Goal: Task Accomplishment & Management: Manage account settings

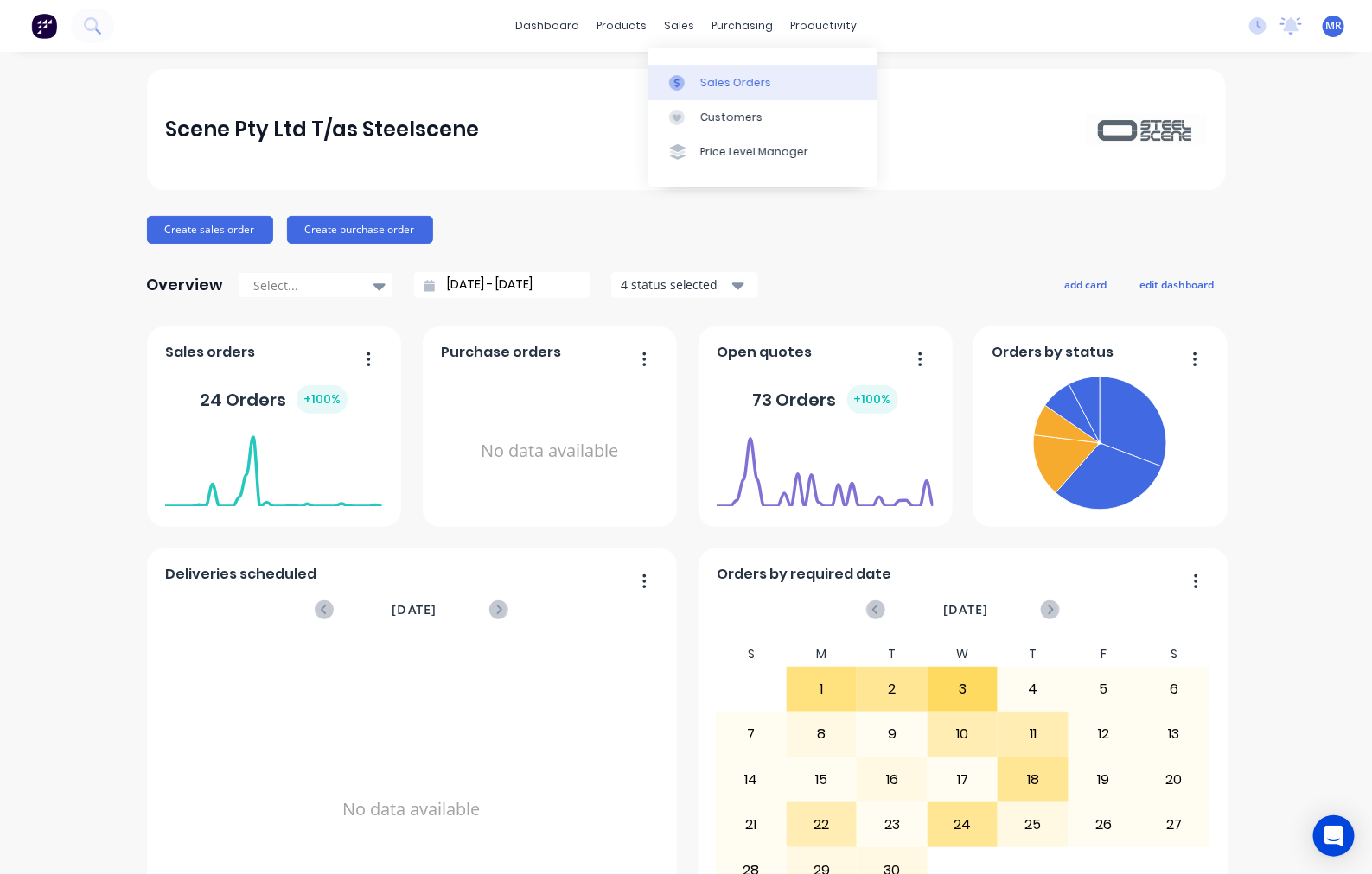
click at [720, 77] on div "Sales Orders" at bounding box center [735, 83] width 71 height 15
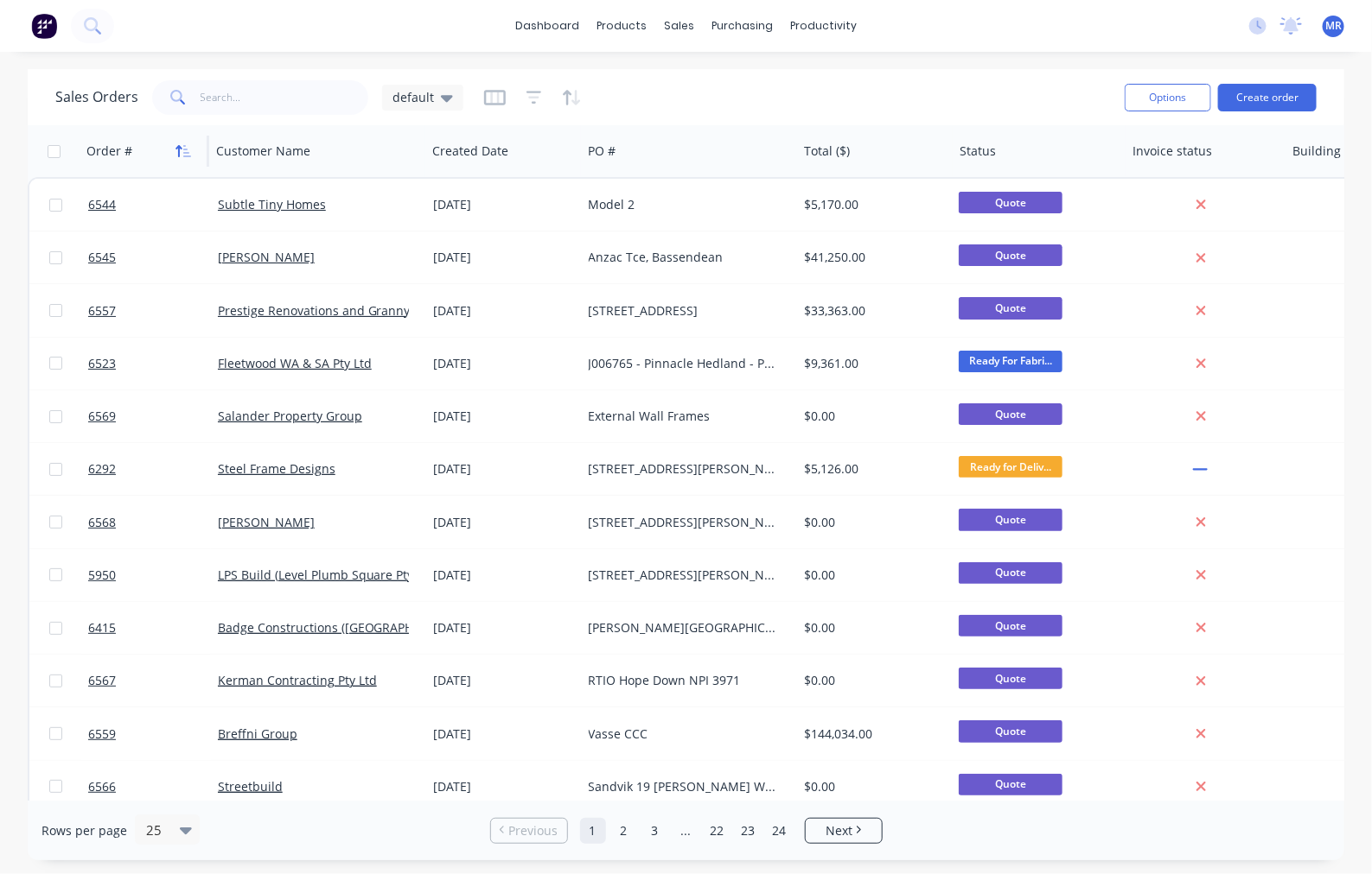
click at [183, 151] on icon "button" at bounding box center [183, 151] width 15 height 14
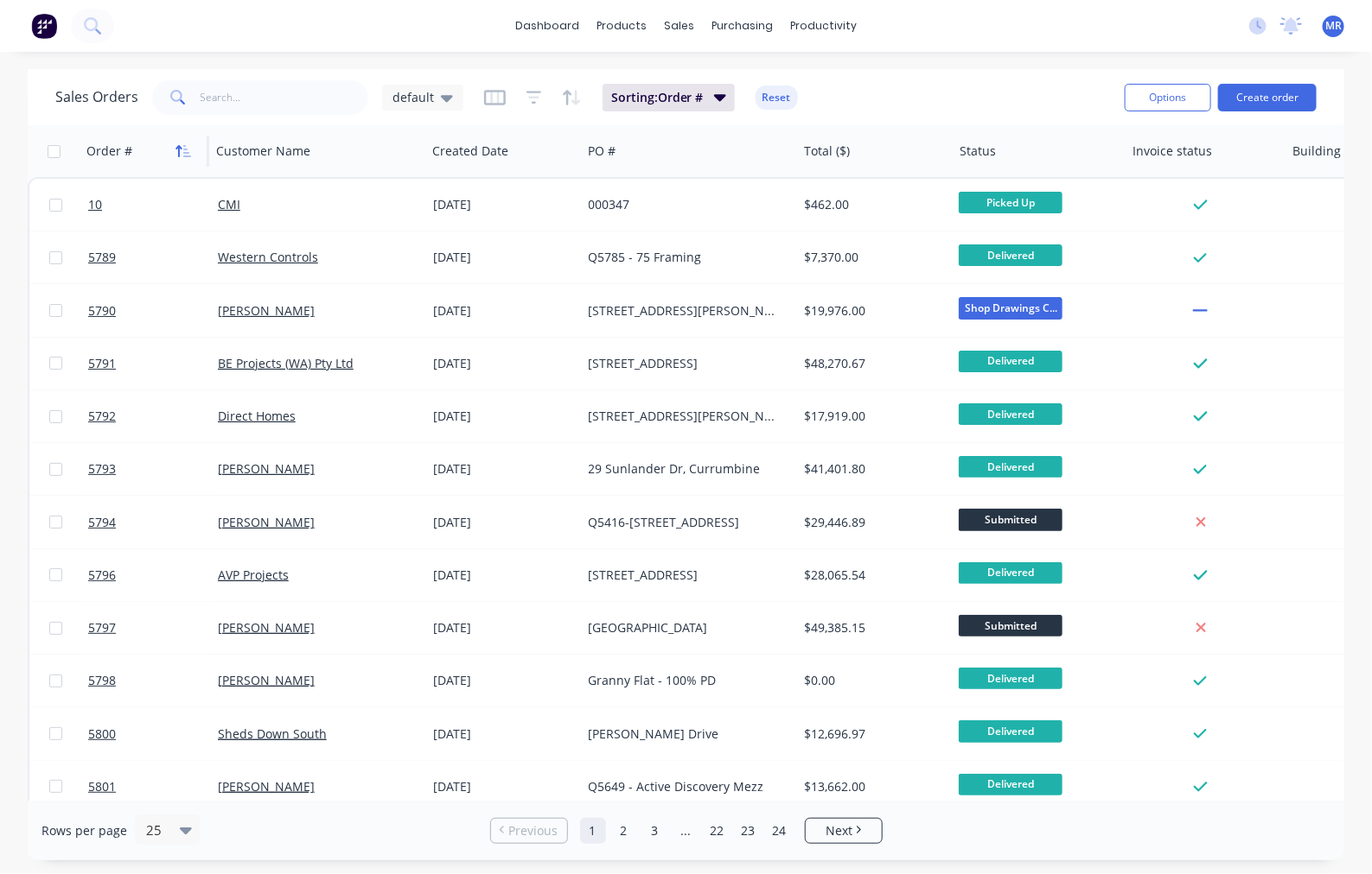
click at [186, 151] on icon "button" at bounding box center [183, 151] width 15 height 14
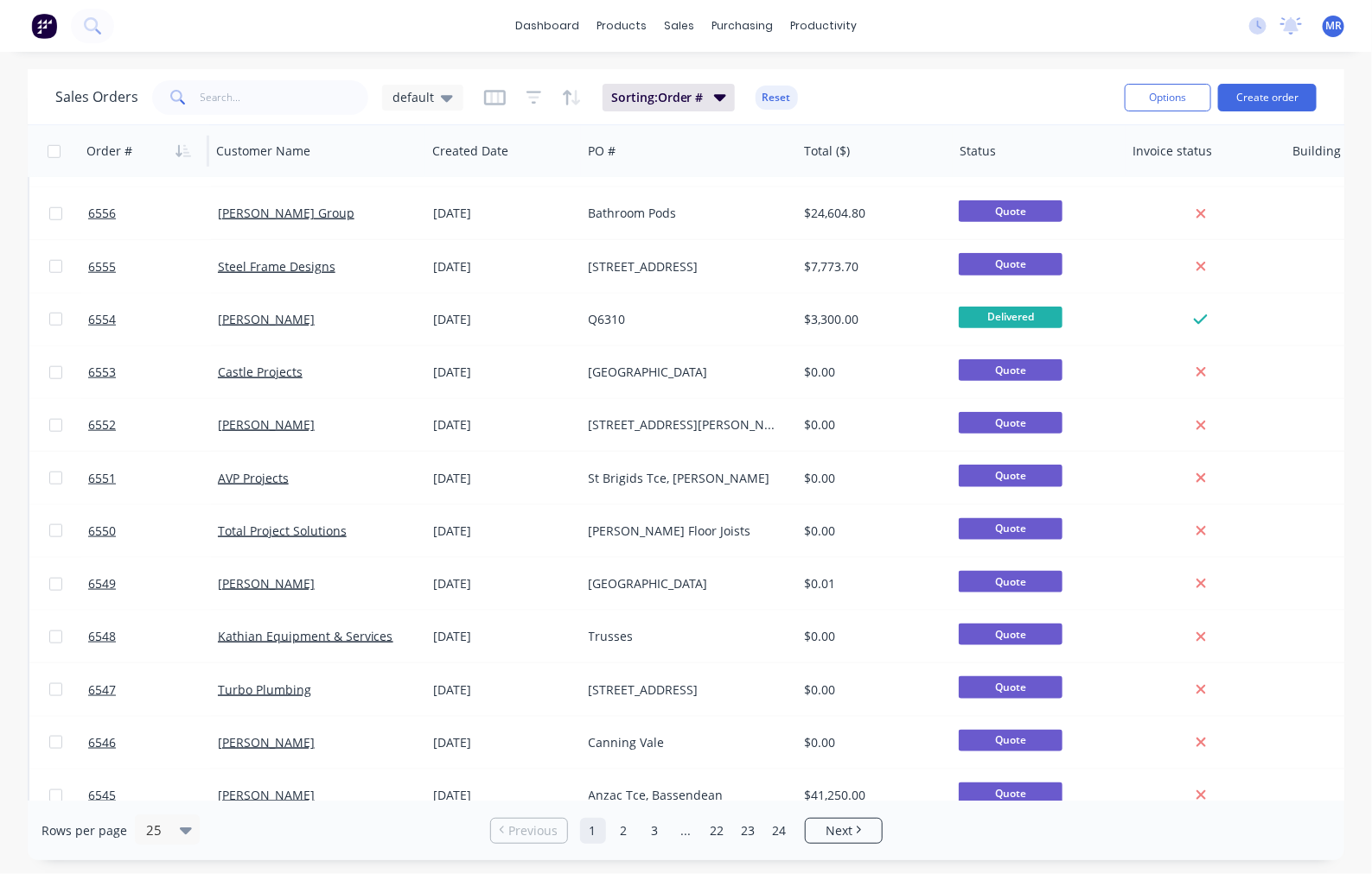
scroll to position [707, 0]
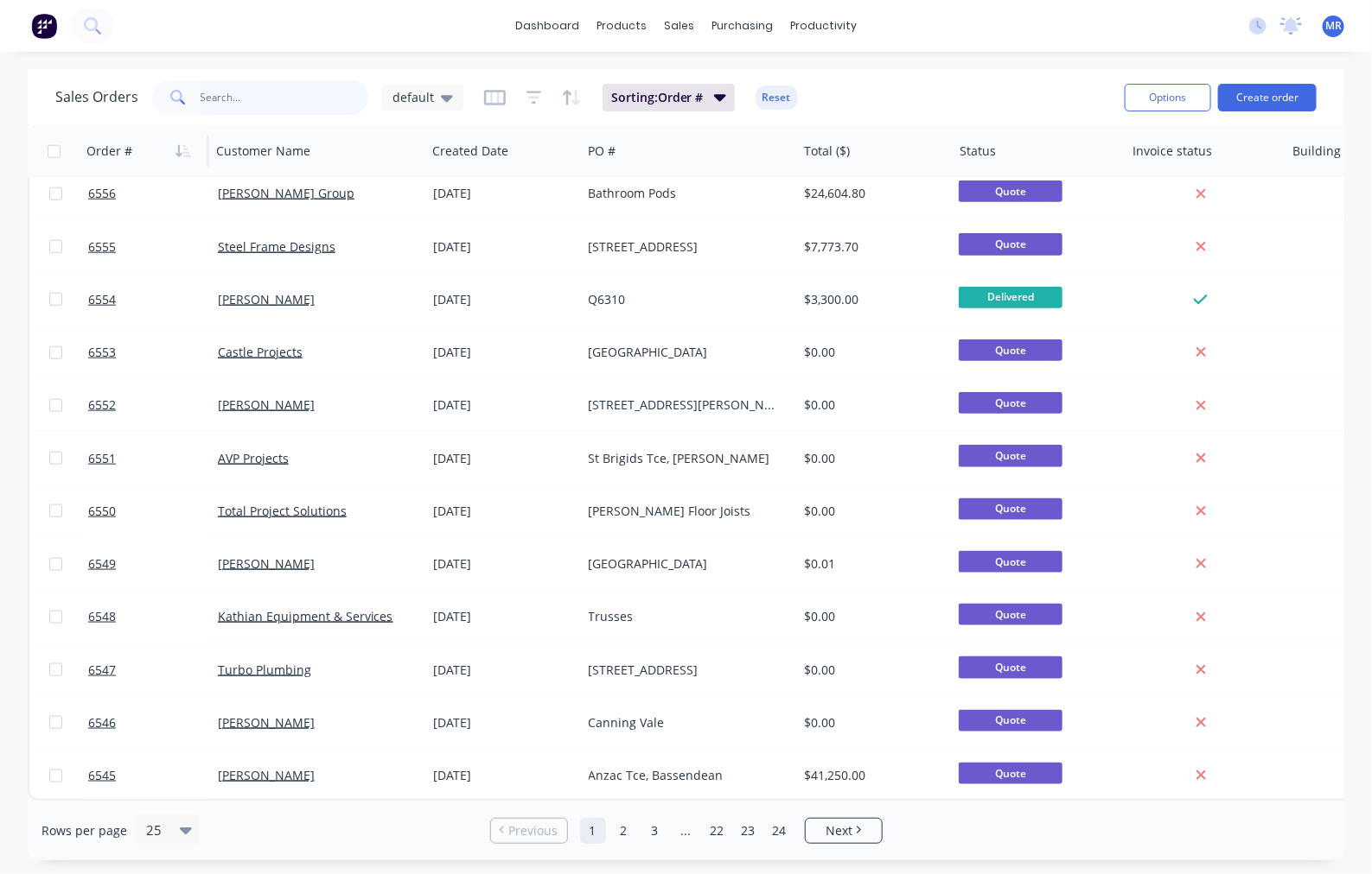
click at [298, 101] on input "text" at bounding box center [284, 97] width 168 height 35
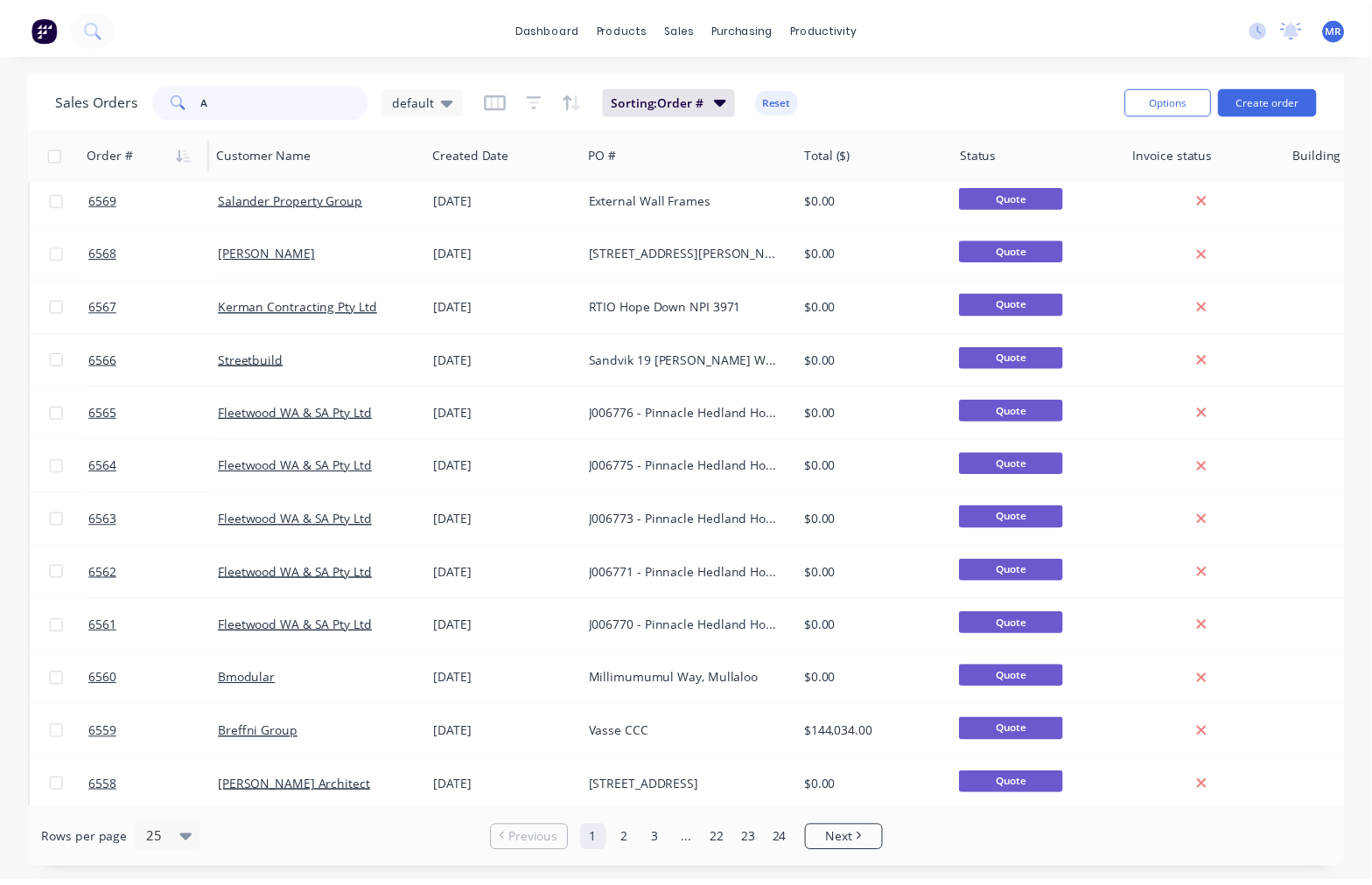
scroll to position [0, 0]
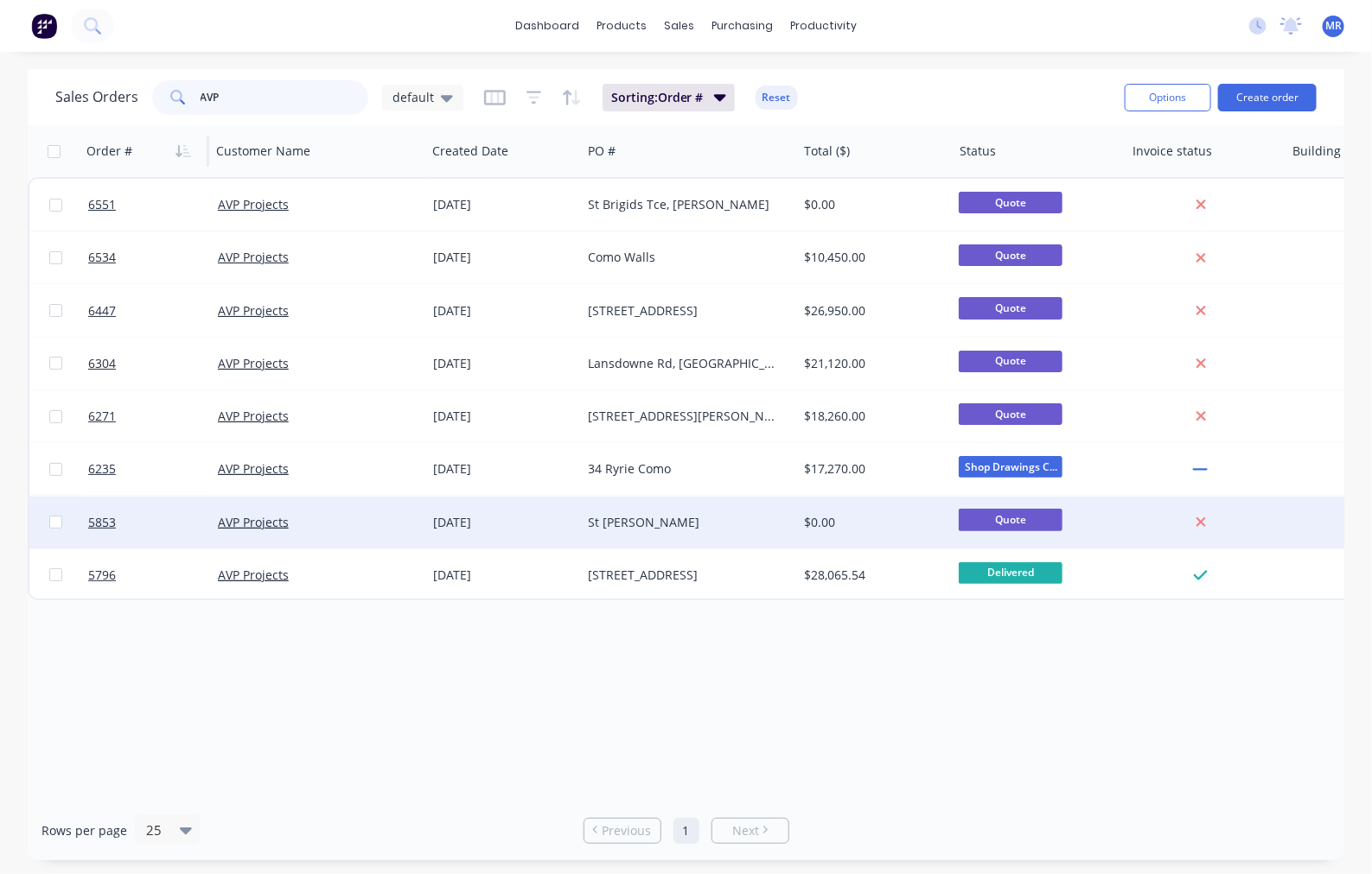
type input "AVP"
click at [649, 515] on div "St Brigids Scarborough" at bounding box center [684, 523] width 192 height 17
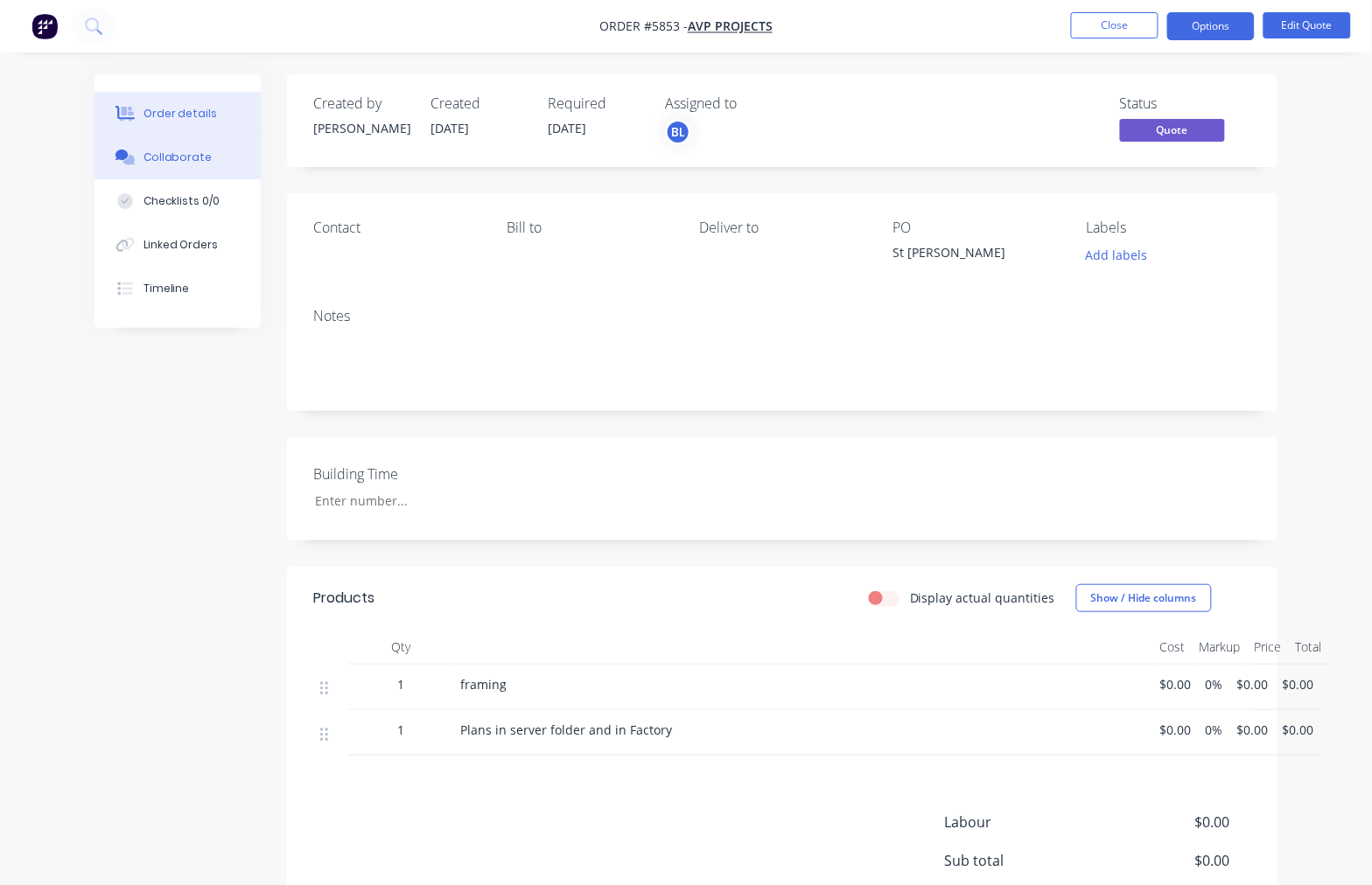
click at [169, 153] on div "Collaborate" at bounding box center [178, 158] width 69 height 15
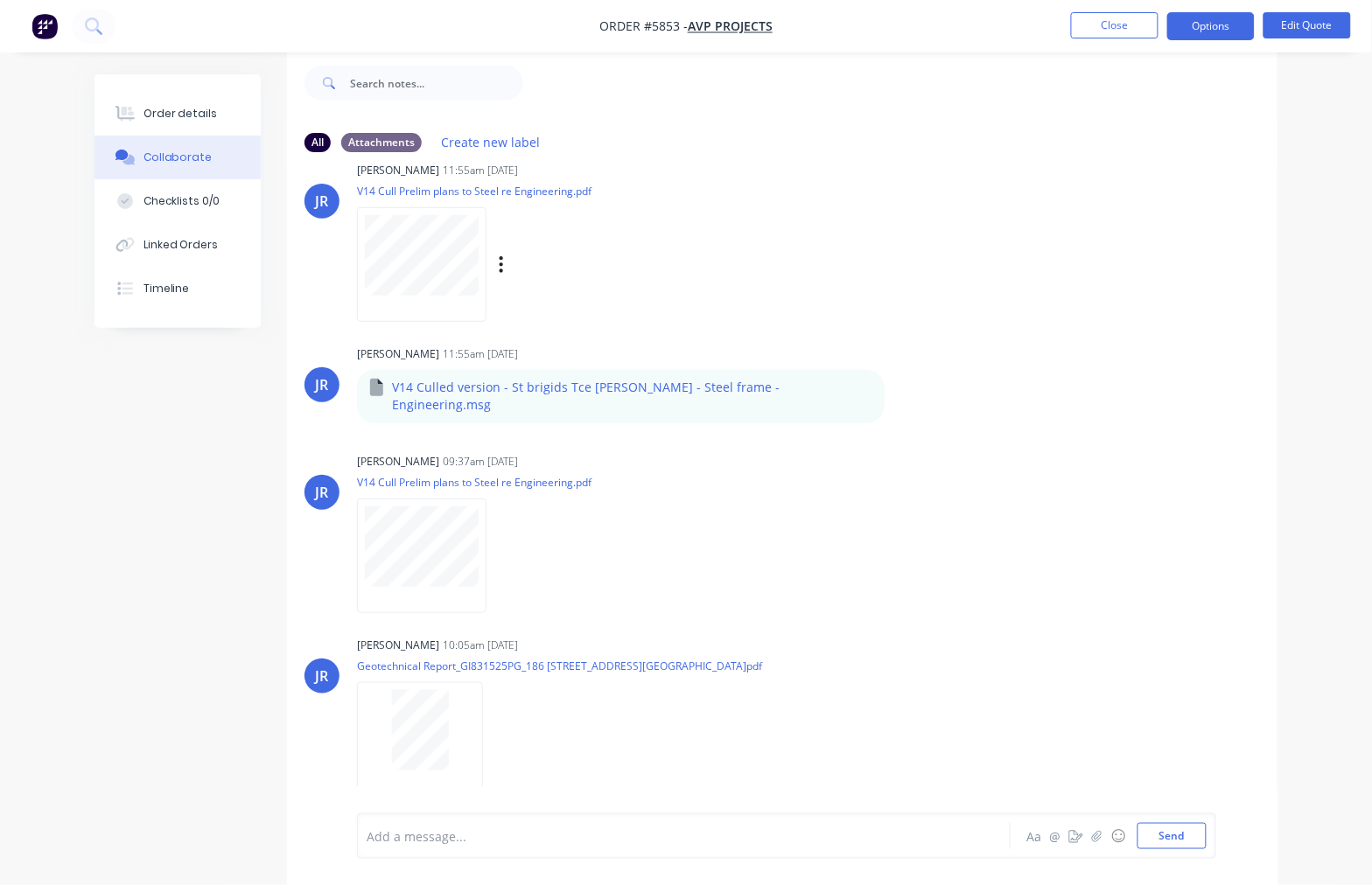
scroll to position [398, 0]
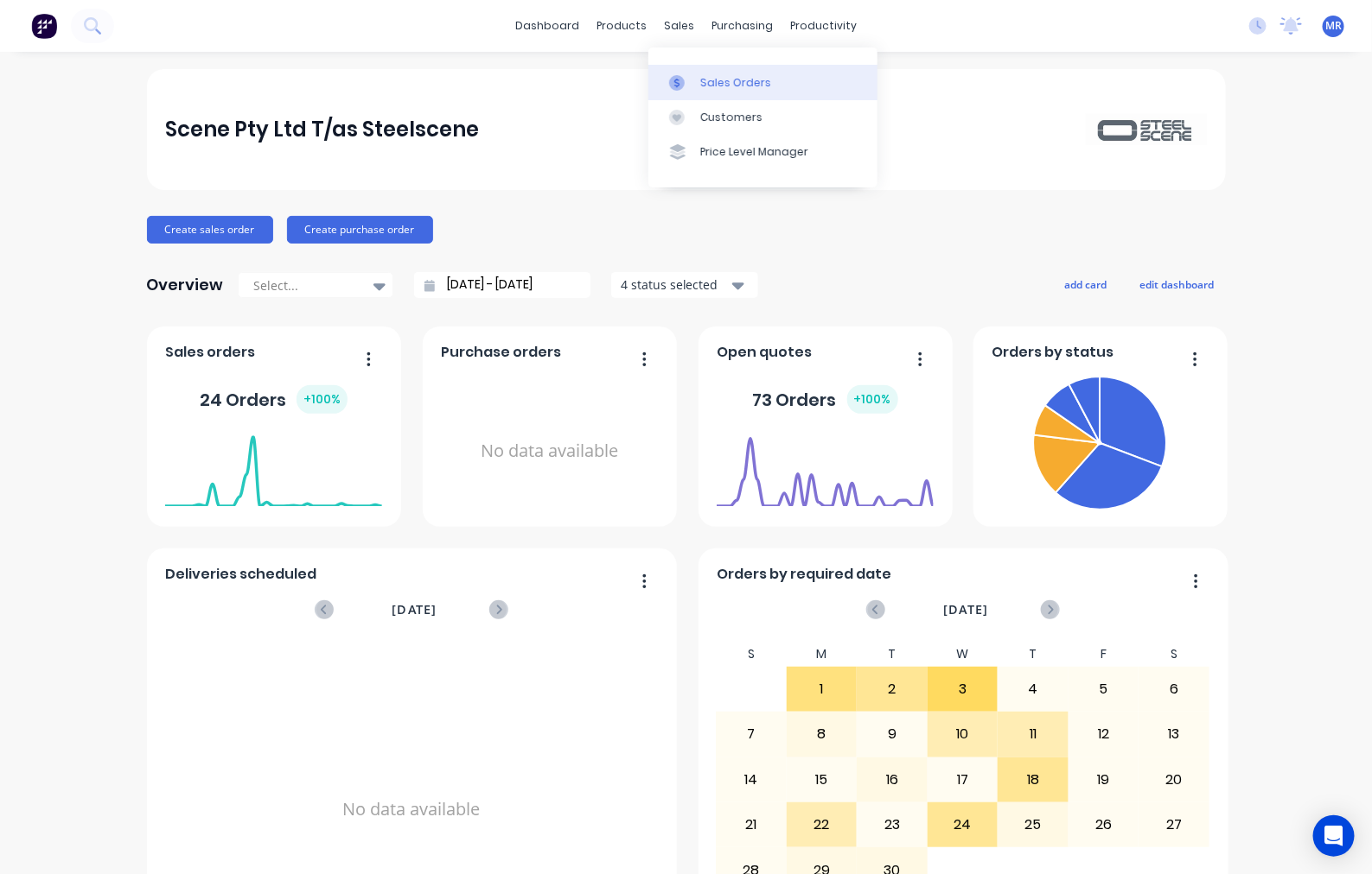
click at [736, 83] on div "Sales Orders" at bounding box center [735, 83] width 71 height 15
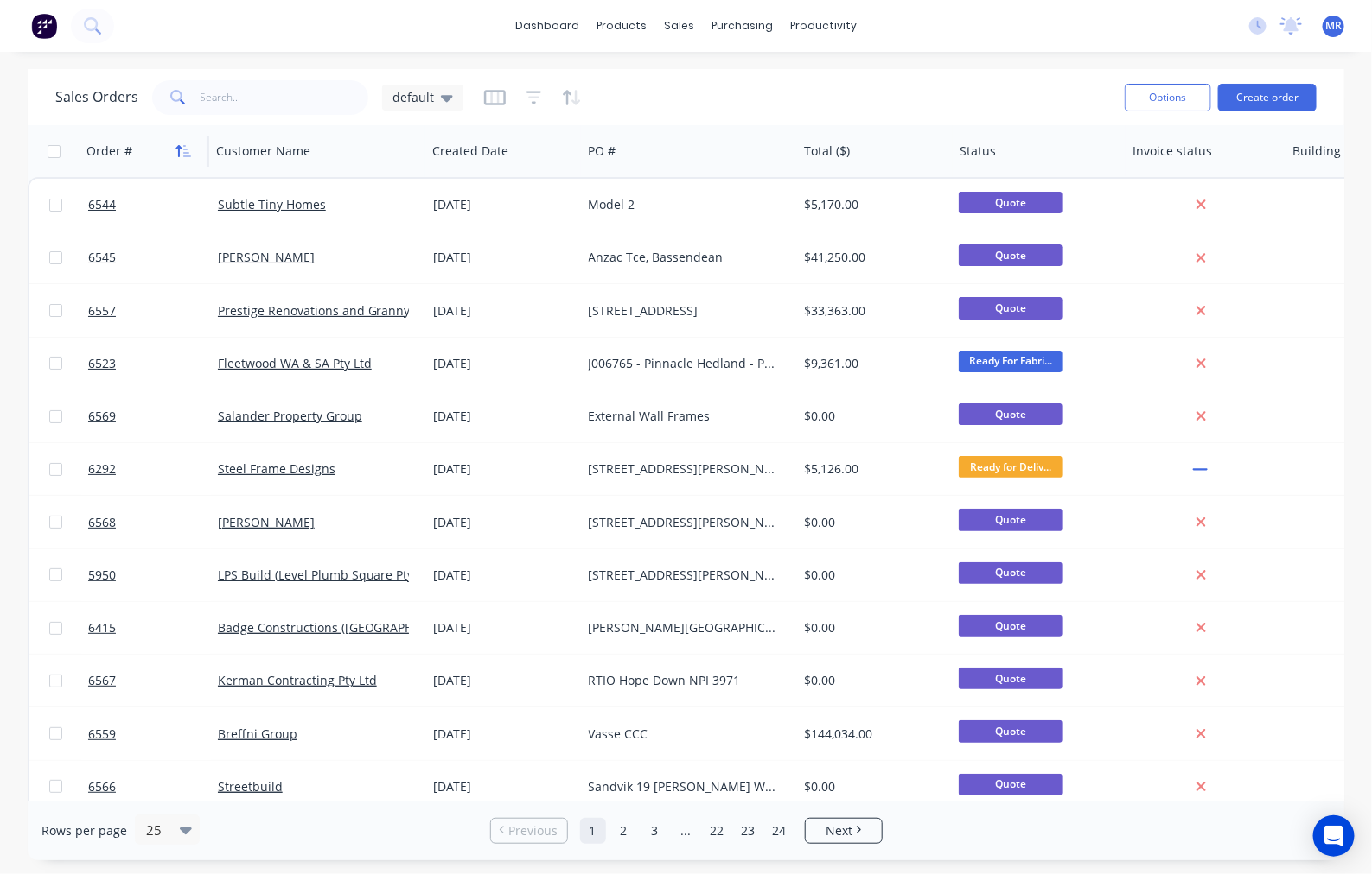
click at [182, 145] on icon "button" at bounding box center [183, 151] width 15 height 14
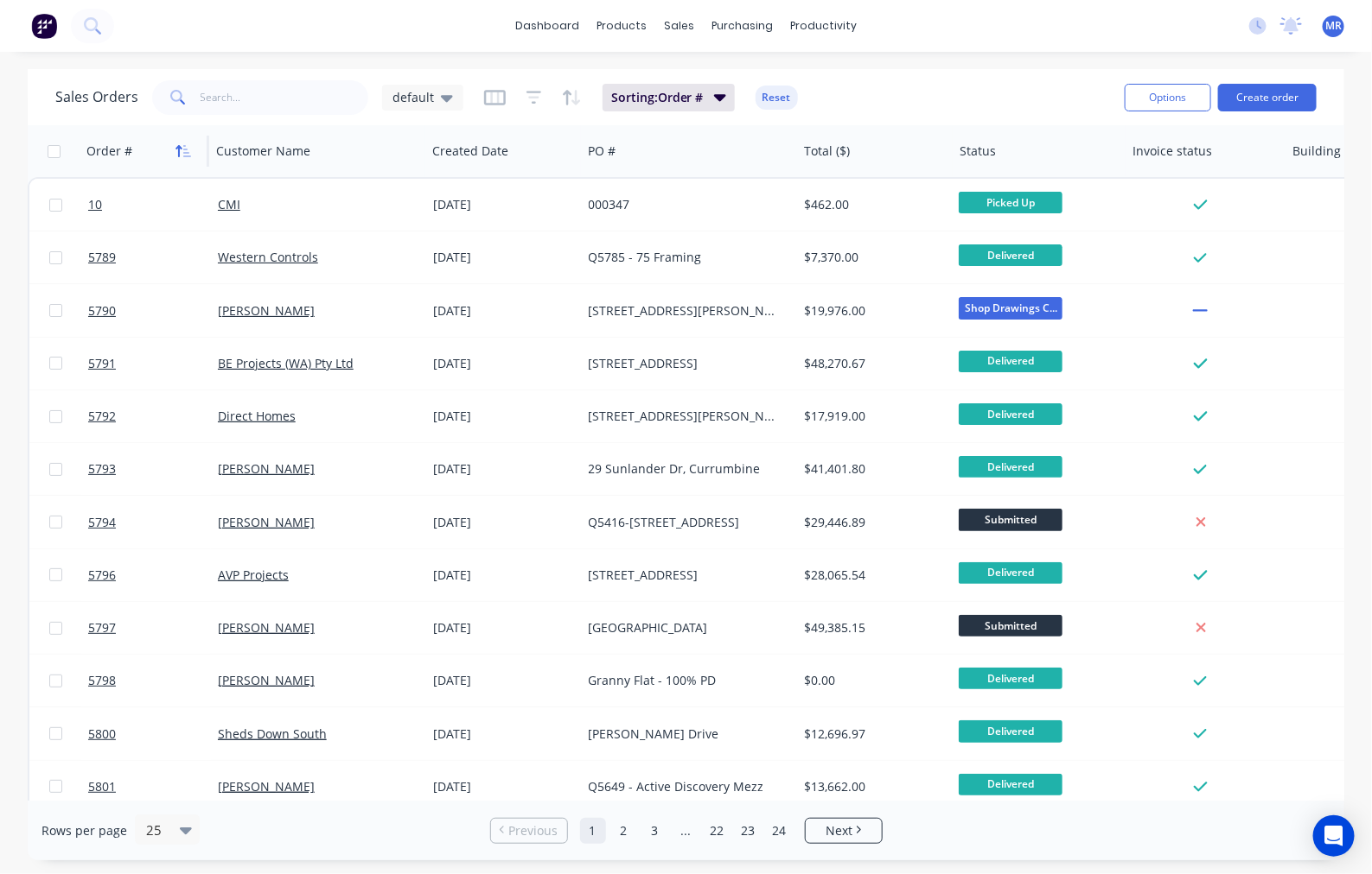
click at [183, 145] on icon "button" at bounding box center [187, 151] width 8 height 12
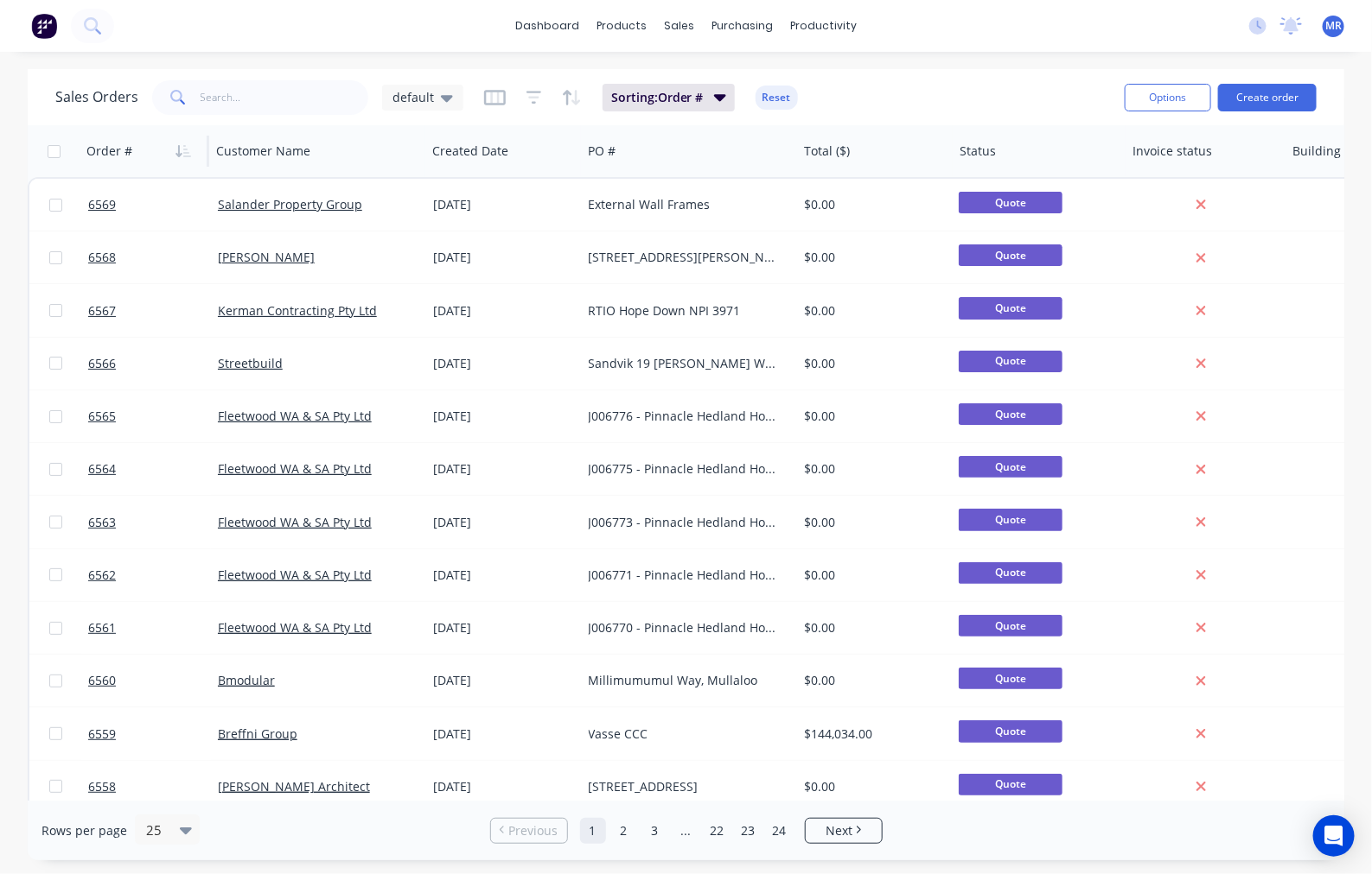
click at [377, 30] on div "dashboard products sales purchasing productivity dashboard products Product Cat…" at bounding box center [686, 25] width 1372 height 52
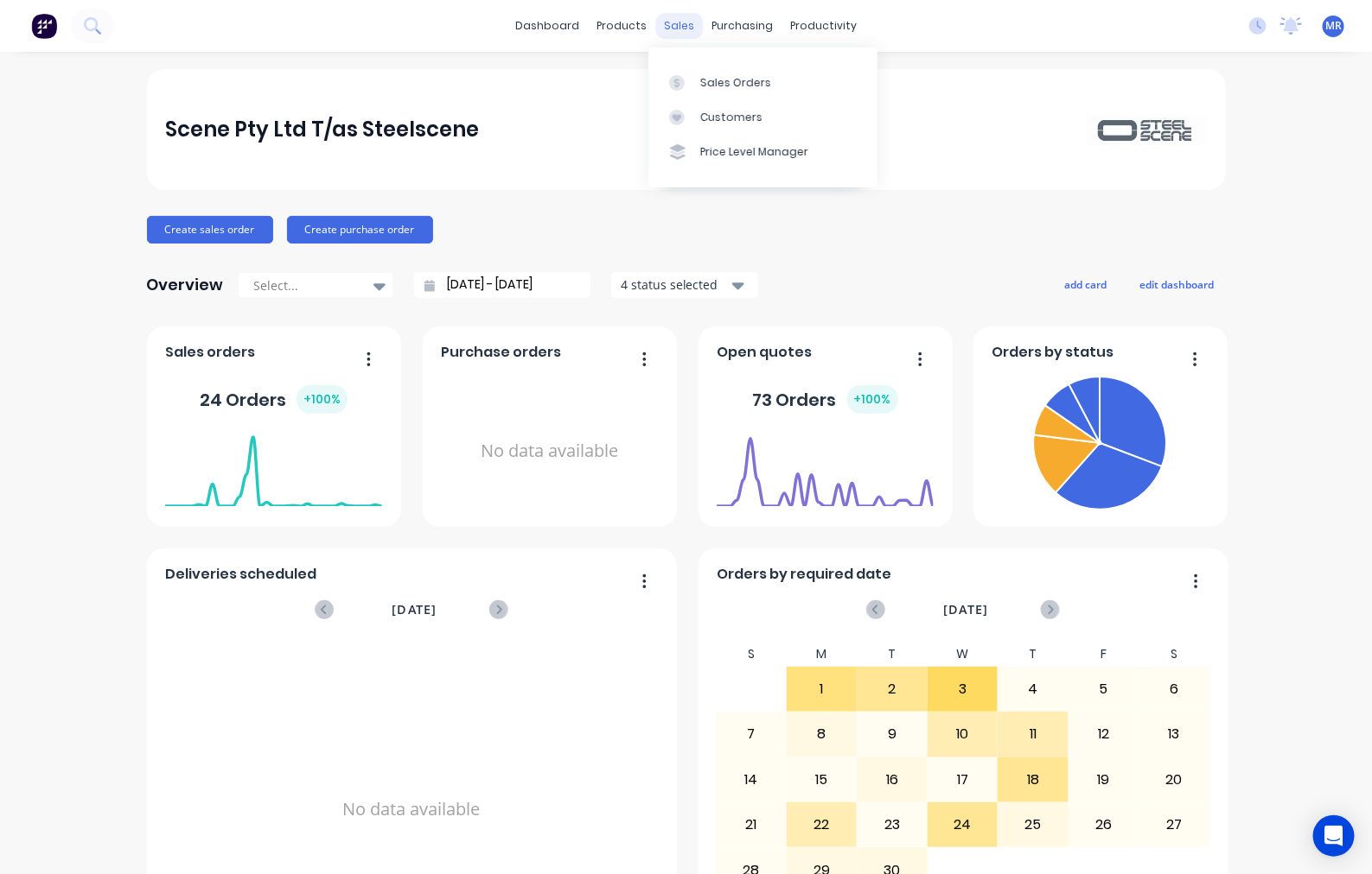
click at [677, 25] on div "sales" at bounding box center [679, 25] width 47 height 25
click at [715, 80] on div "Sales Orders" at bounding box center [735, 83] width 71 height 15
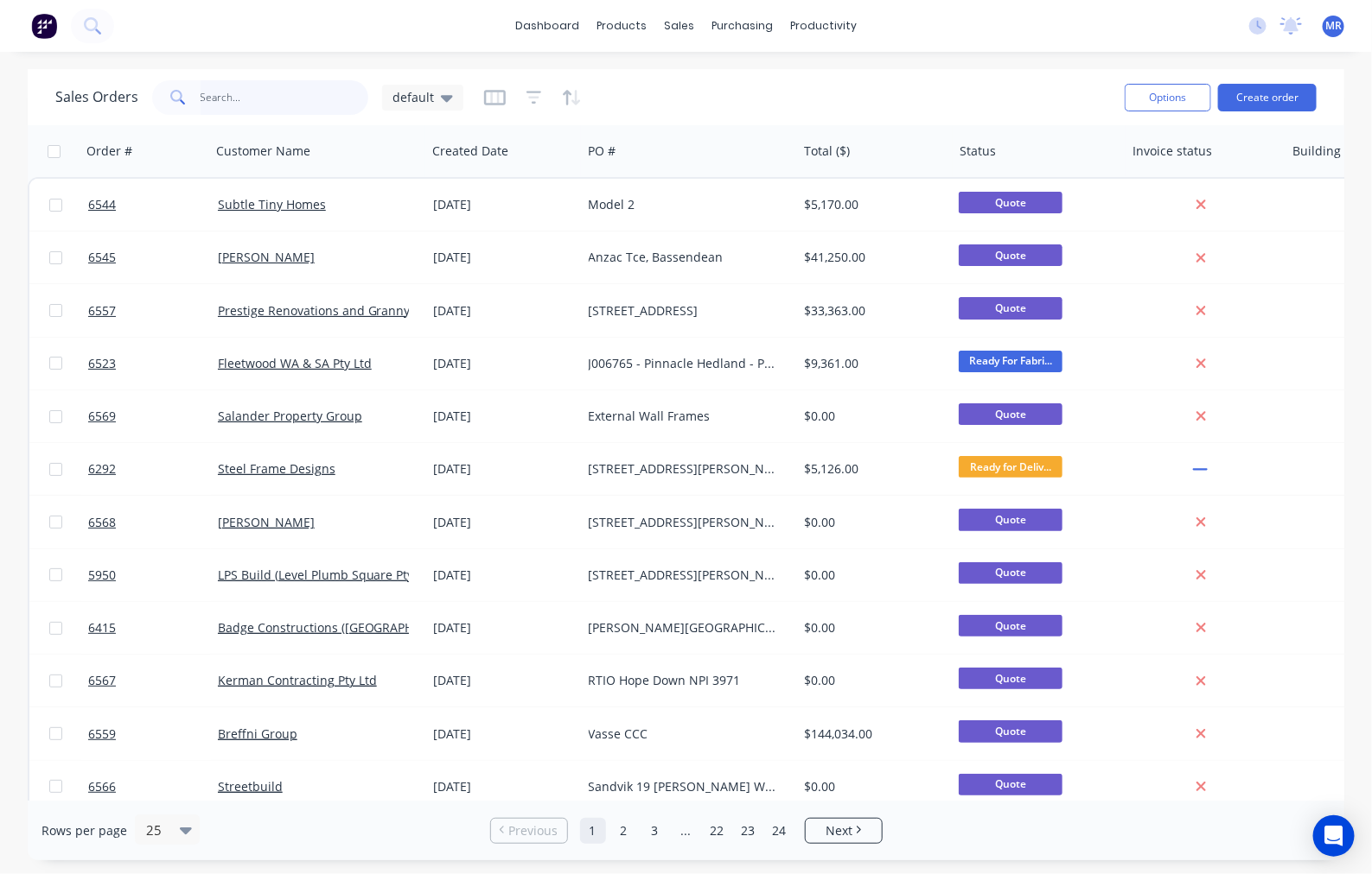
click at [261, 97] on input "text" at bounding box center [284, 97] width 168 height 35
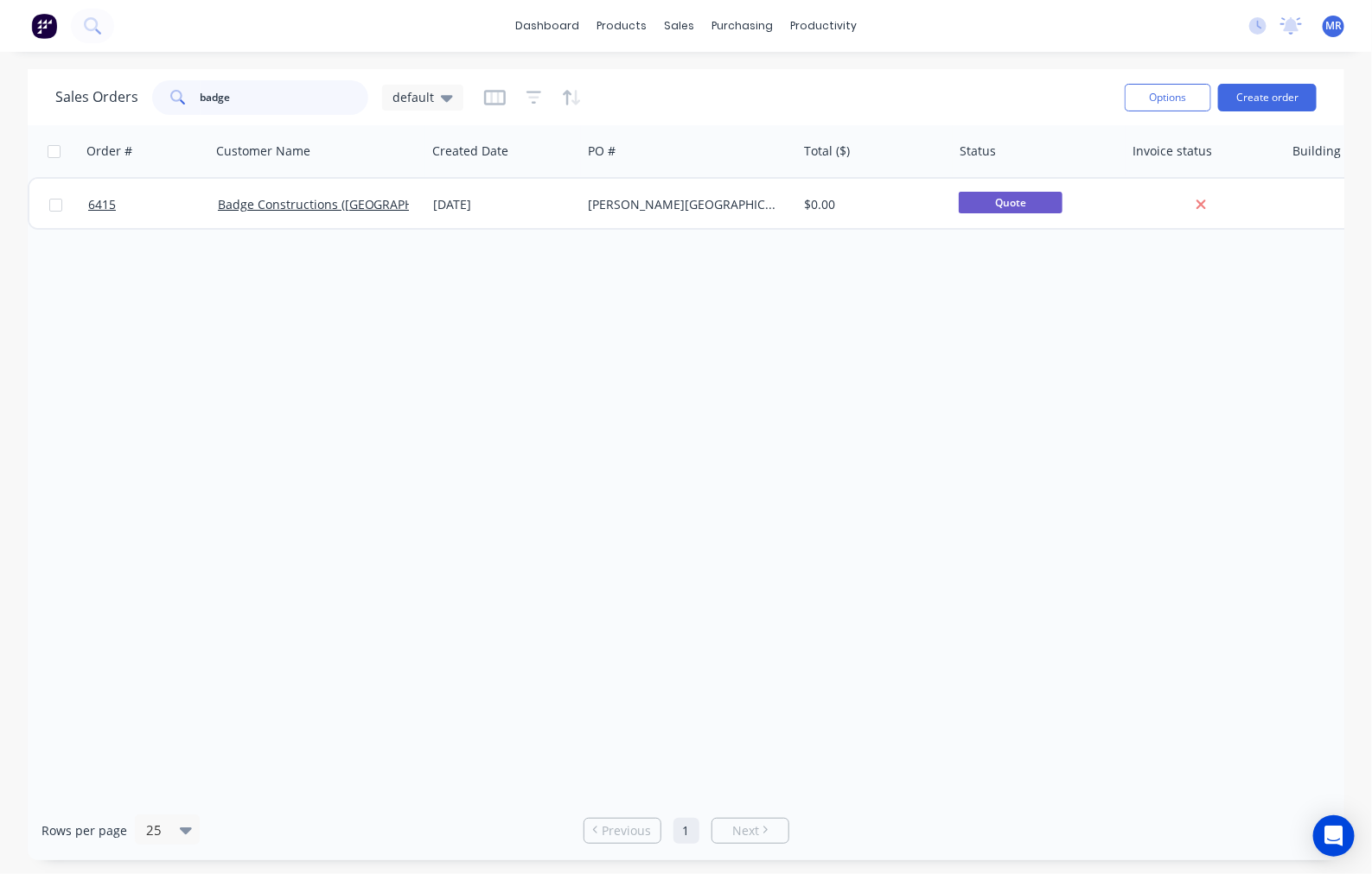
type input "badge"
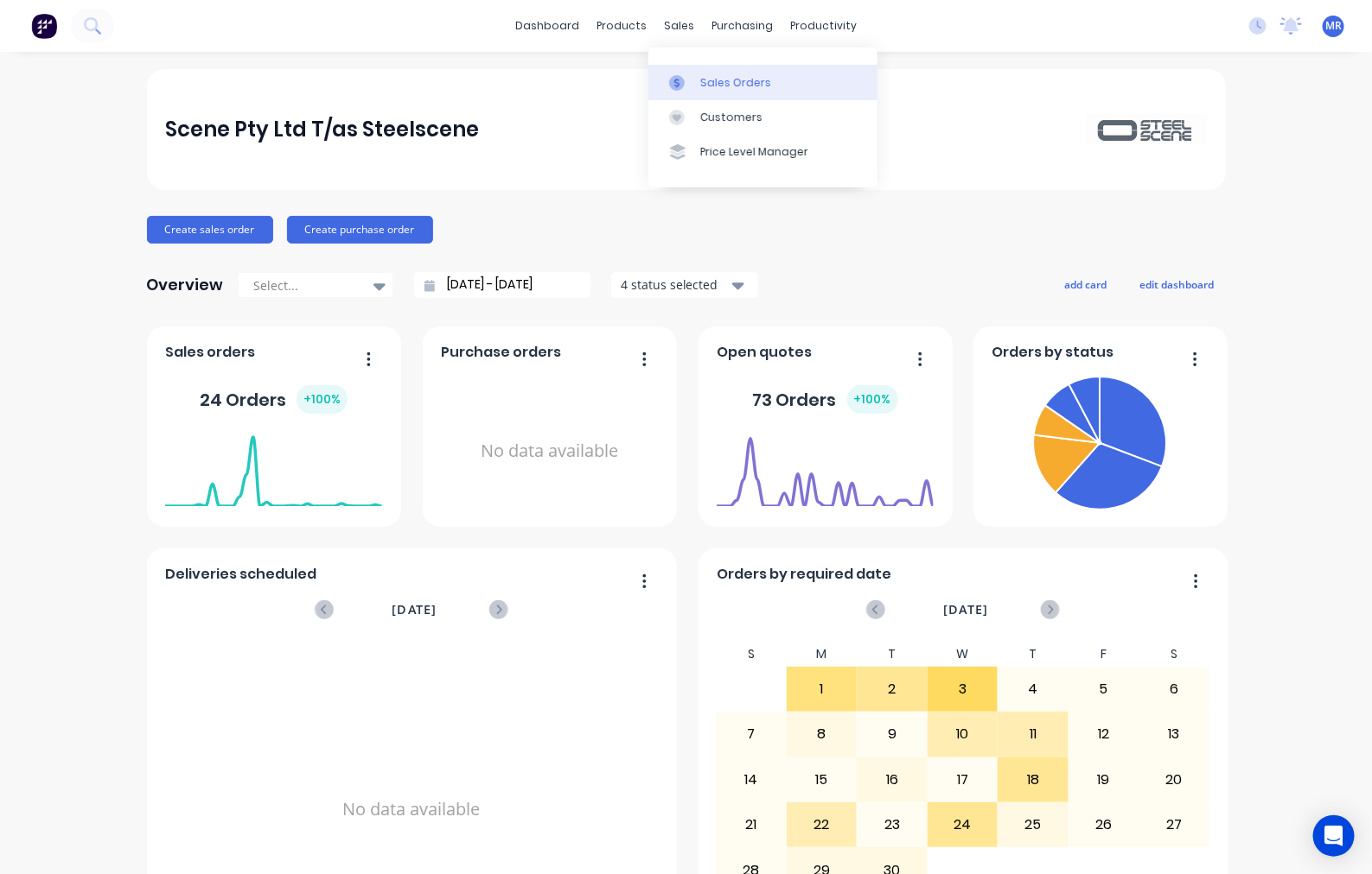
drag, startPoint x: 716, startPoint y: 85, endPoint x: 722, endPoint y: 93, distance: 10.0
click at [716, 87] on div "Sales Orders" at bounding box center [735, 83] width 71 height 15
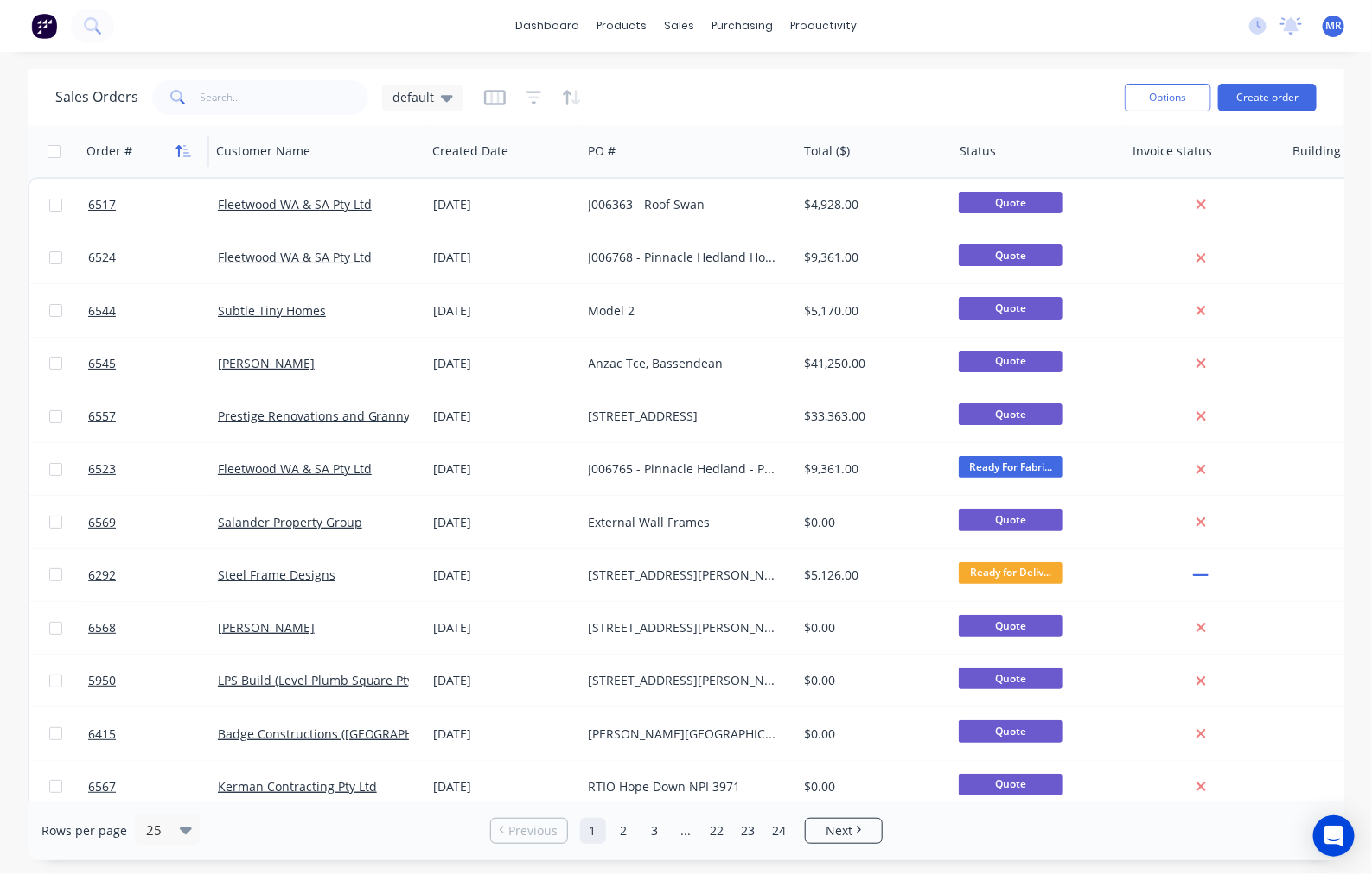
click at [181, 151] on icon "button" at bounding box center [183, 151] width 15 height 14
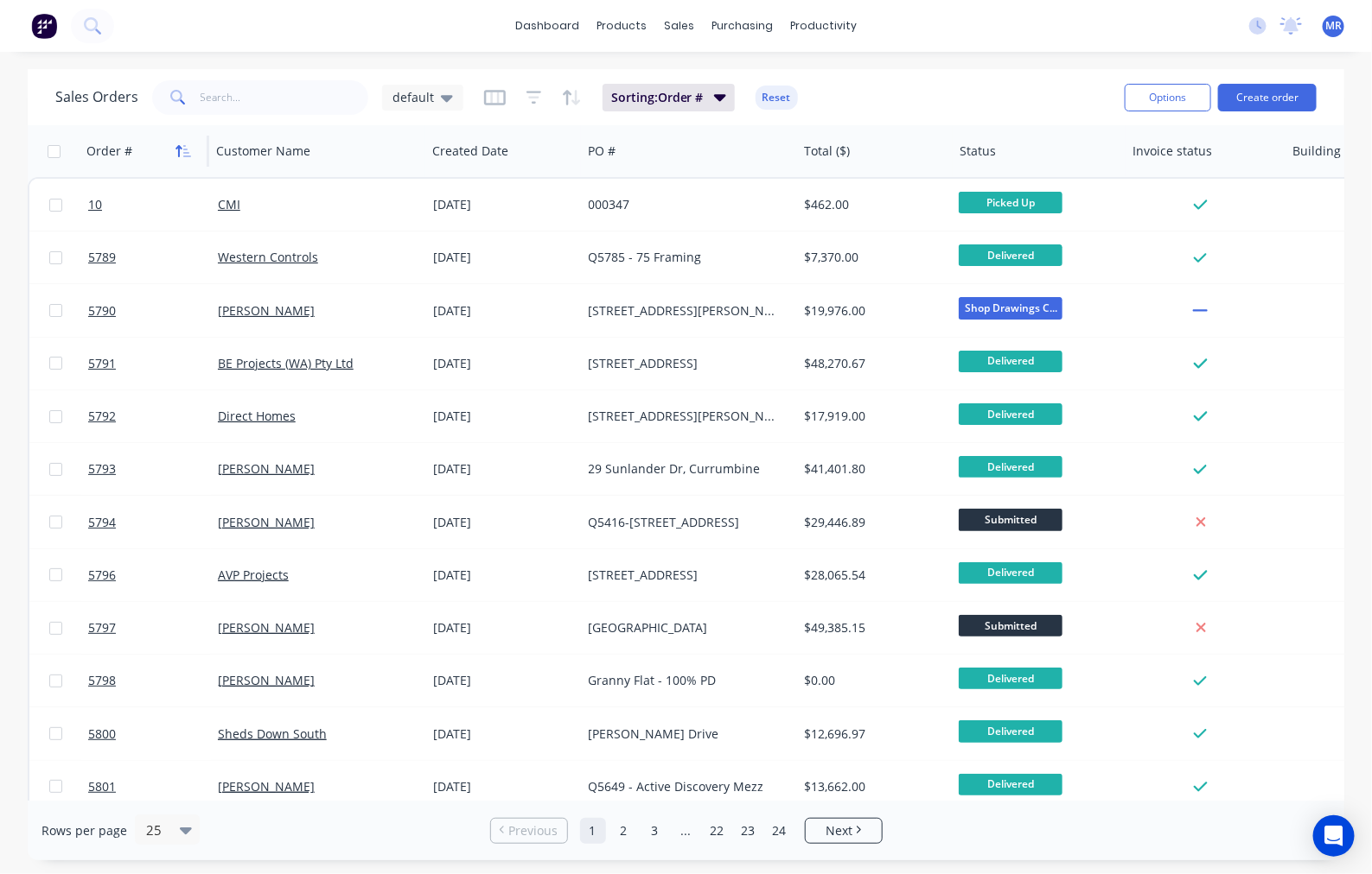
click at [184, 147] on icon "button" at bounding box center [183, 151] width 15 height 14
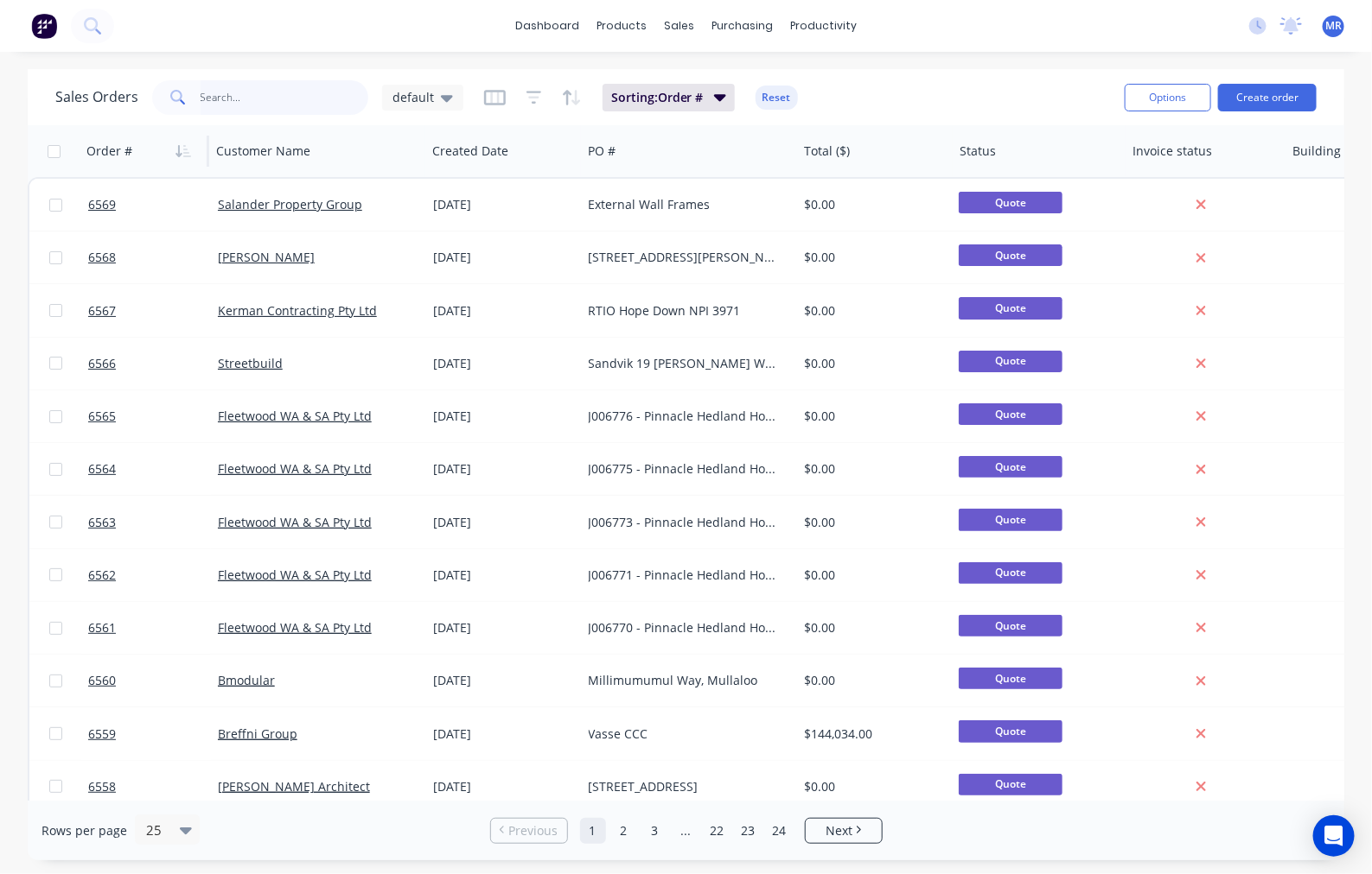
click at [253, 101] on input "text" at bounding box center [284, 97] width 168 height 35
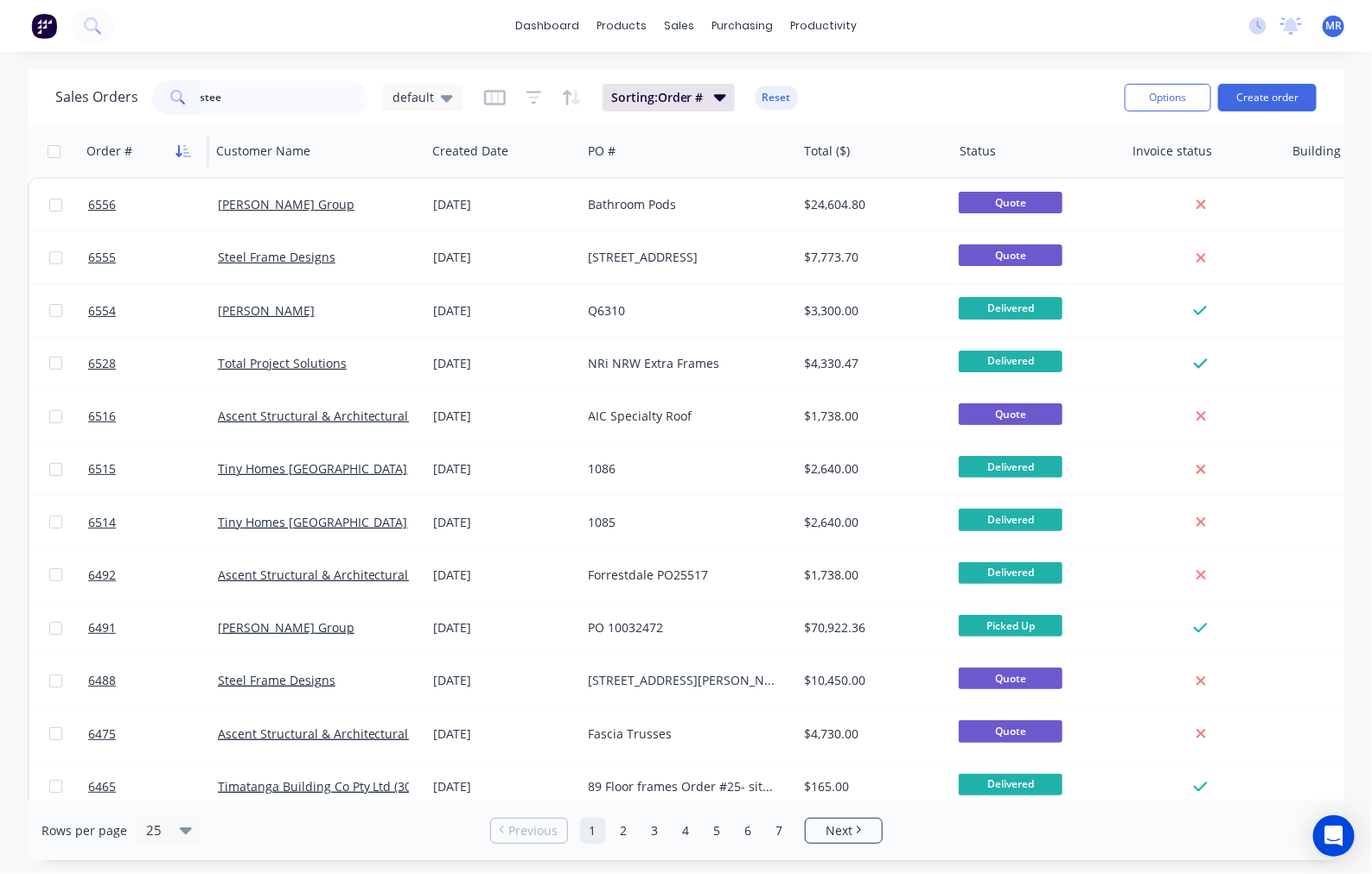
click at [182, 153] on icon "button" at bounding box center [183, 151] width 15 height 14
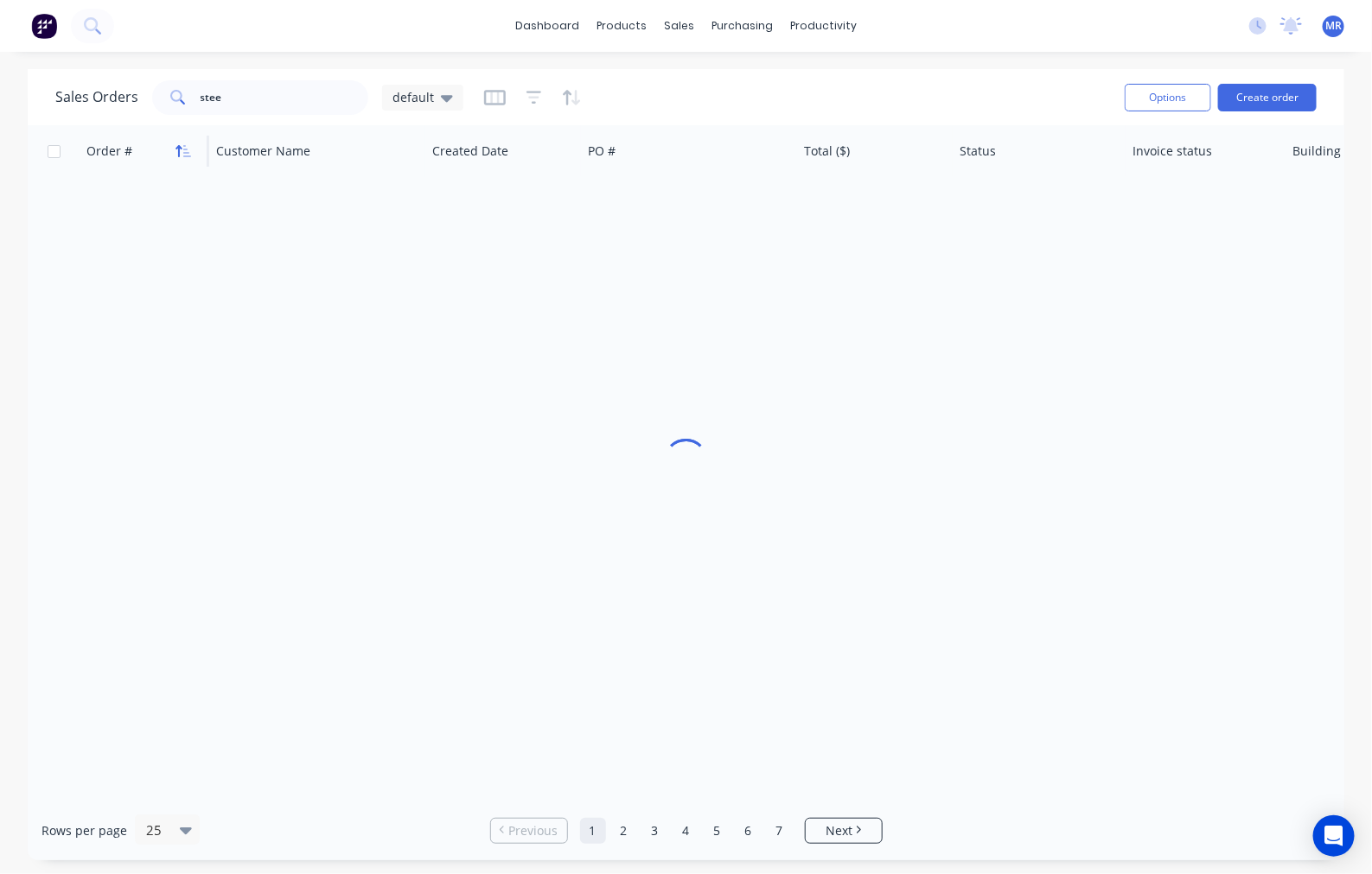
click at [183, 147] on icon "button" at bounding box center [183, 151] width 15 height 14
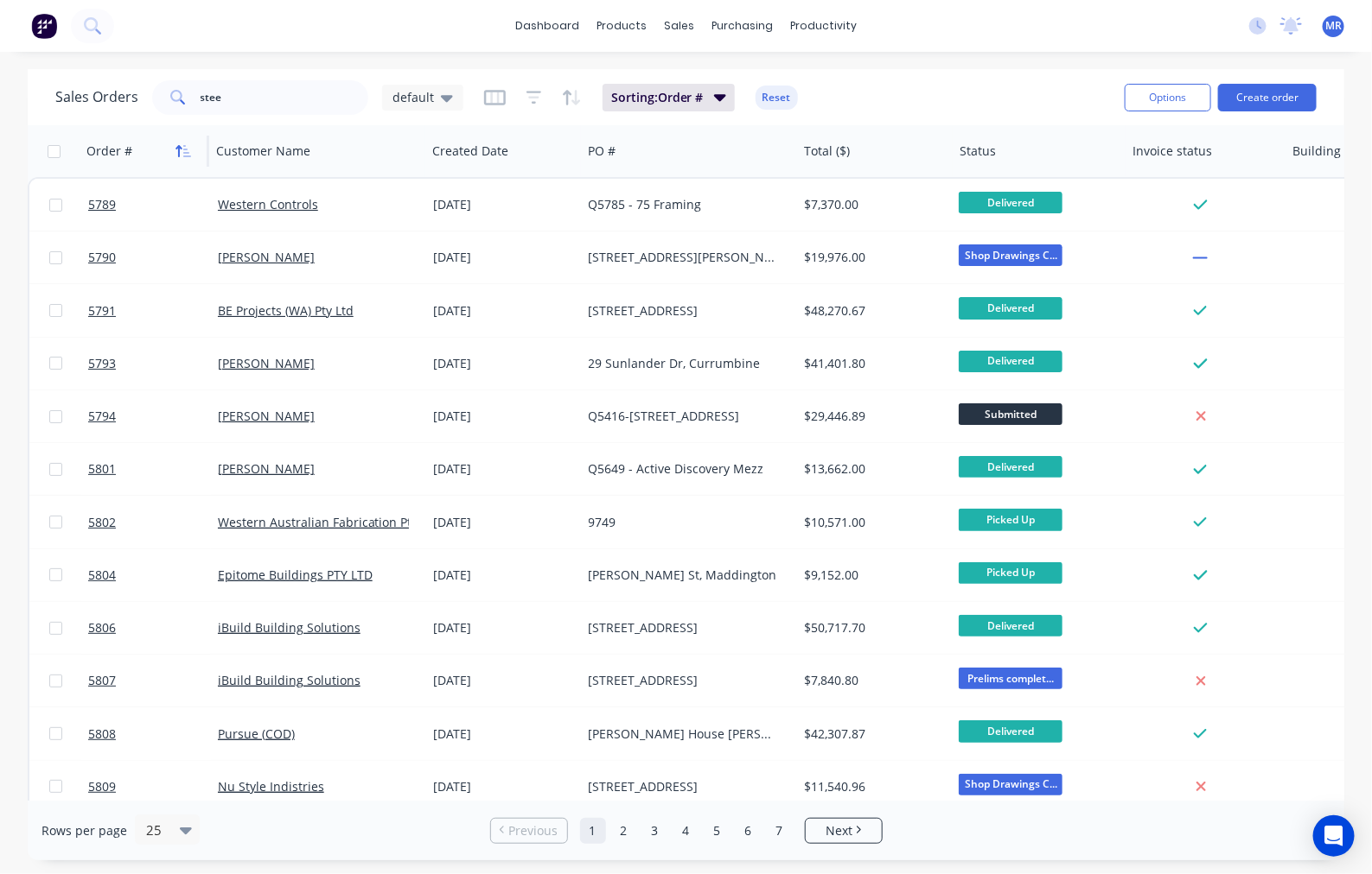
click at [182, 144] on icon "button" at bounding box center [183, 151] width 15 height 14
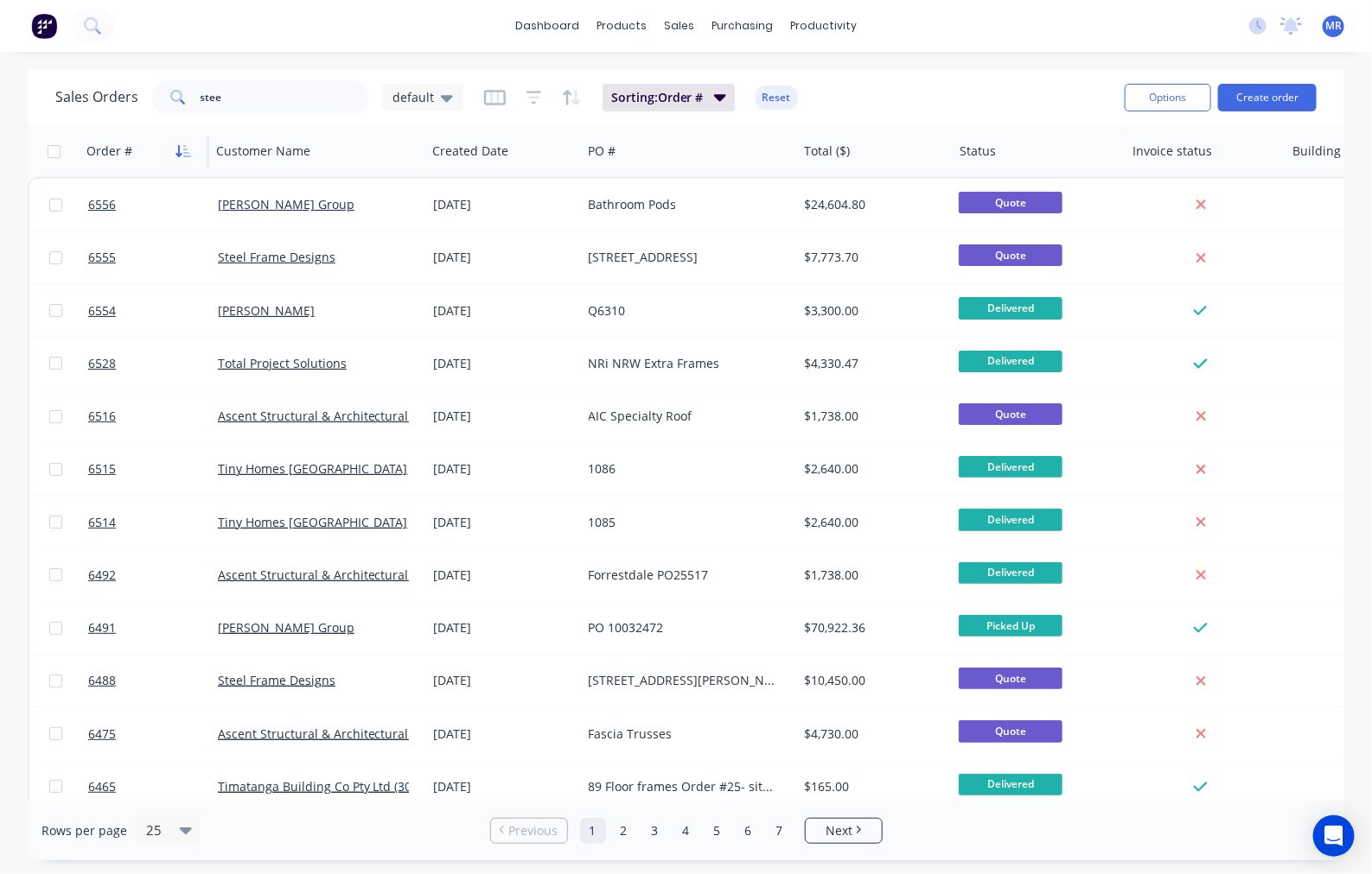
click at [192, 152] on button "button" at bounding box center [182, 150] width 25 height 25
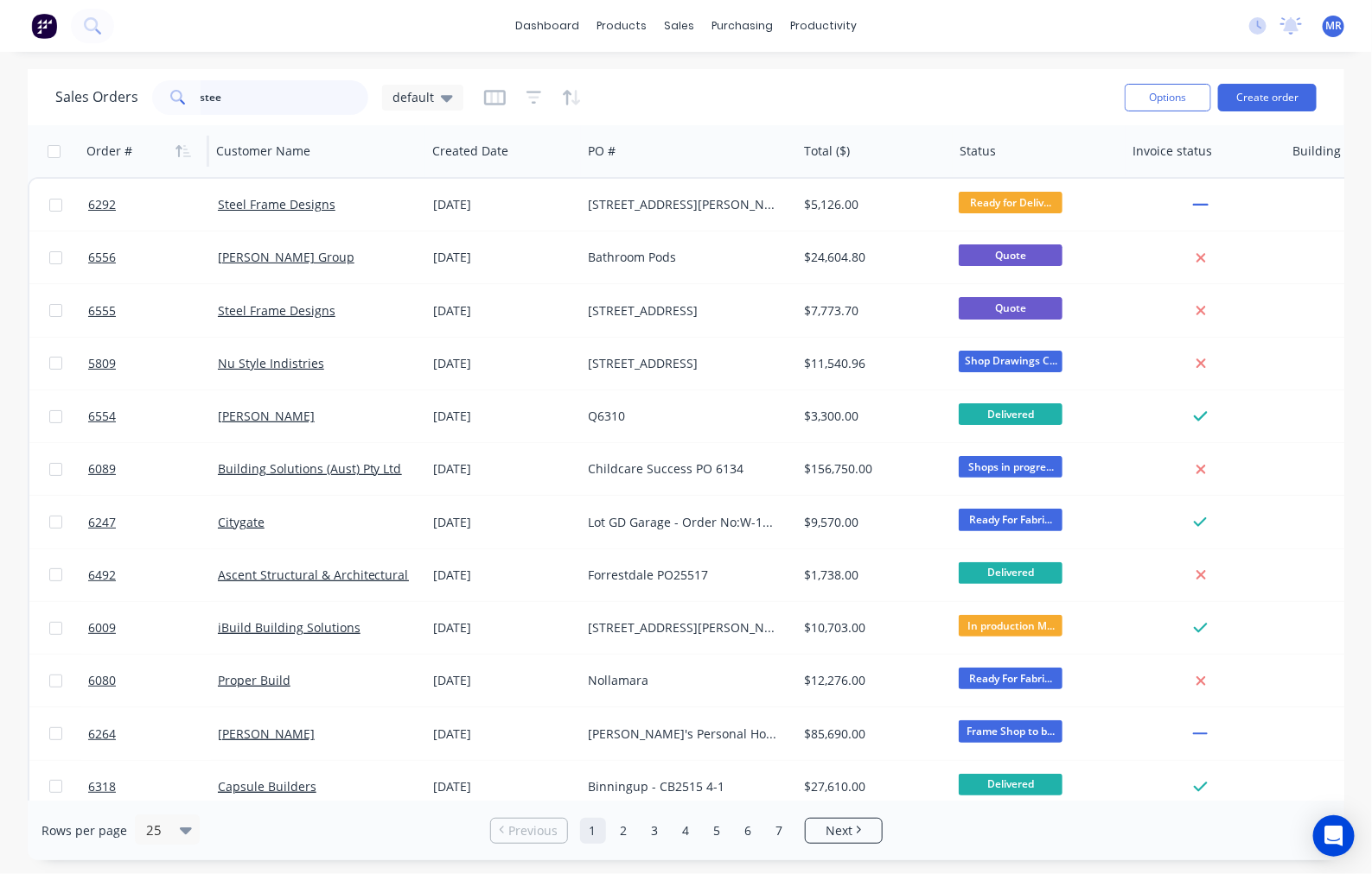
click at [240, 95] on input "stee" at bounding box center [284, 97] width 168 height 35
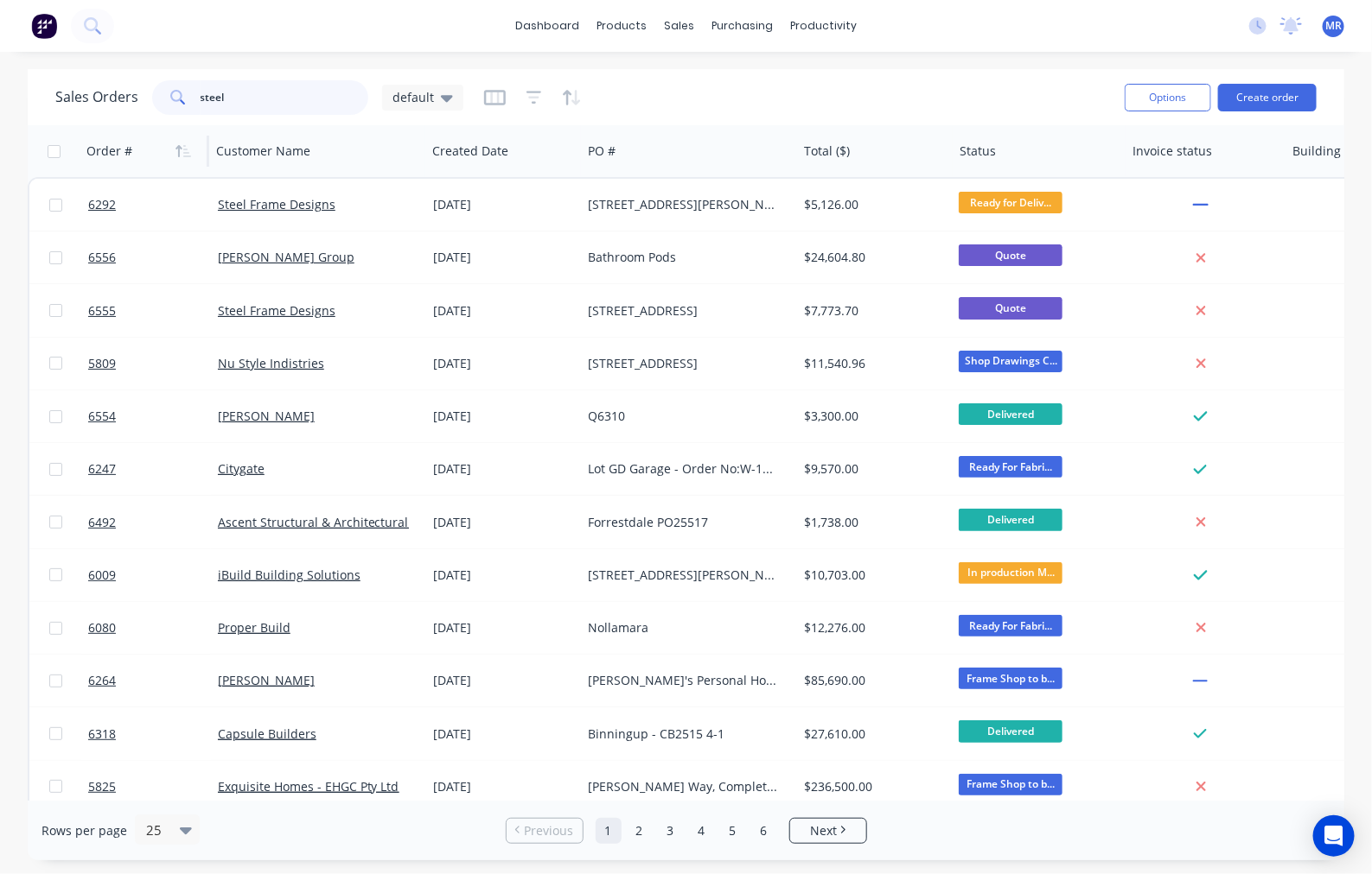
type input "steel"
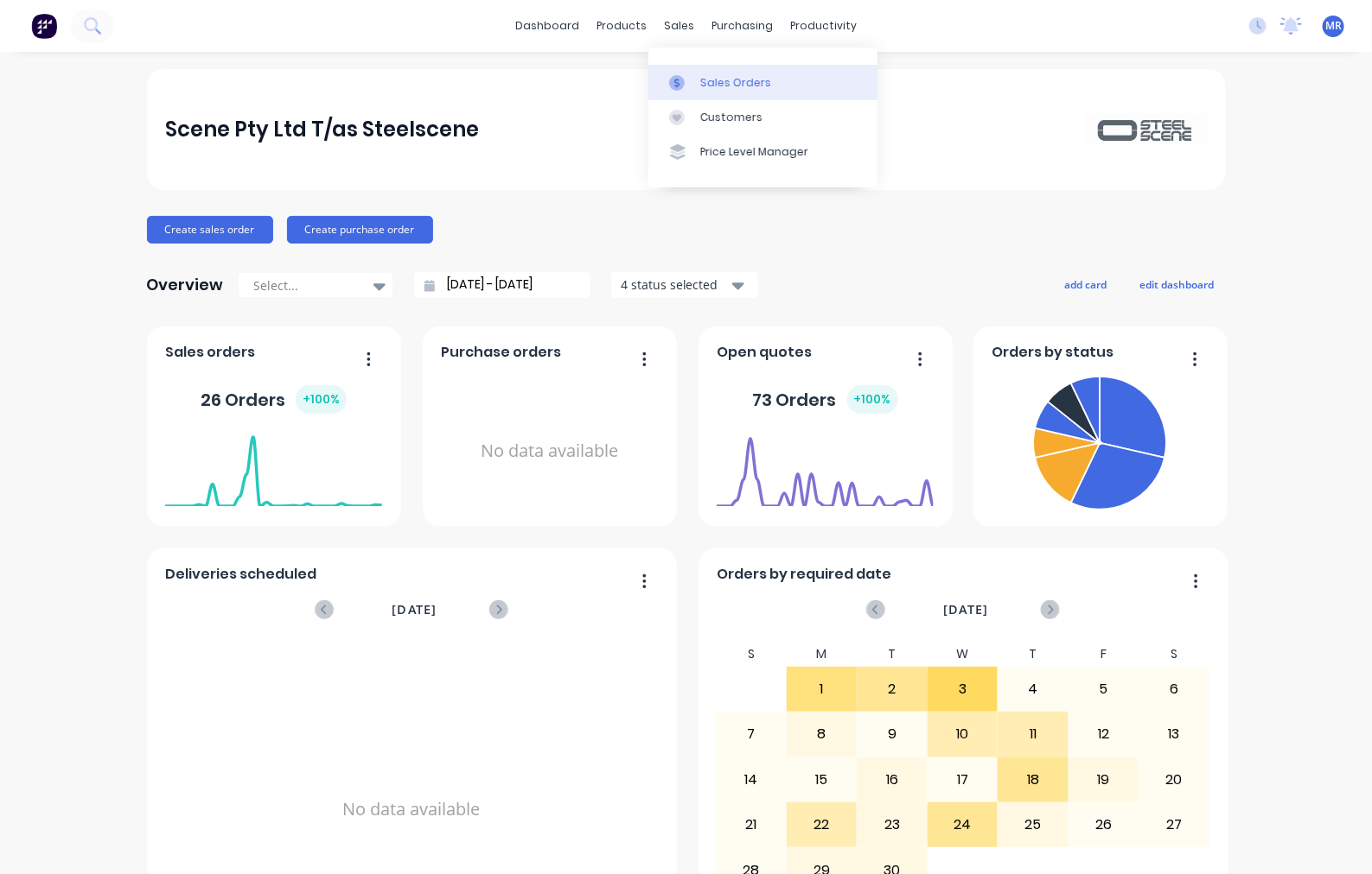
click at [731, 78] on div "Sales Orders" at bounding box center [735, 83] width 71 height 15
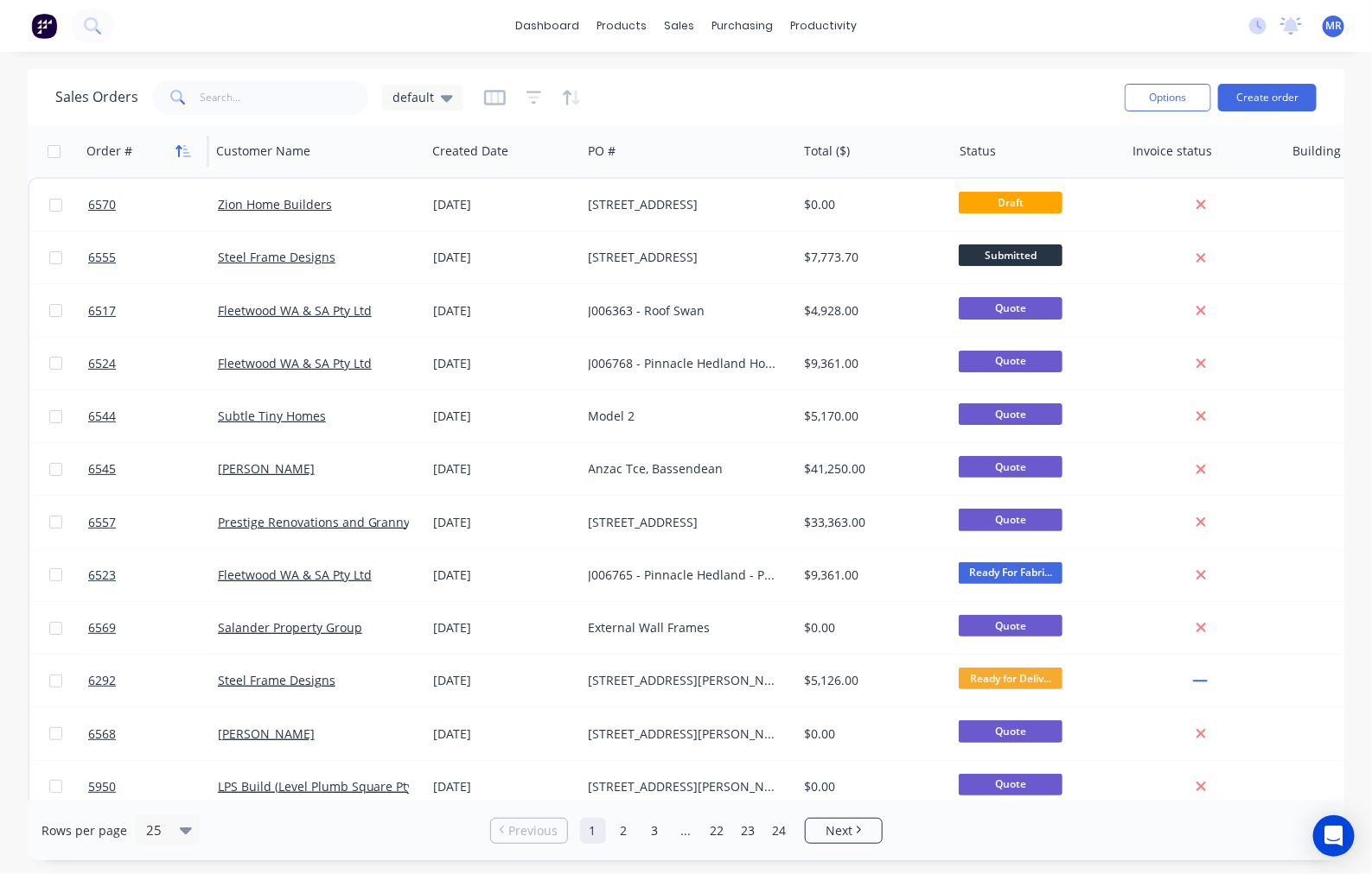
click at [187, 153] on icon "button" at bounding box center [187, 151] width 8 height 12
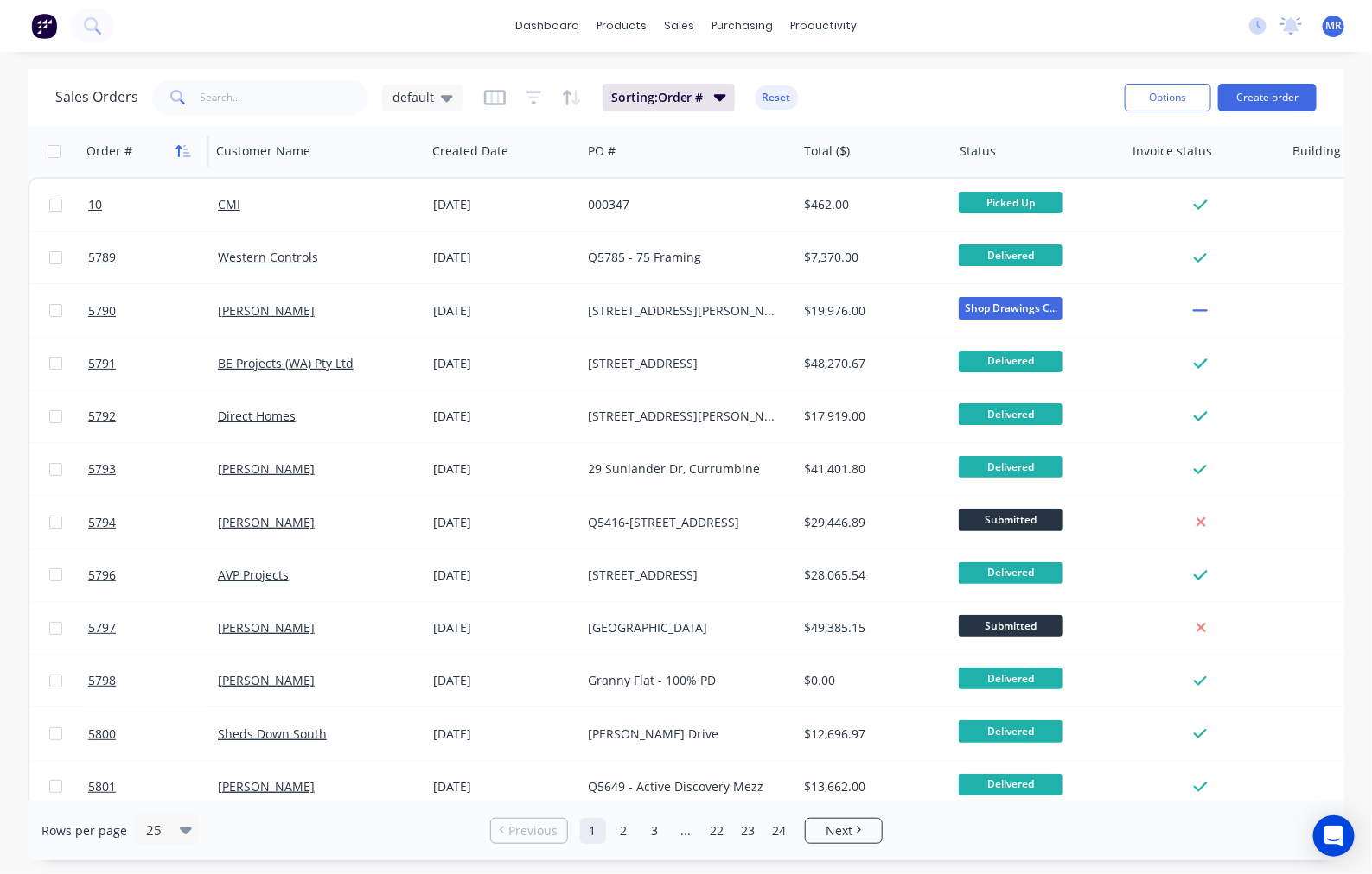
click at [182, 148] on icon "button" at bounding box center [183, 151] width 15 height 14
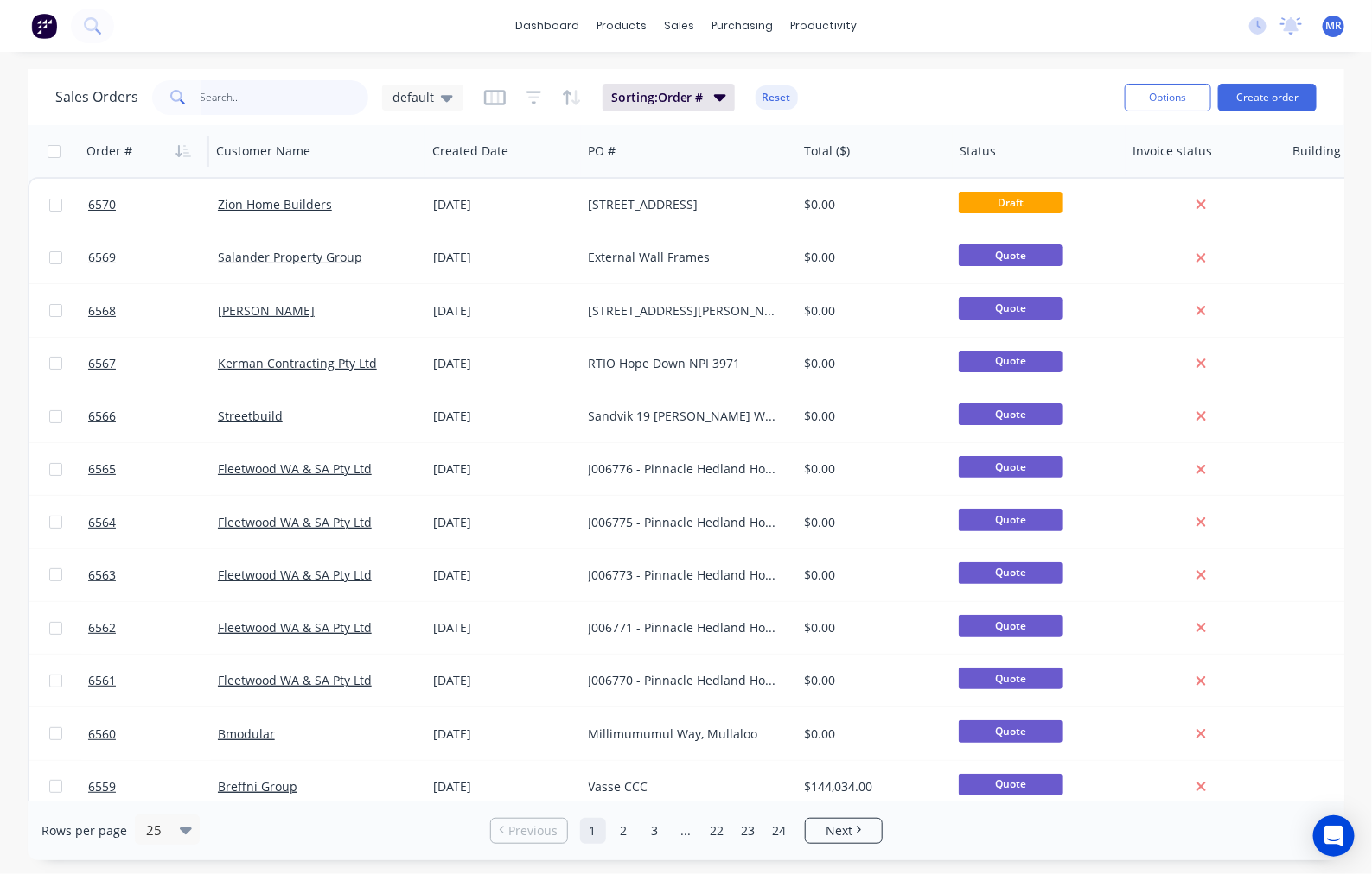
click at [209, 104] on input "text" at bounding box center [284, 97] width 168 height 35
type input "steel frame designs"
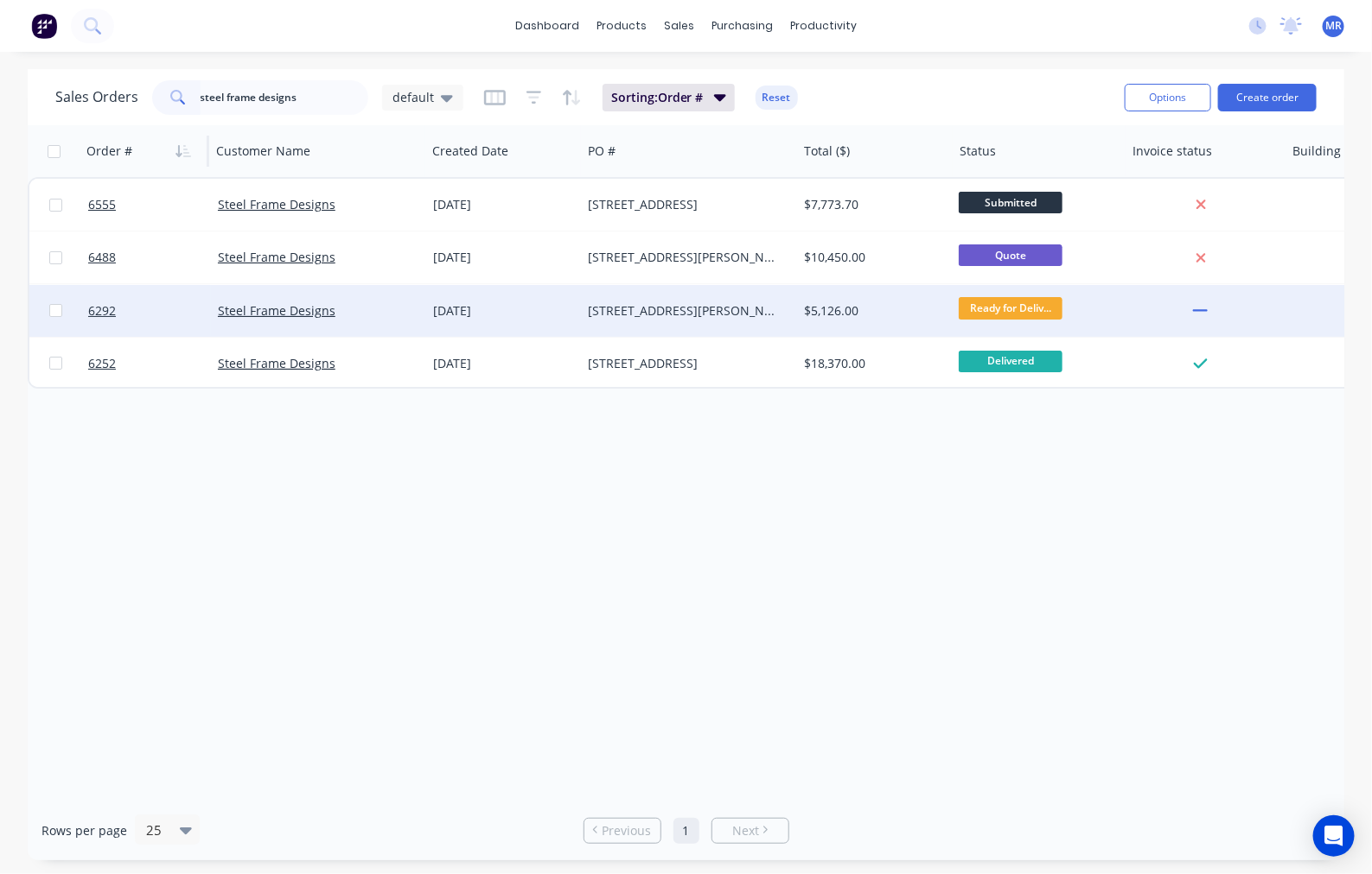
click at [634, 305] on div "[STREET_ADDRESS][PERSON_NAME][PERSON_NAME]" at bounding box center [684, 311] width 192 height 17
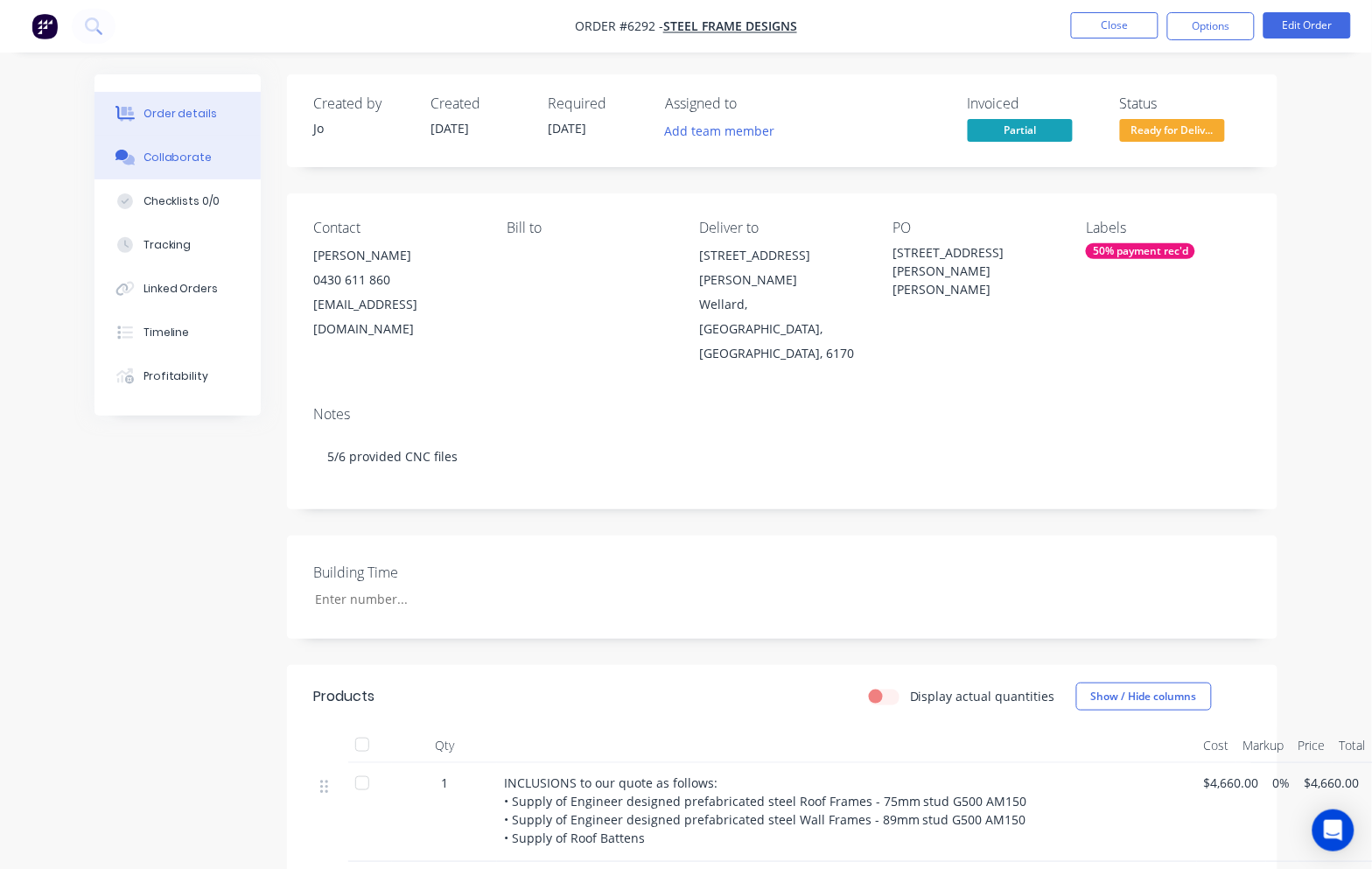
click at [193, 169] on button "Collaborate" at bounding box center [178, 158] width 166 height 44
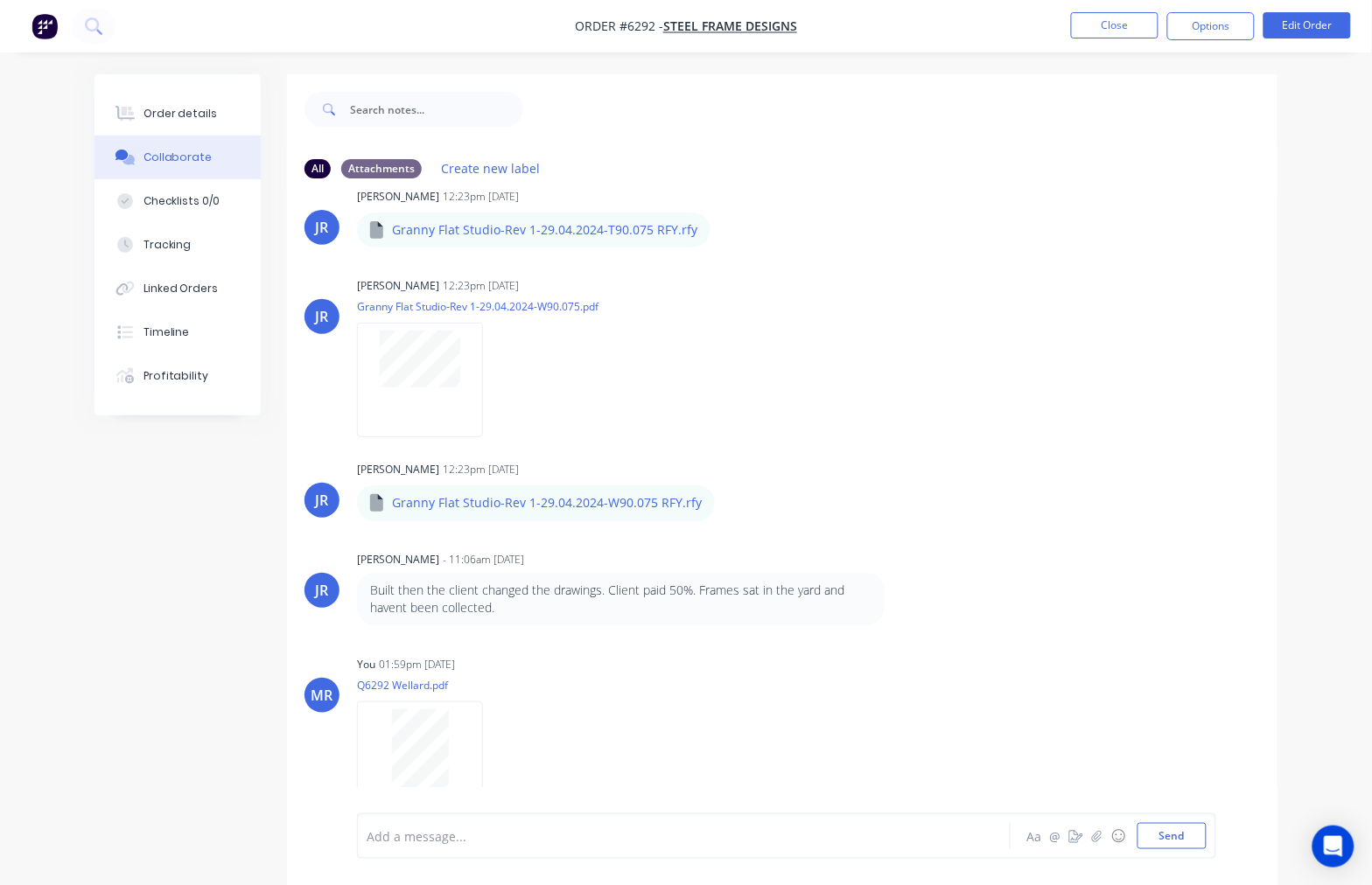
scroll to position [959, 0]
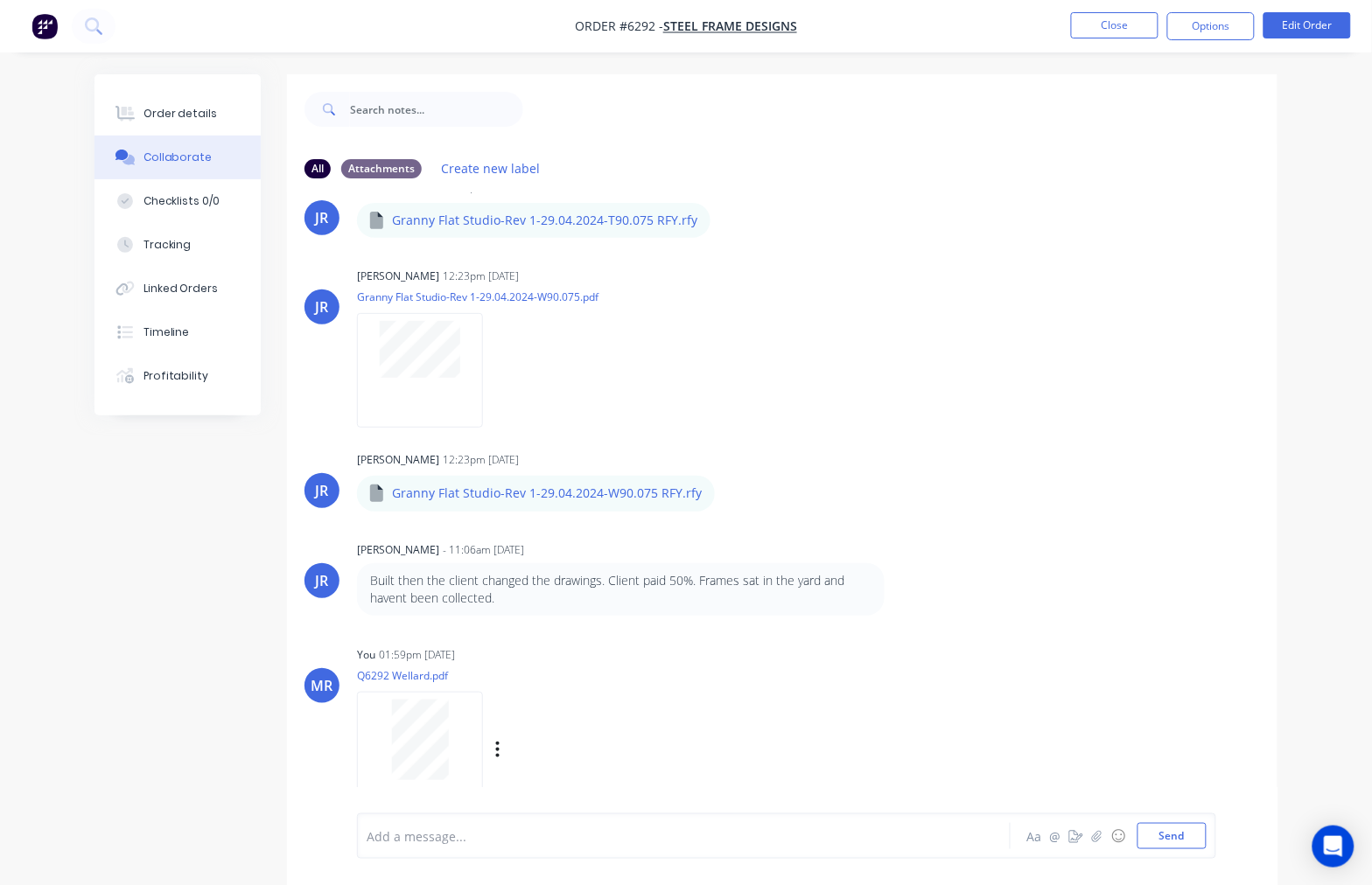
click at [450, 718] on div at bounding box center [420, 740] width 110 height 80
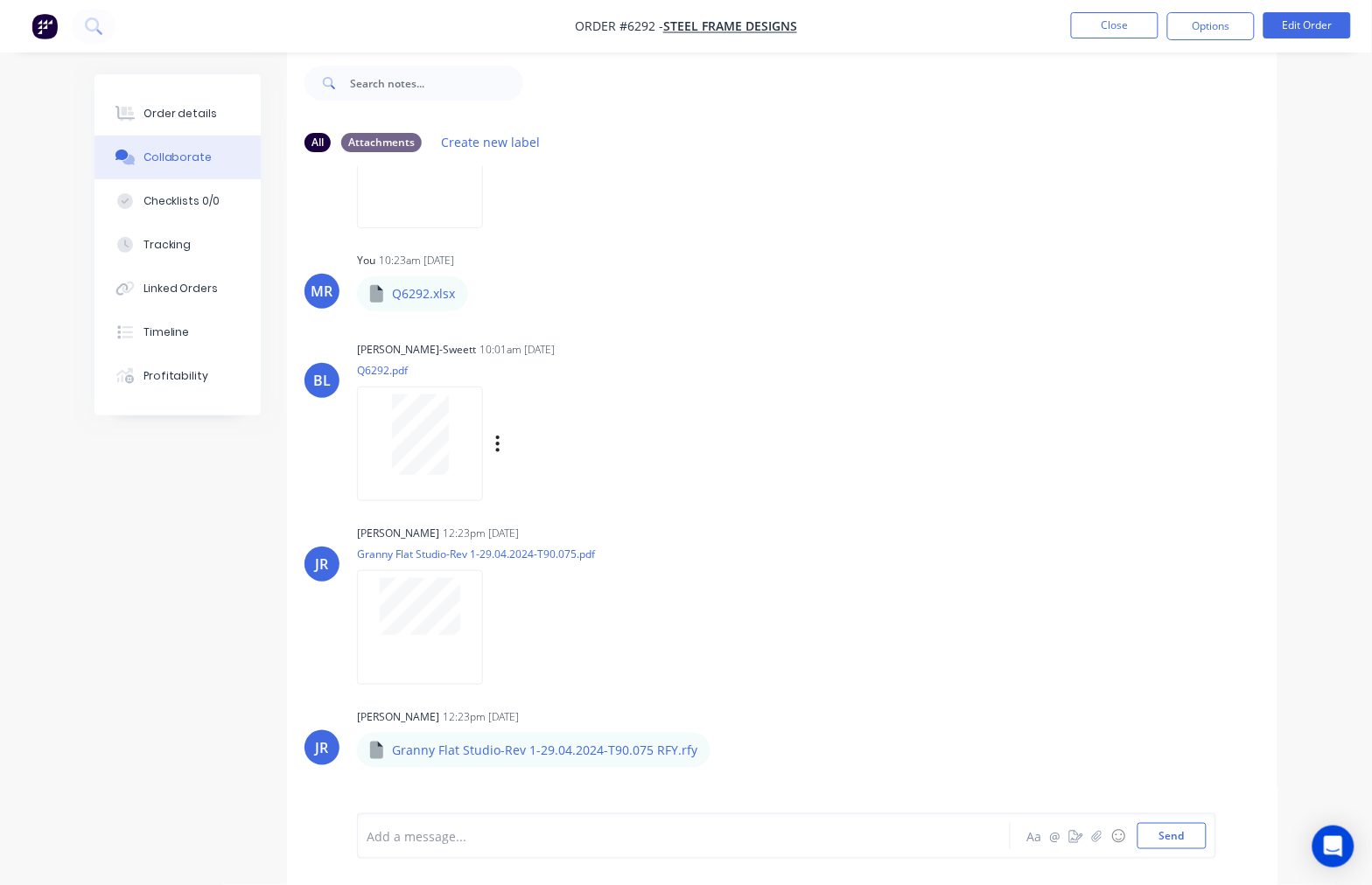
scroll to position [0, 0]
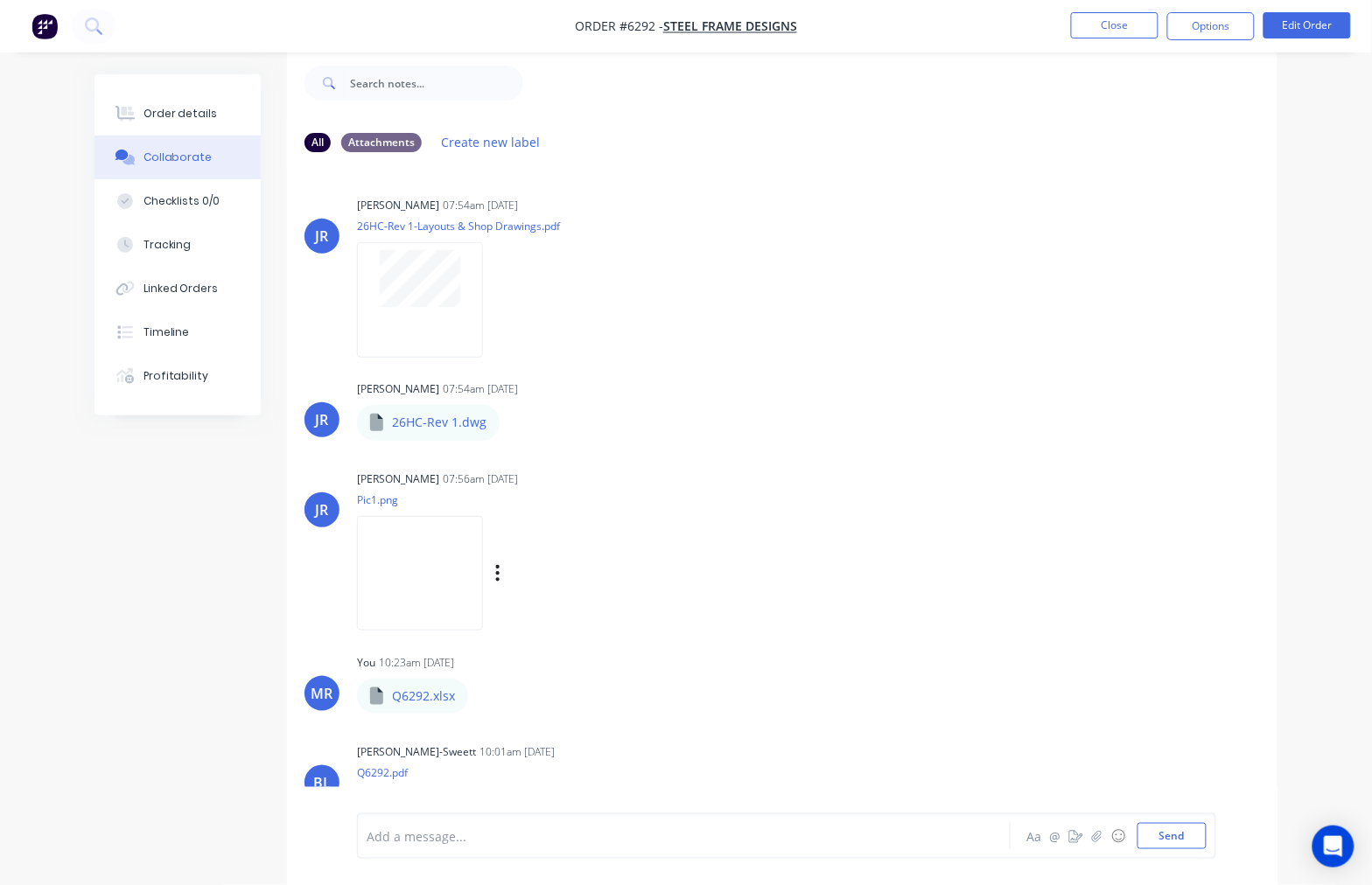
click at [483, 577] on img at bounding box center [420, 573] width 126 height 115
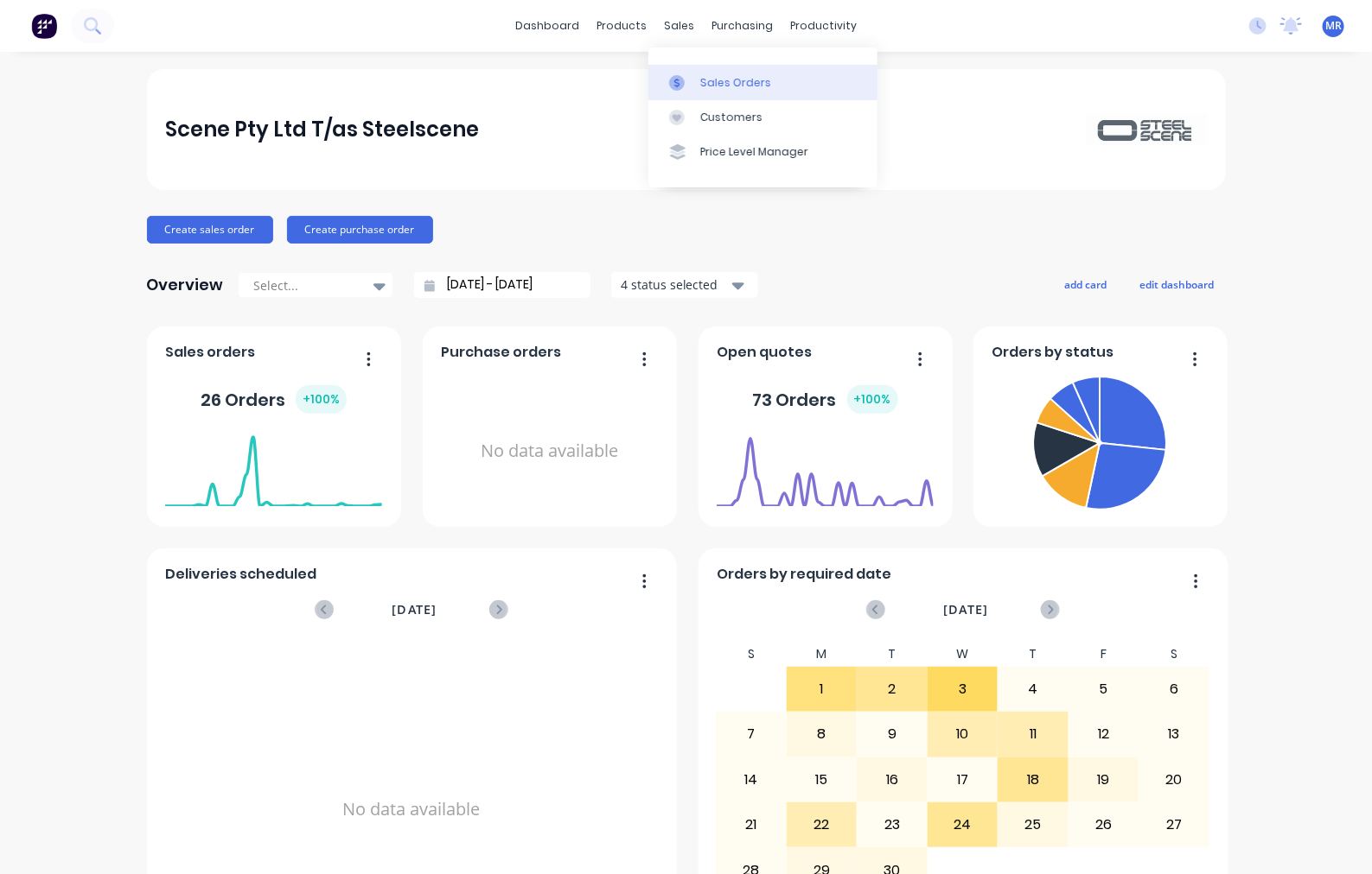
click at [702, 72] on link "Sales Orders" at bounding box center [762, 82] width 229 height 35
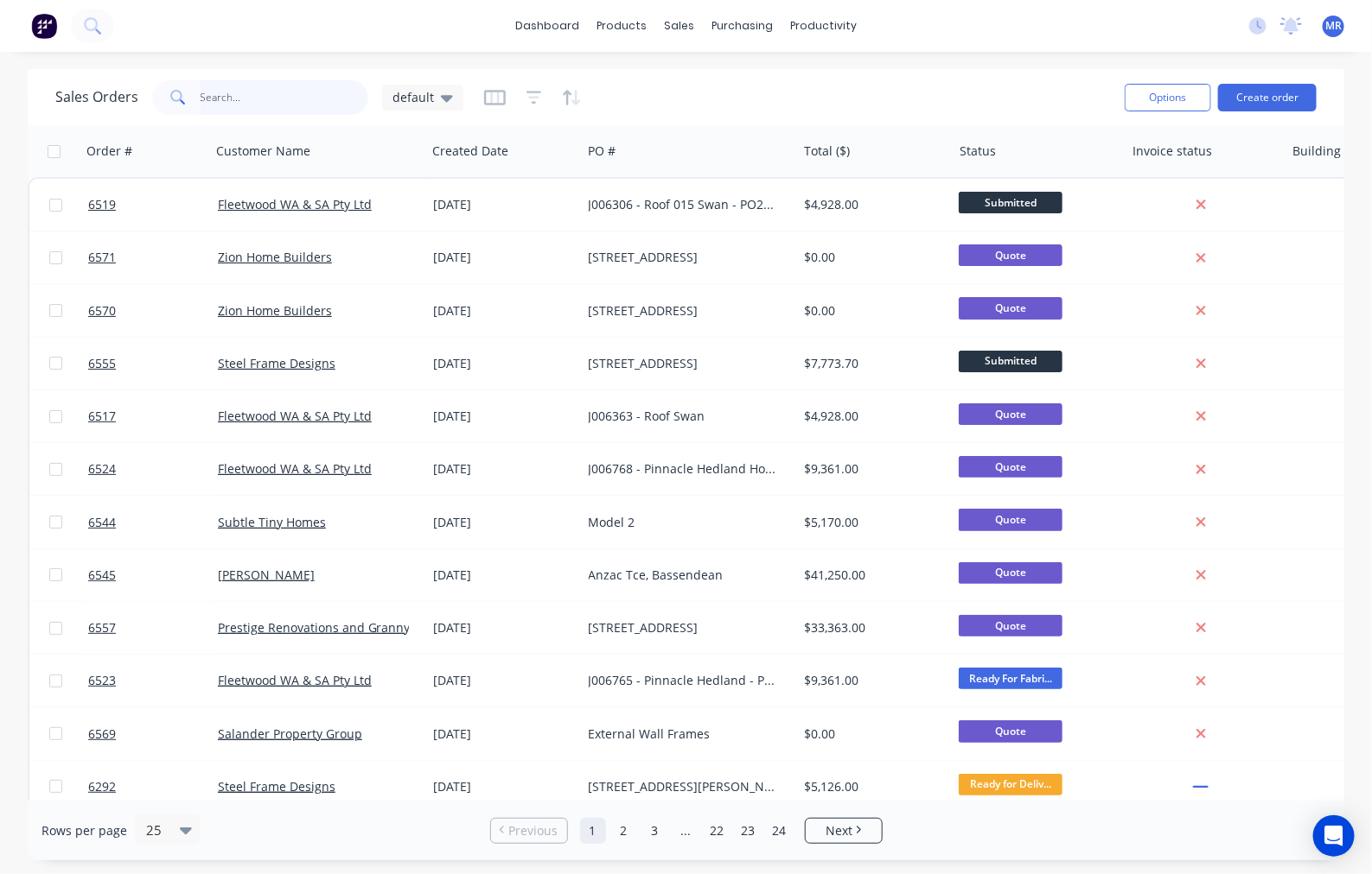
click at [255, 110] on input "text" at bounding box center [284, 97] width 168 height 35
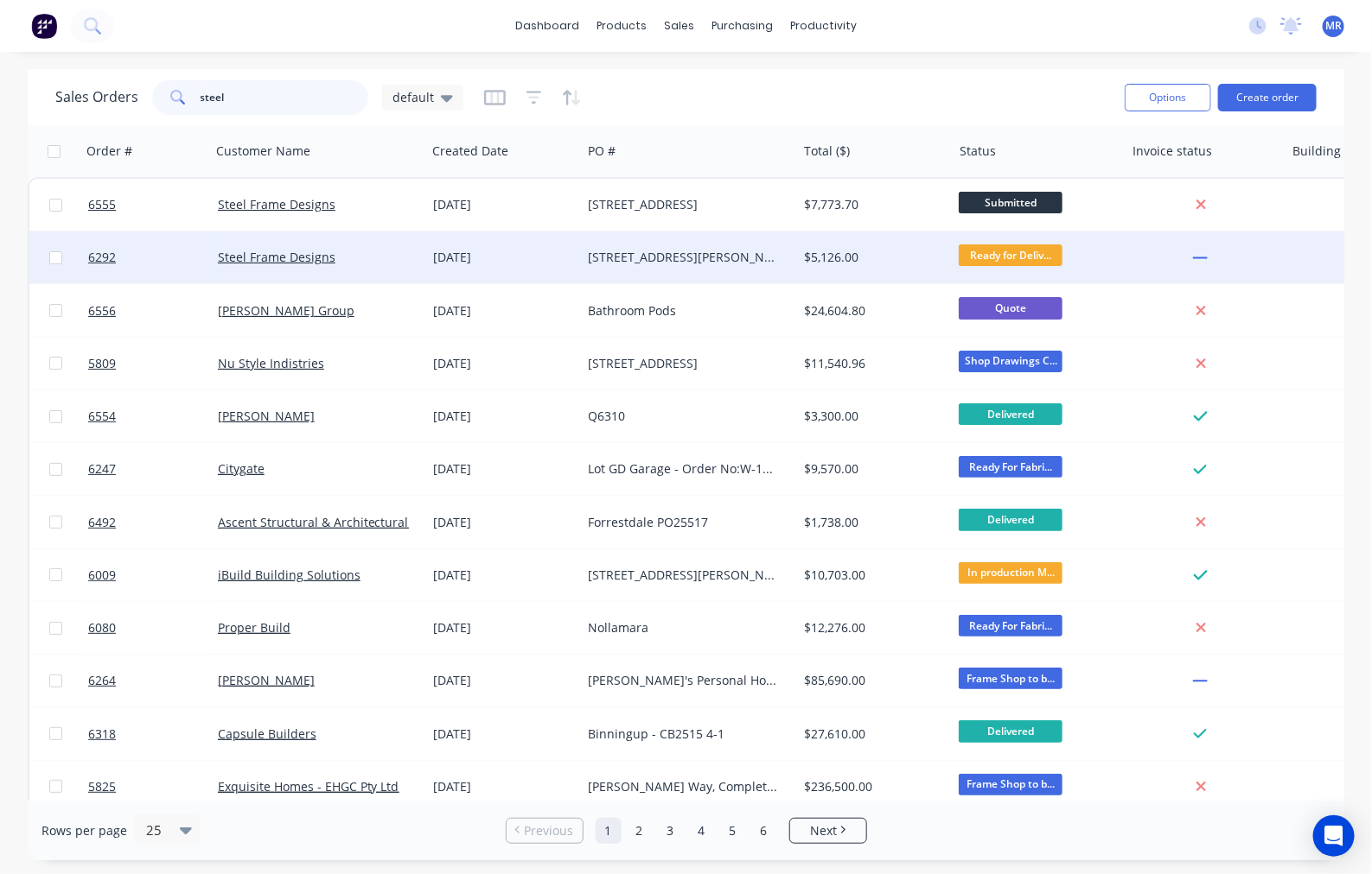
type input "steel"
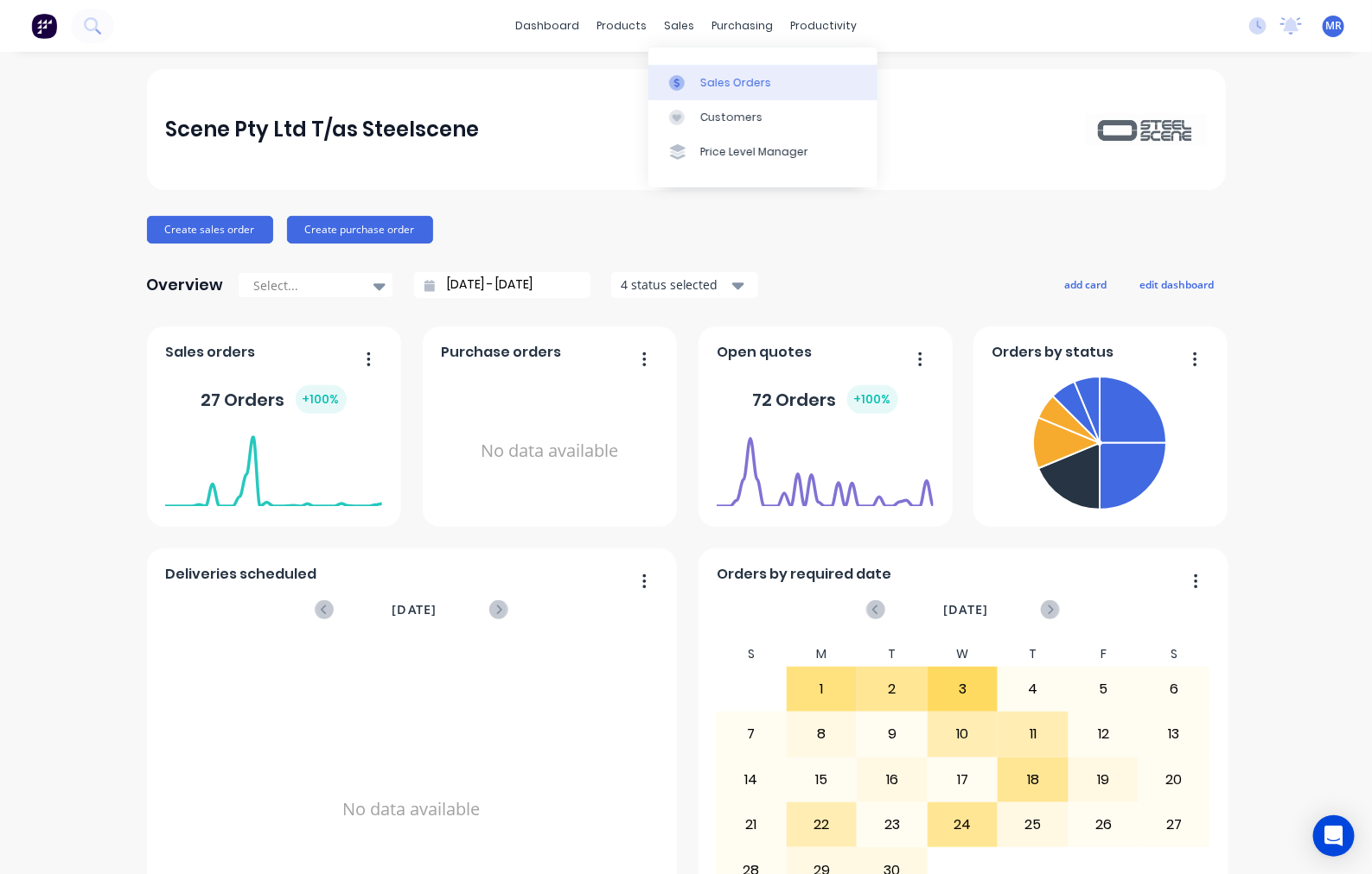
click at [730, 76] on div "Sales Orders" at bounding box center [735, 83] width 71 height 15
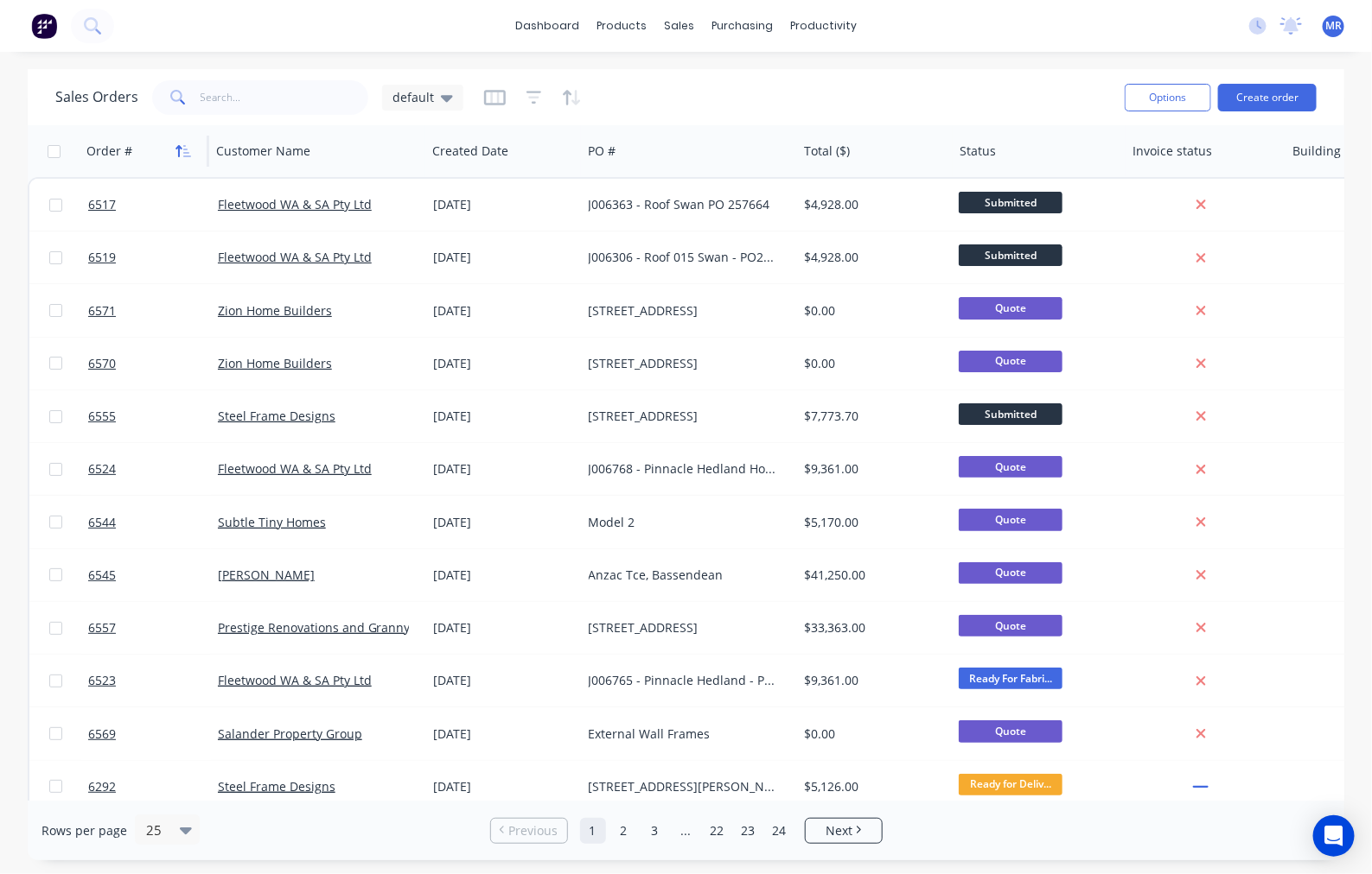
click at [184, 149] on icon "button" at bounding box center [183, 151] width 15 height 14
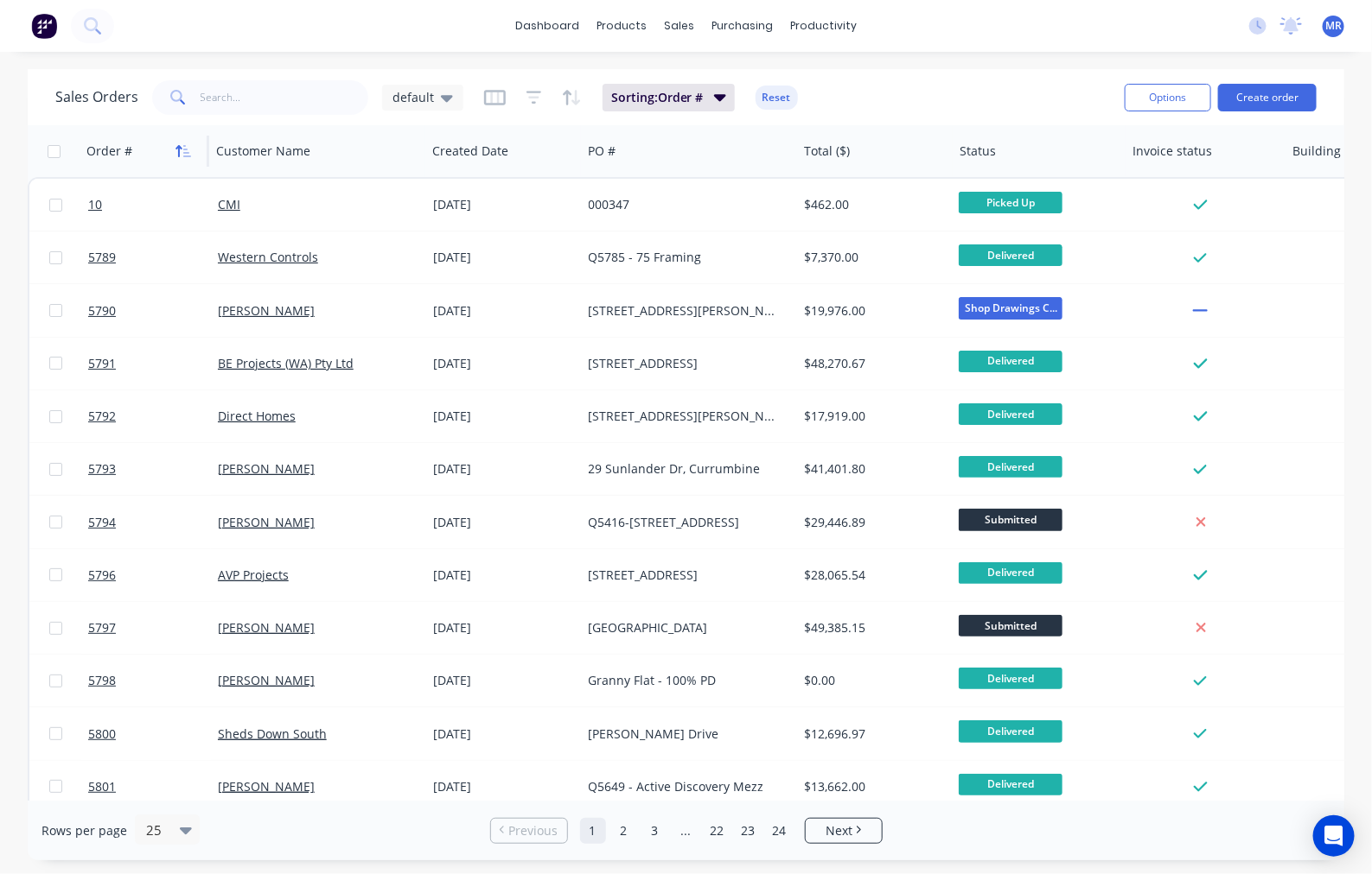
click at [183, 153] on icon "button" at bounding box center [183, 151] width 15 height 14
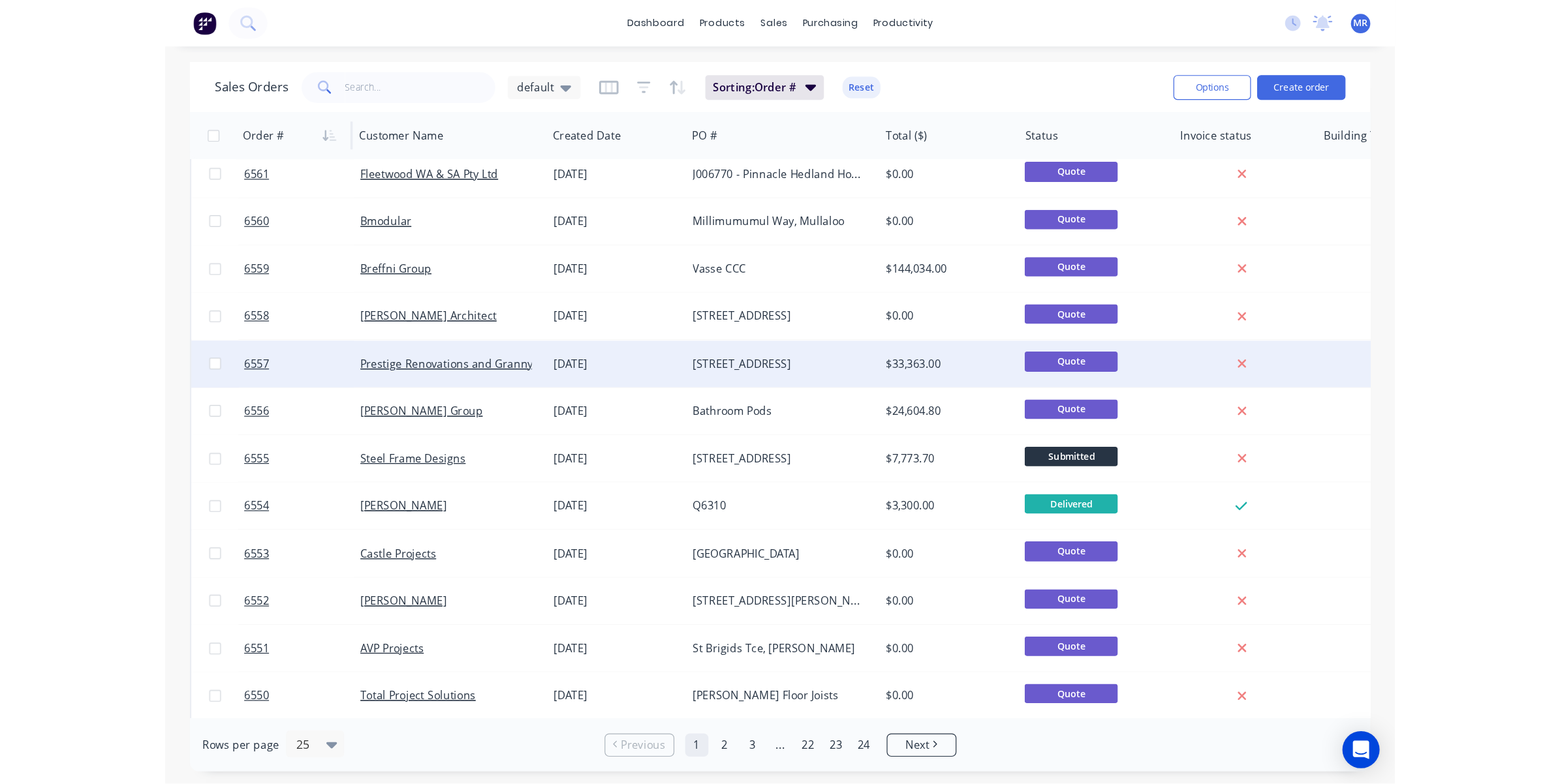
scroll to position [489, 0]
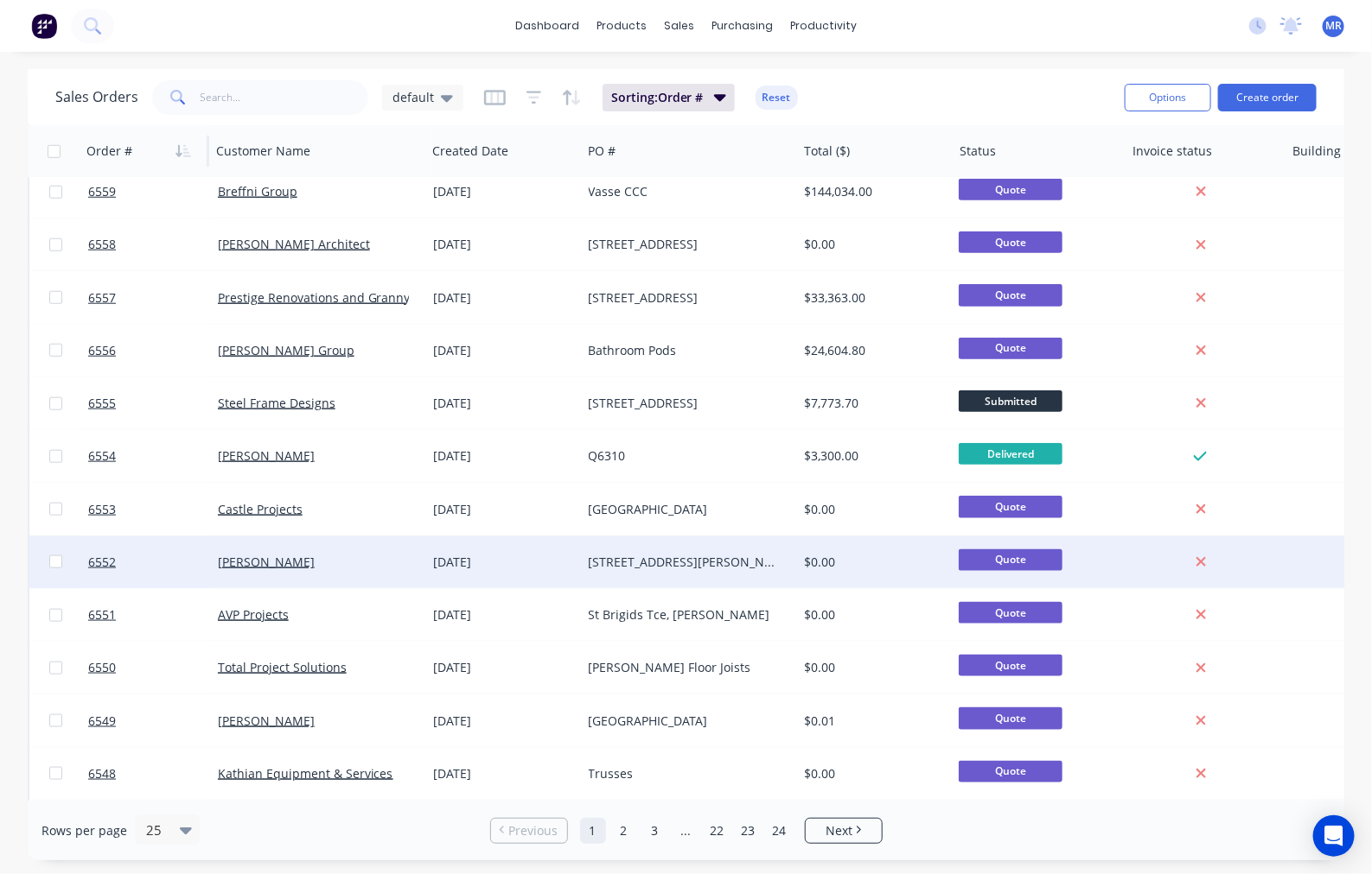
click at [663, 558] on div "[STREET_ADDRESS][PERSON_NAME][PERSON_NAME]" at bounding box center [684, 563] width 192 height 17
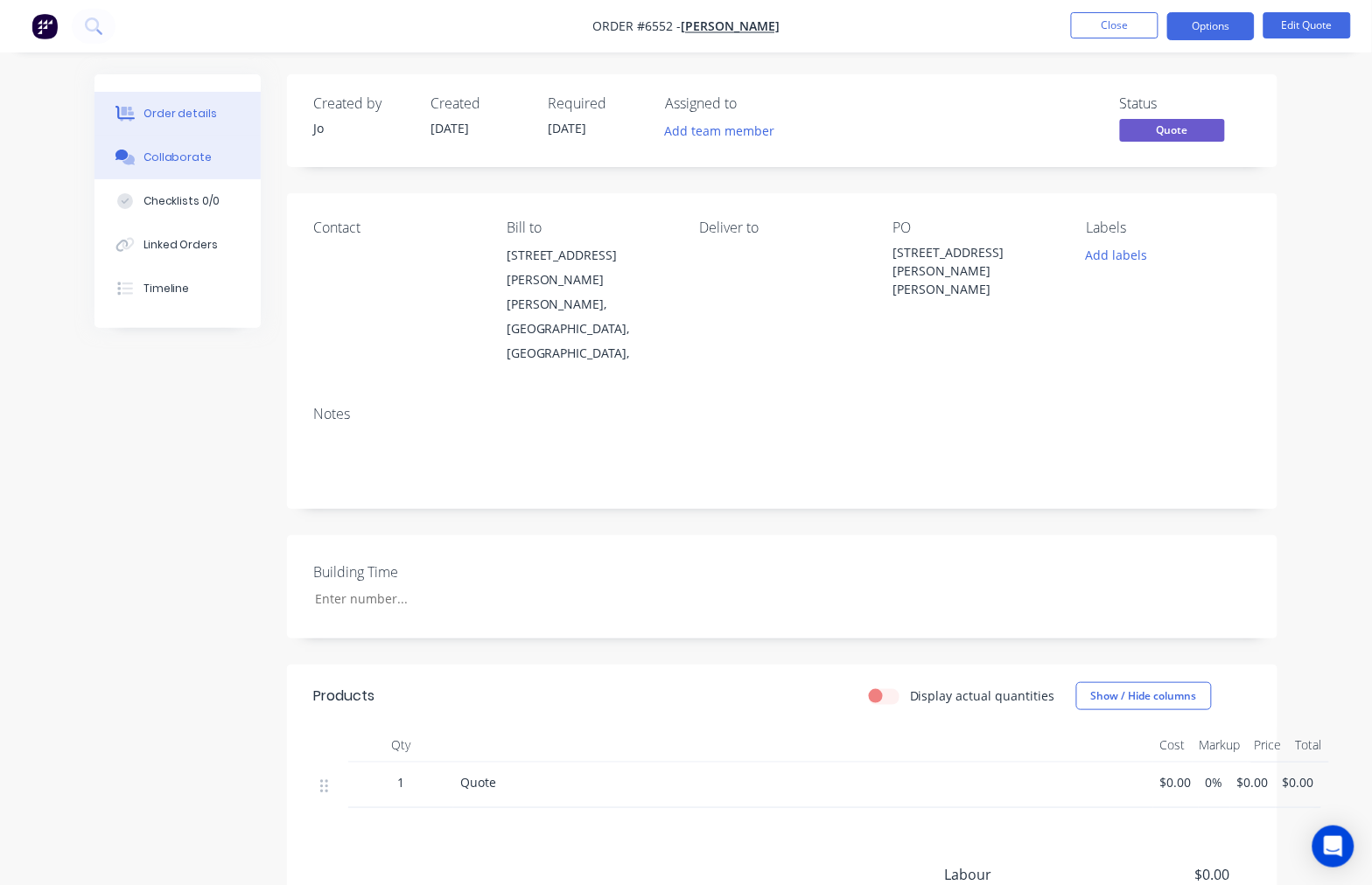
click at [181, 167] on button "Collaborate" at bounding box center [178, 158] width 166 height 44
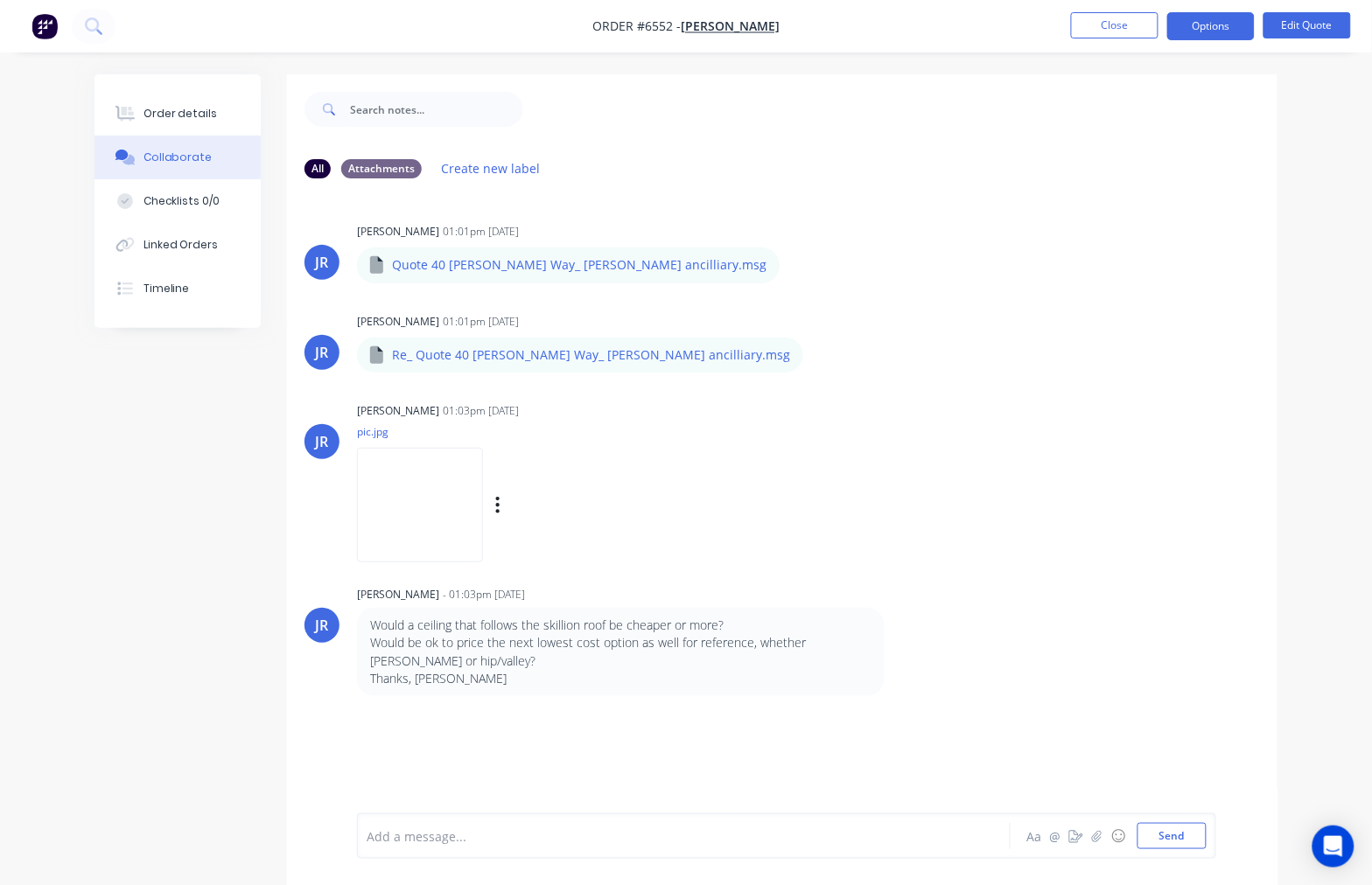
click at [413, 511] on img at bounding box center [420, 506] width 126 height 115
click at [445, 507] on img at bounding box center [420, 506] width 126 height 115
click at [456, 490] on img at bounding box center [420, 506] width 126 height 115
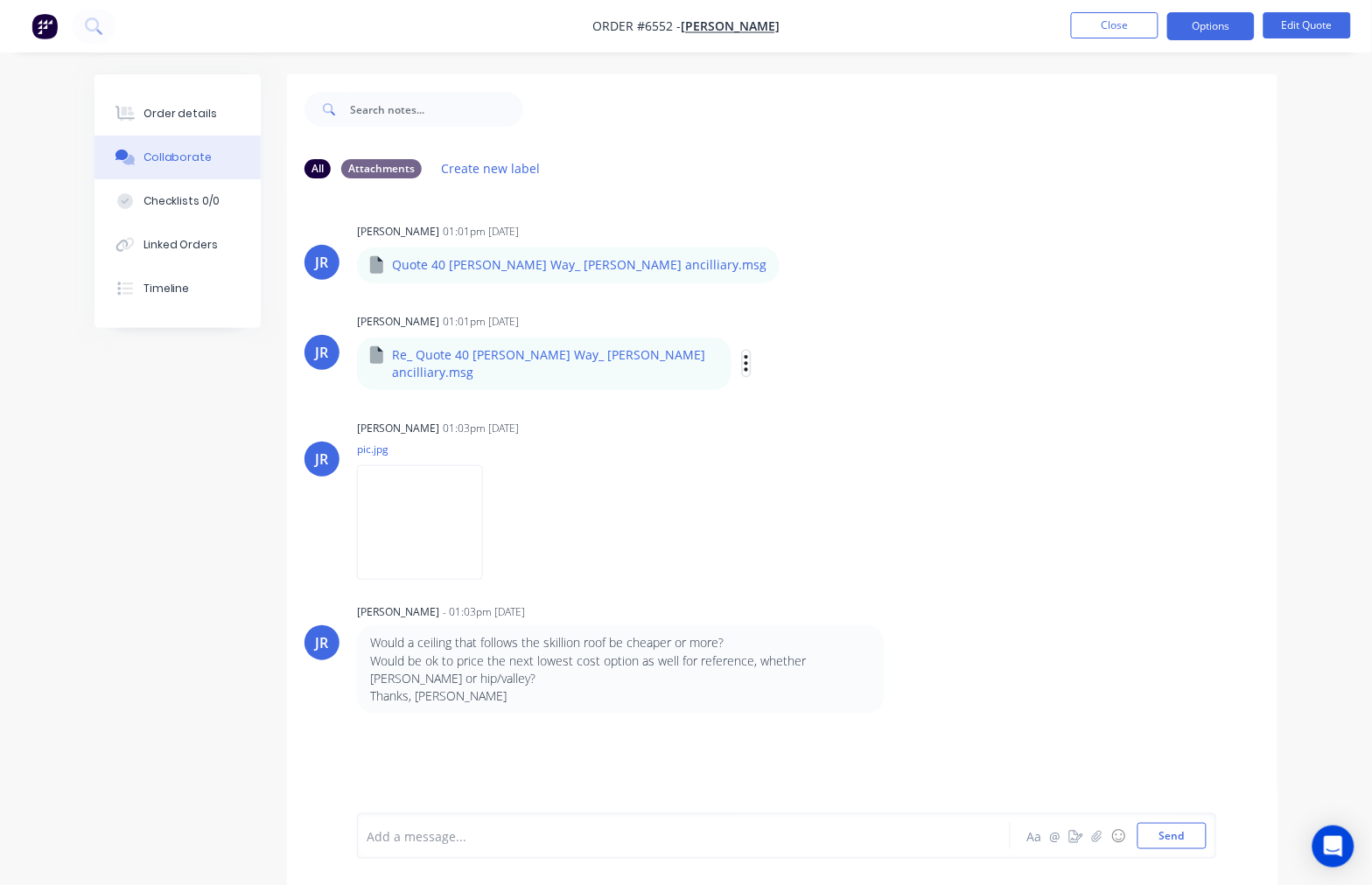
click at [744, 358] on icon "button" at bounding box center [746, 363] width 5 height 20
click at [764, 397] on button "Download" at bounding box center [862, 409] width 197 height 39
click at [739, 351] on div "Labels Download" at bounding box center [838, 363] width 197 height 26
click at [743, 356] on button "button" at bounding box center [746, 363] width 7 height 26
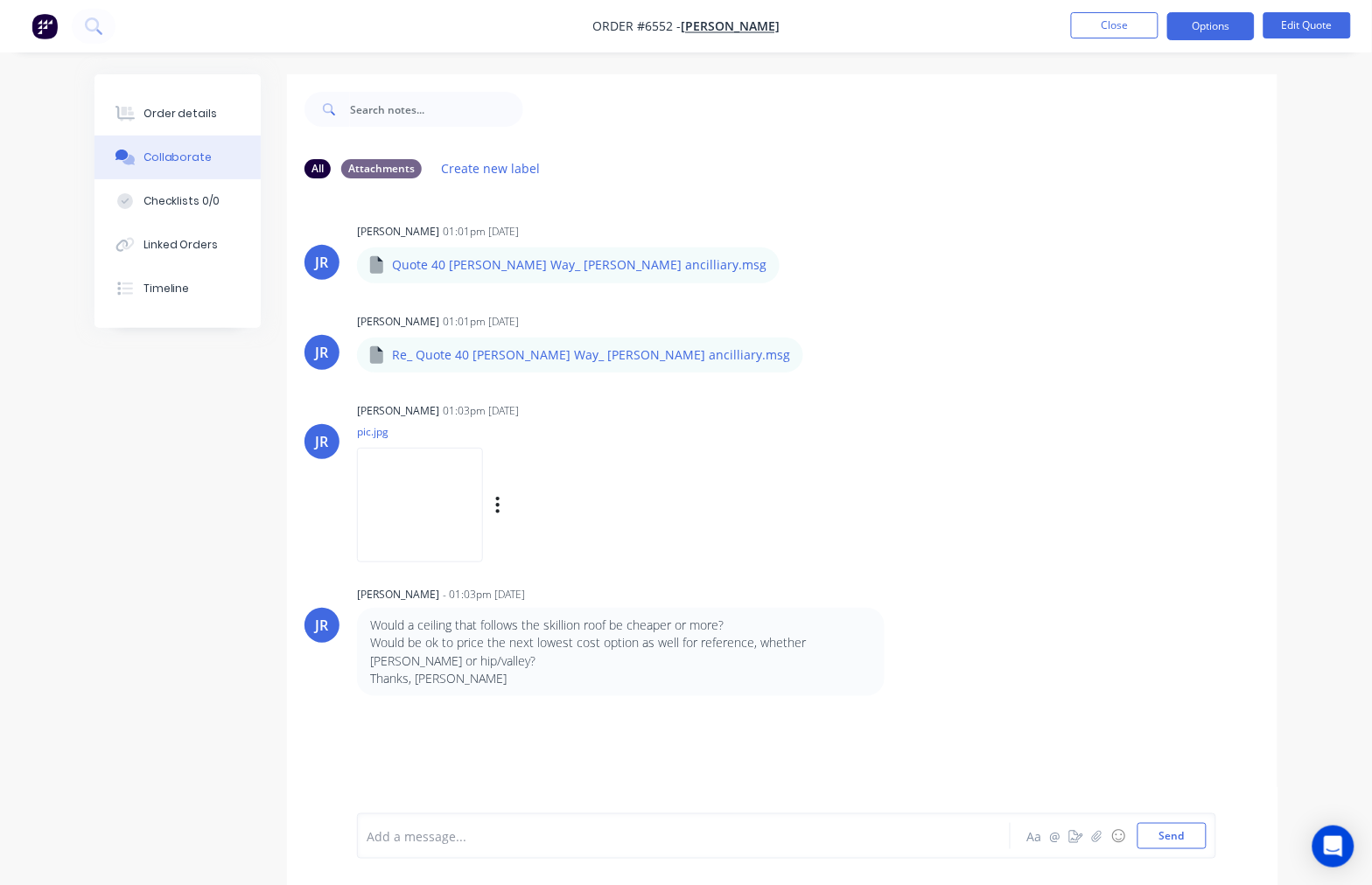
click at [744, 399] on div "[PERSON_NAME] 01:03pm [DATE] pic.jpg Labels Download" at bounding box center [629, 476] width 545 height 158
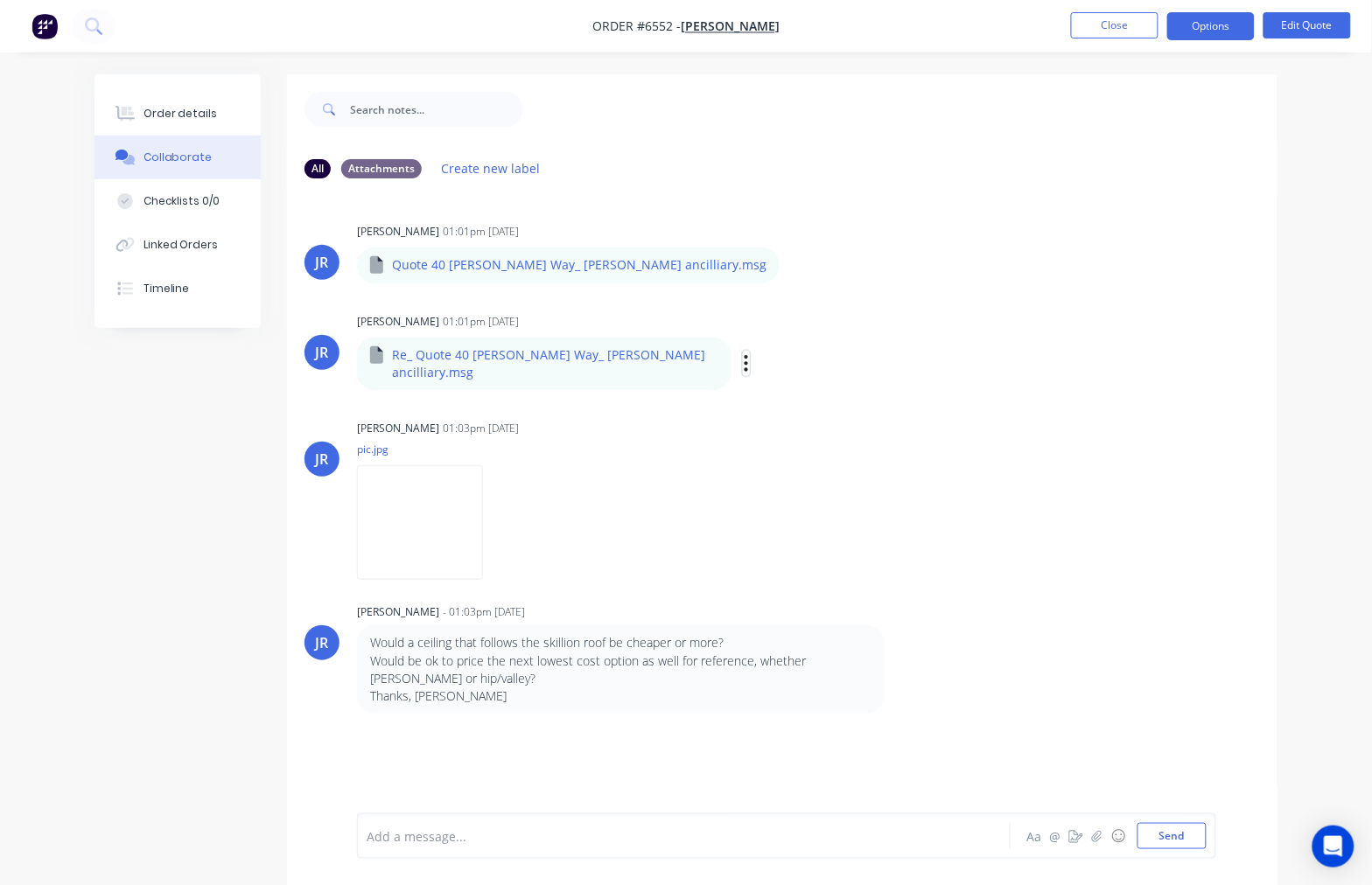
drag, startPoint x: 705, startPoint y: 359, endPoint x: 708, endPoint y: 369, distance: 10.4
click at [743, 363] on button "button" at bounding box center [746, 363] width 7 height 26
click at [764, 402] on button "Download" at bounding box center [862, 409] width 197 height 39
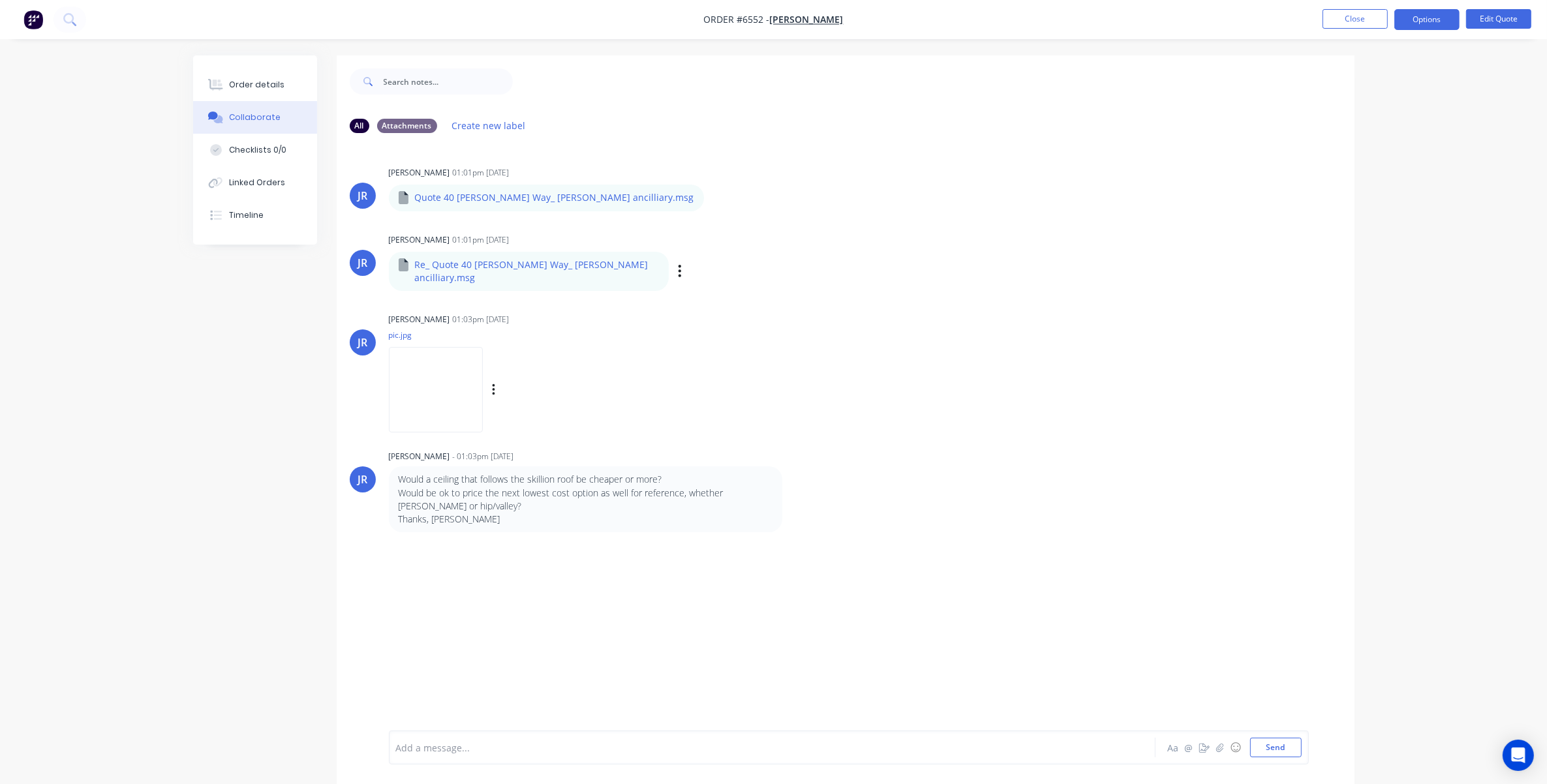
click at [420, 367] on img at bounding box center [436, 390] width 94 height 86
click at [1035, 14] on button "Close" at bounding box center [1355, 19] width 66 height 19
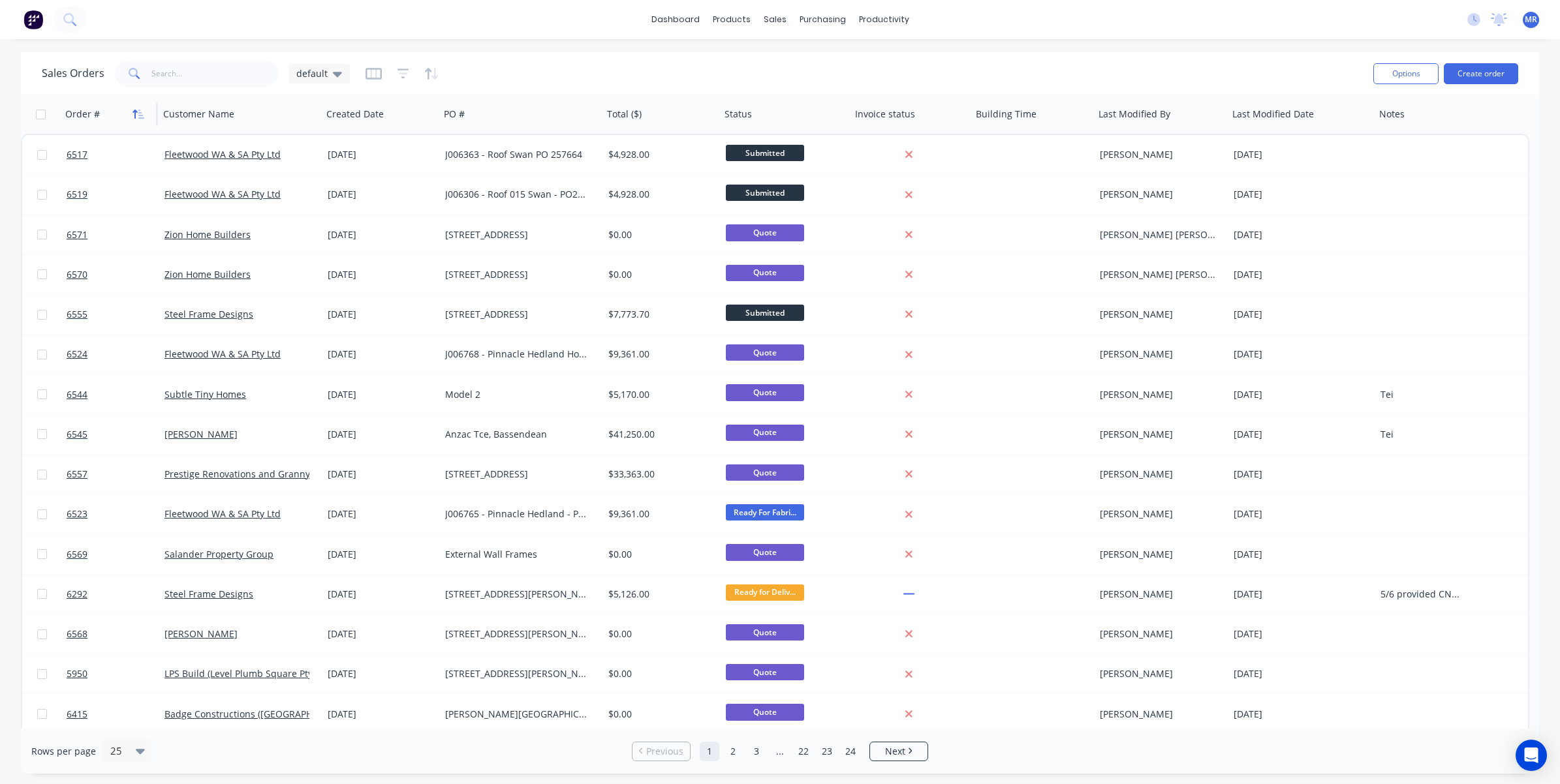
click at [135, 113] on icon "button" at bounding box center [135, 114] width 4 height 9
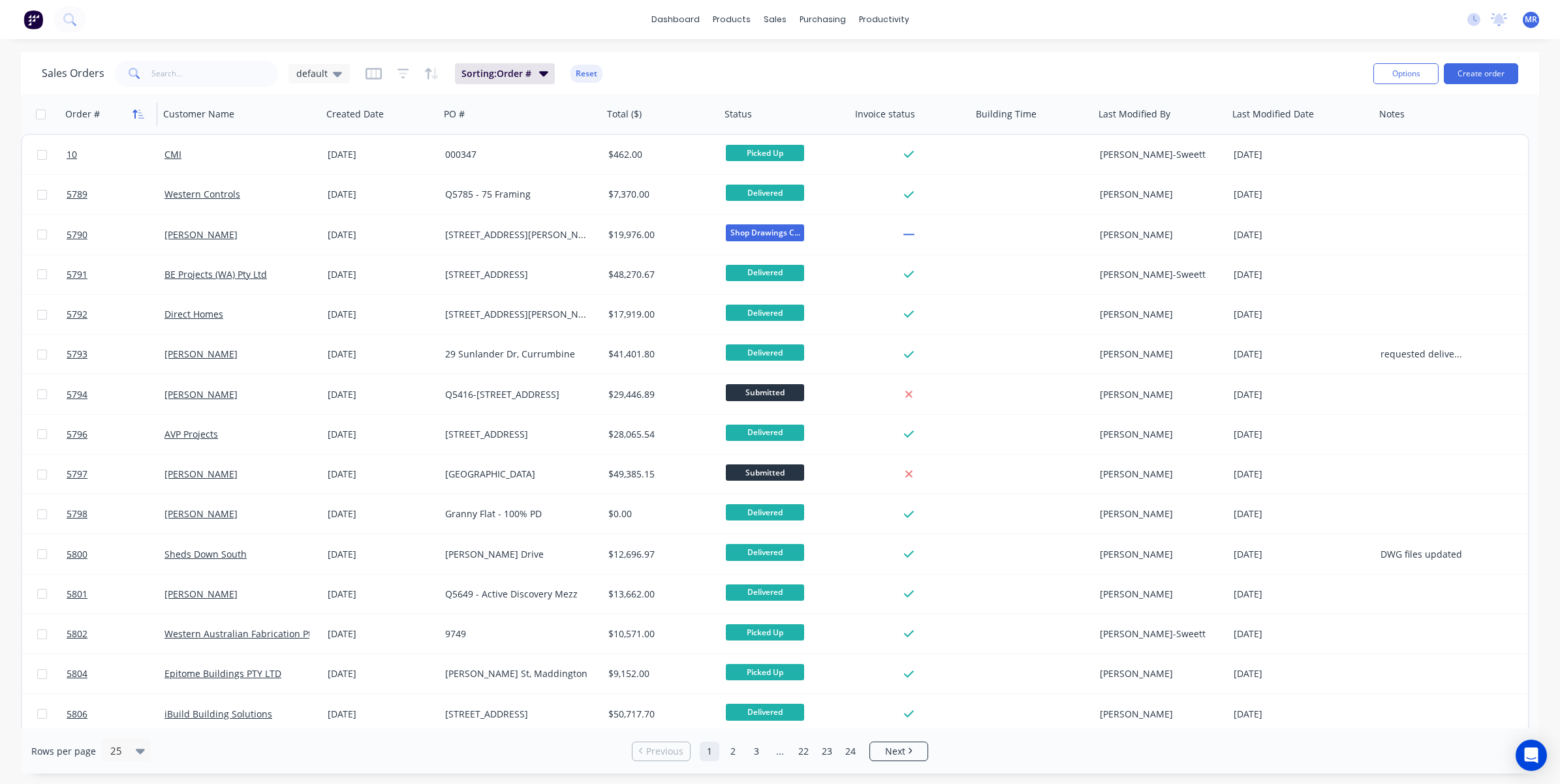
click at [138, 114] on icon "button" at bounding box center [138, 114] width 11 height 11
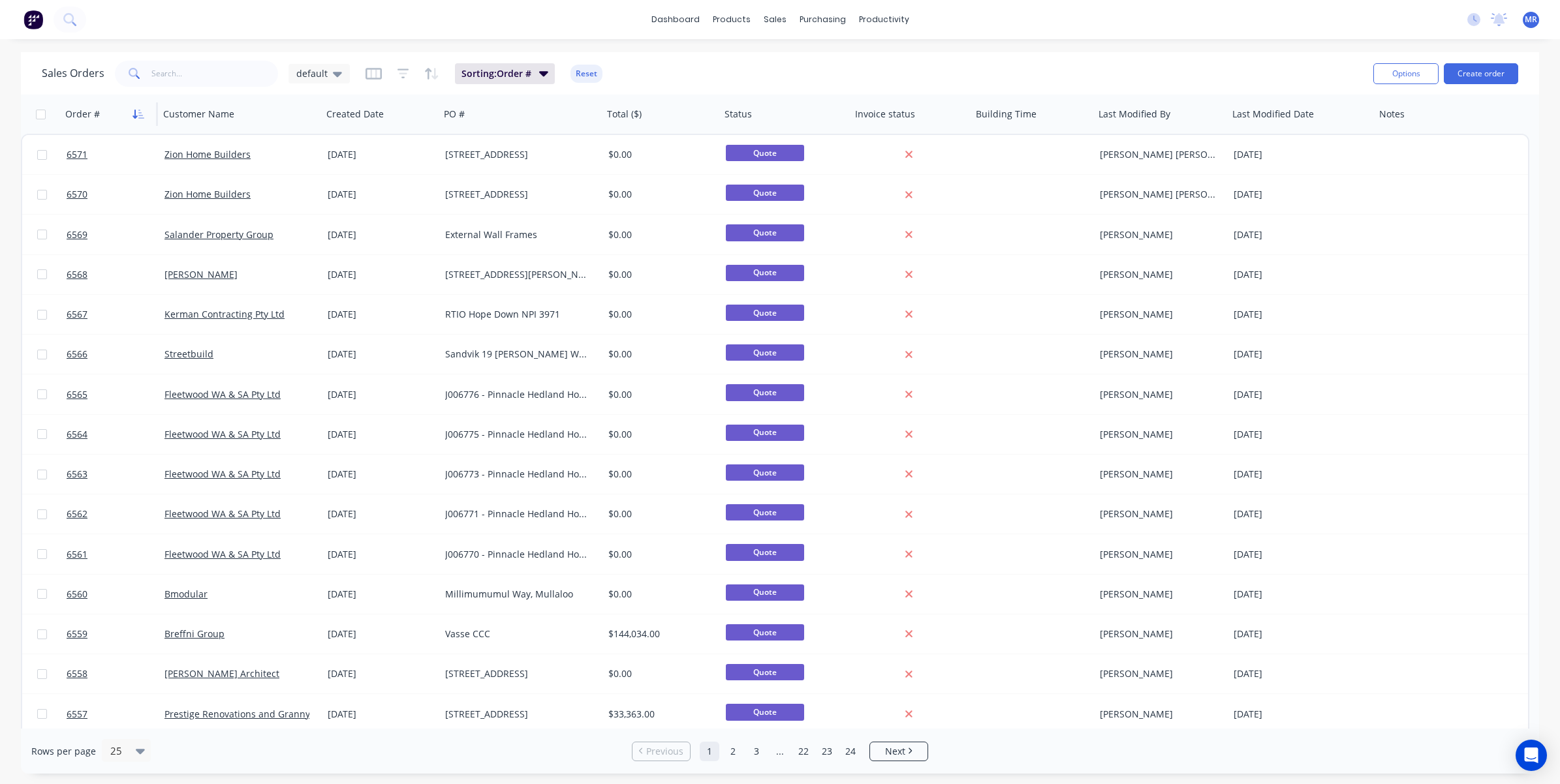
click at [139, 116] on icon "button" at bounding box center [138, 114] width 11 height 11
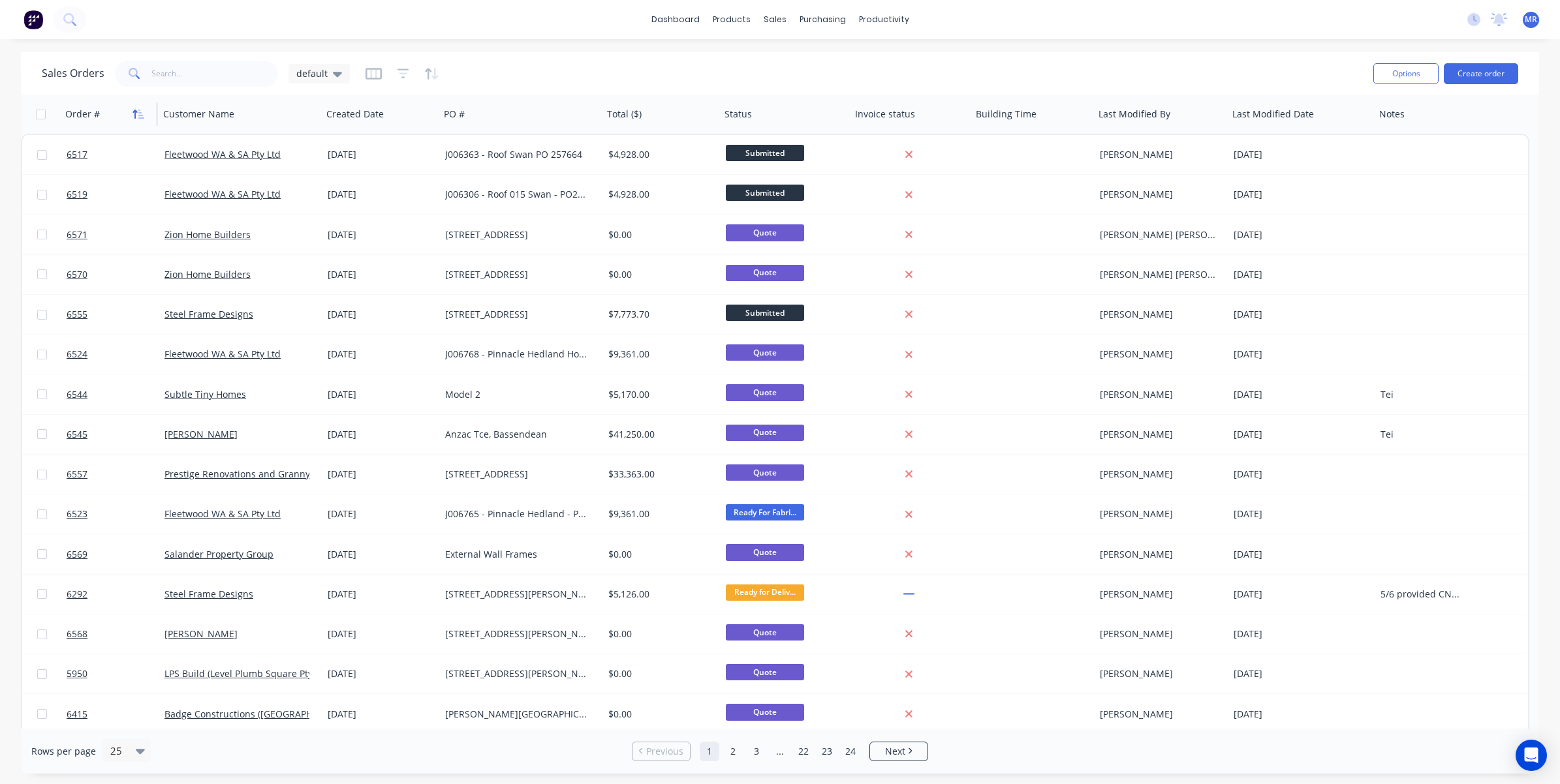
click at [138, 112] on icon "button" at bounding box center [138, 114] width 11 height 11
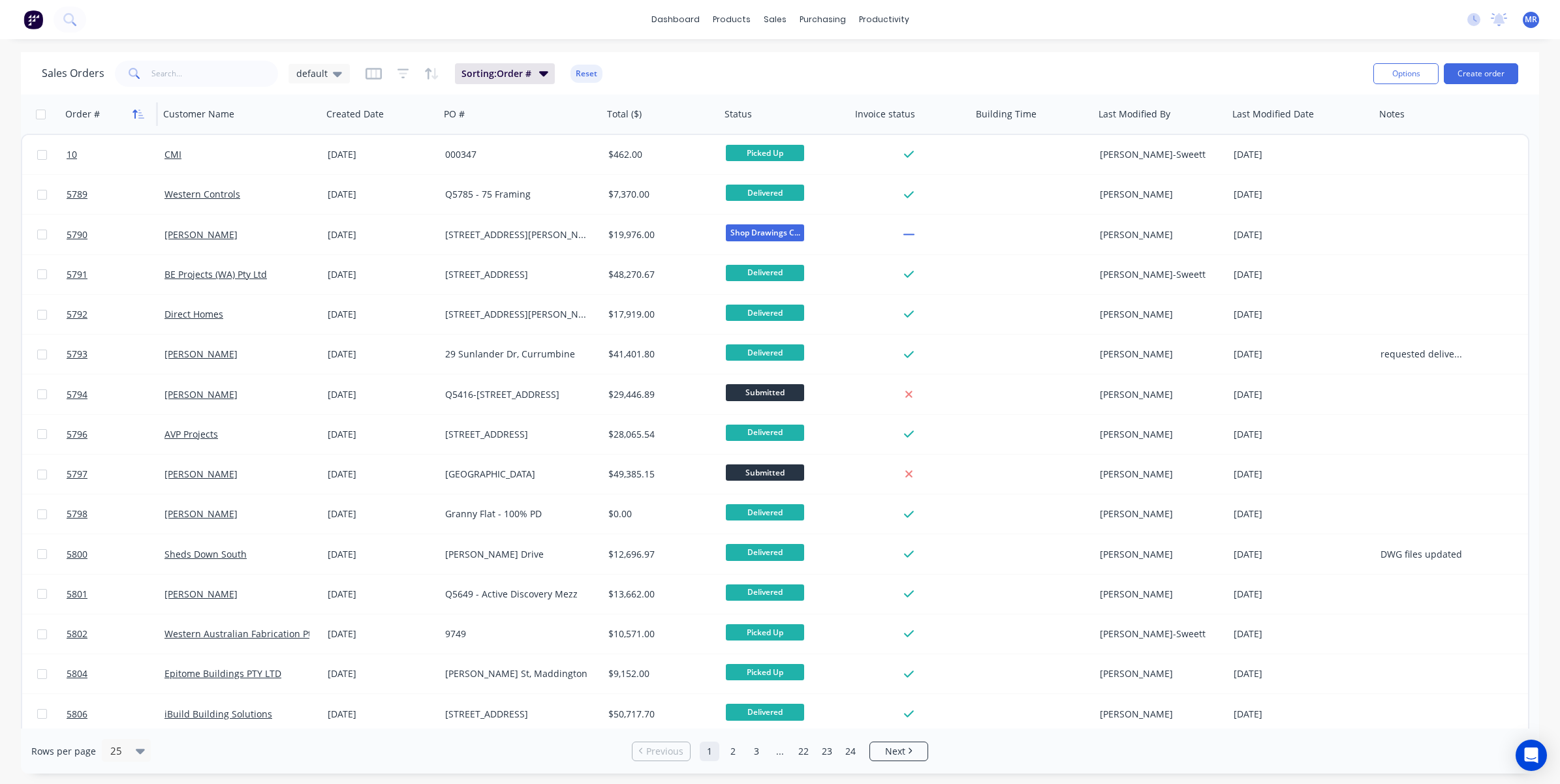
click at [138, 113] on icon "button" at bounding box center [138, 114] width 11 height 11
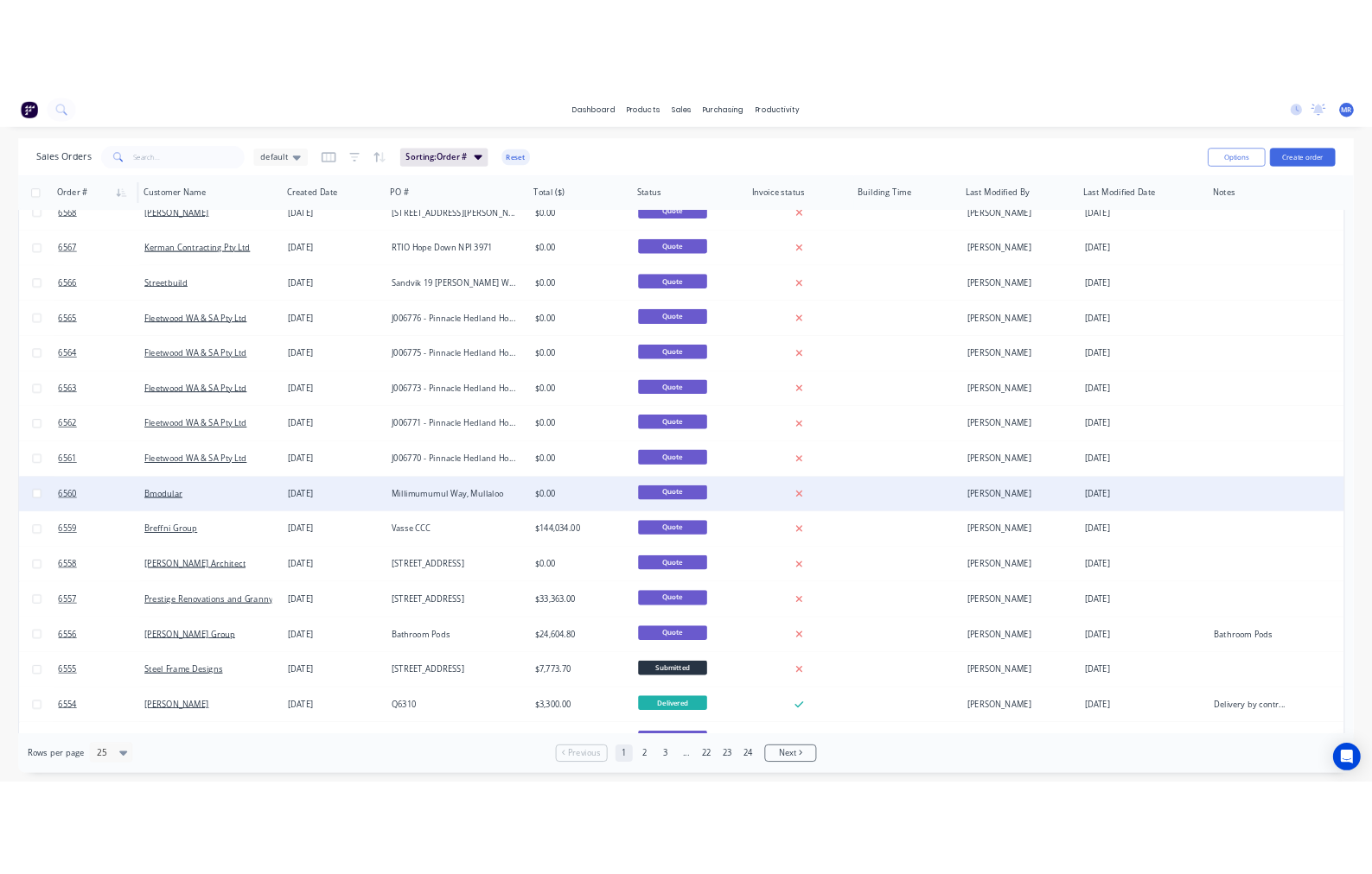
scroll to position [324, 0]
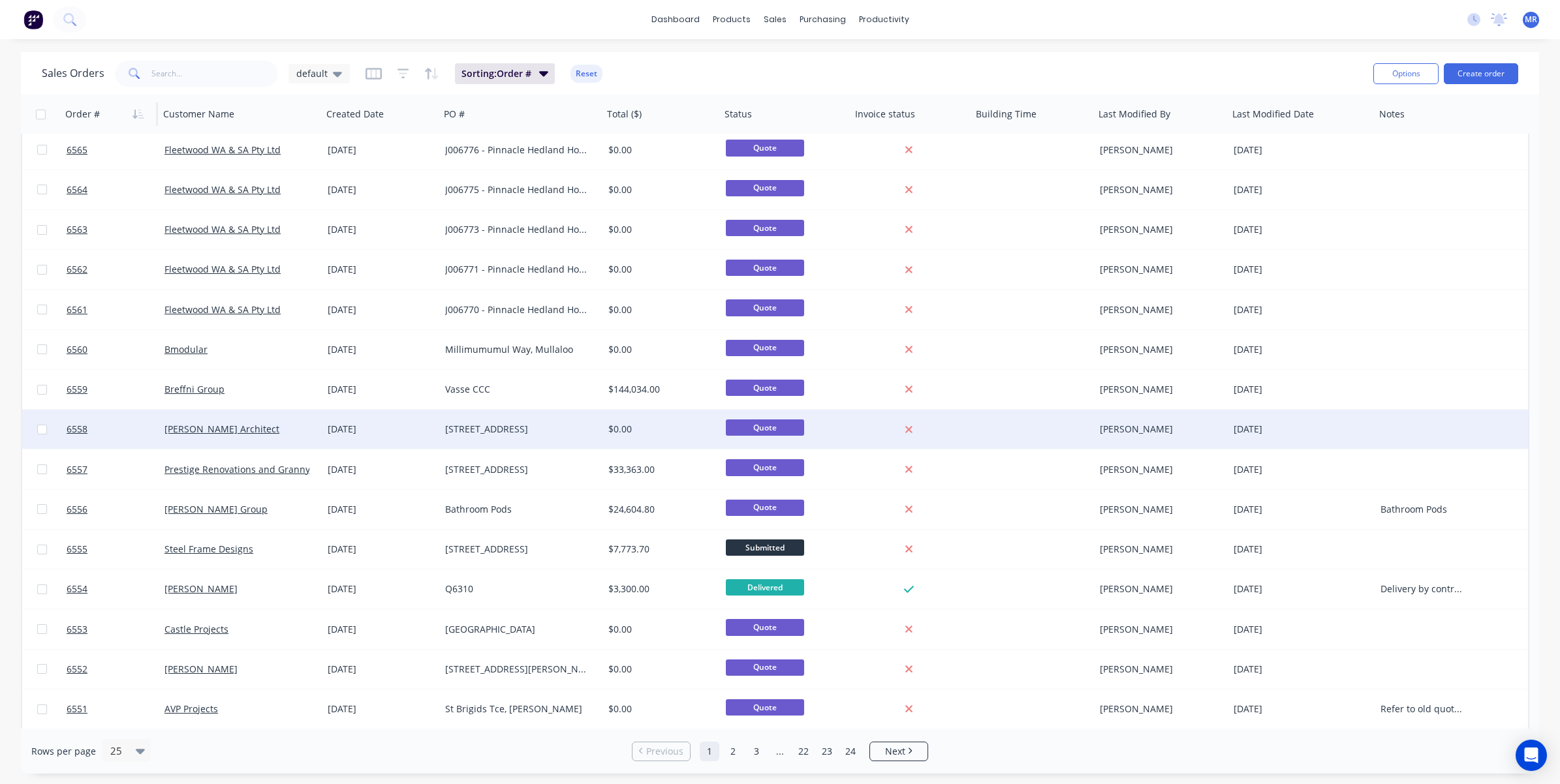
click at [482, 424] on div "[STREET_ADDRESS]" at bounding box center [517, 429] width 145 height 13
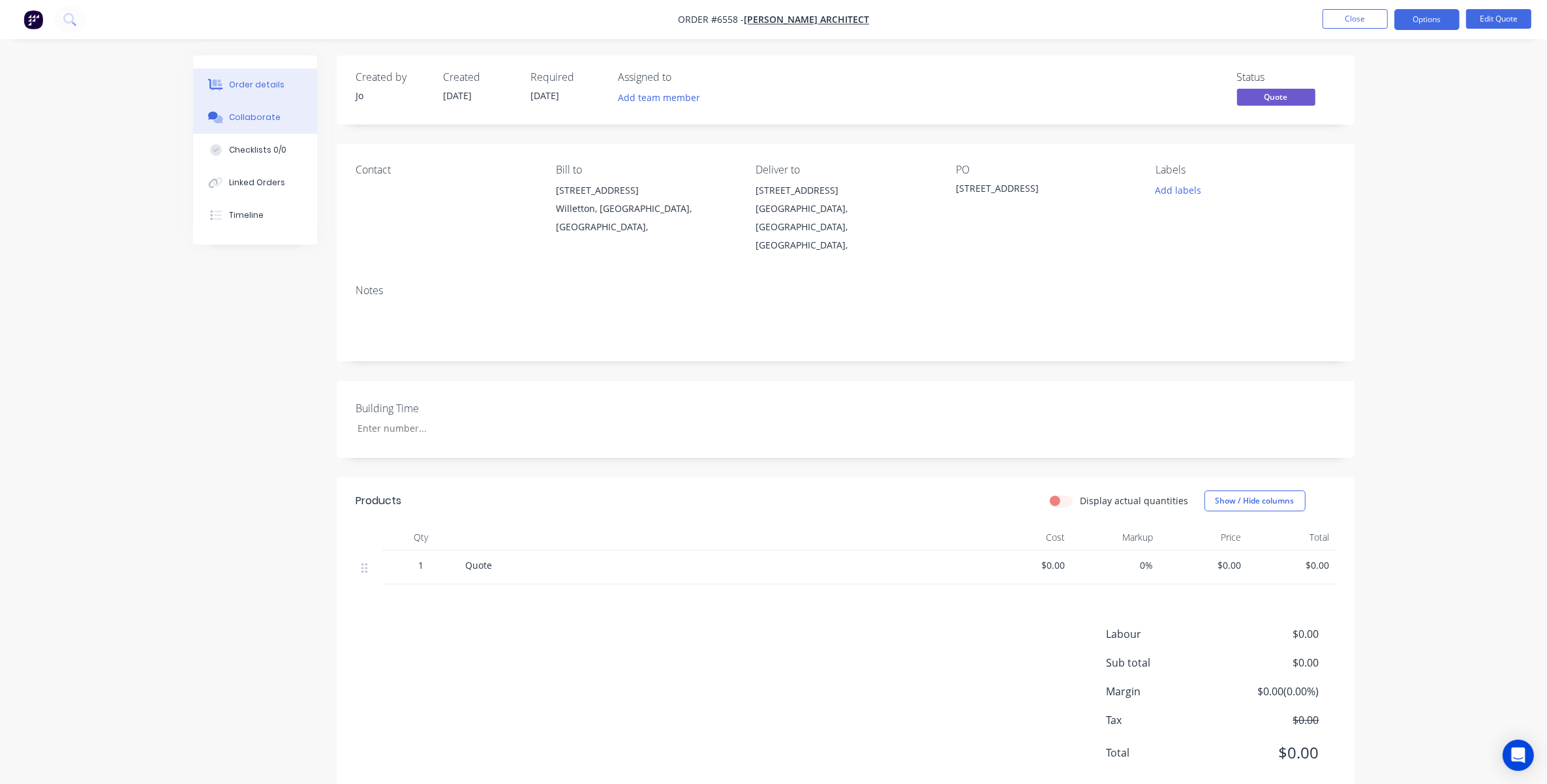
drag, startPoint x: 262, startPoint y: 120, endPoint x: 308, endPoint y: 138, distance: 49.4
click at [261, 120] on div "Collaborate" at bounding box center [255, 118] width 51 height 11
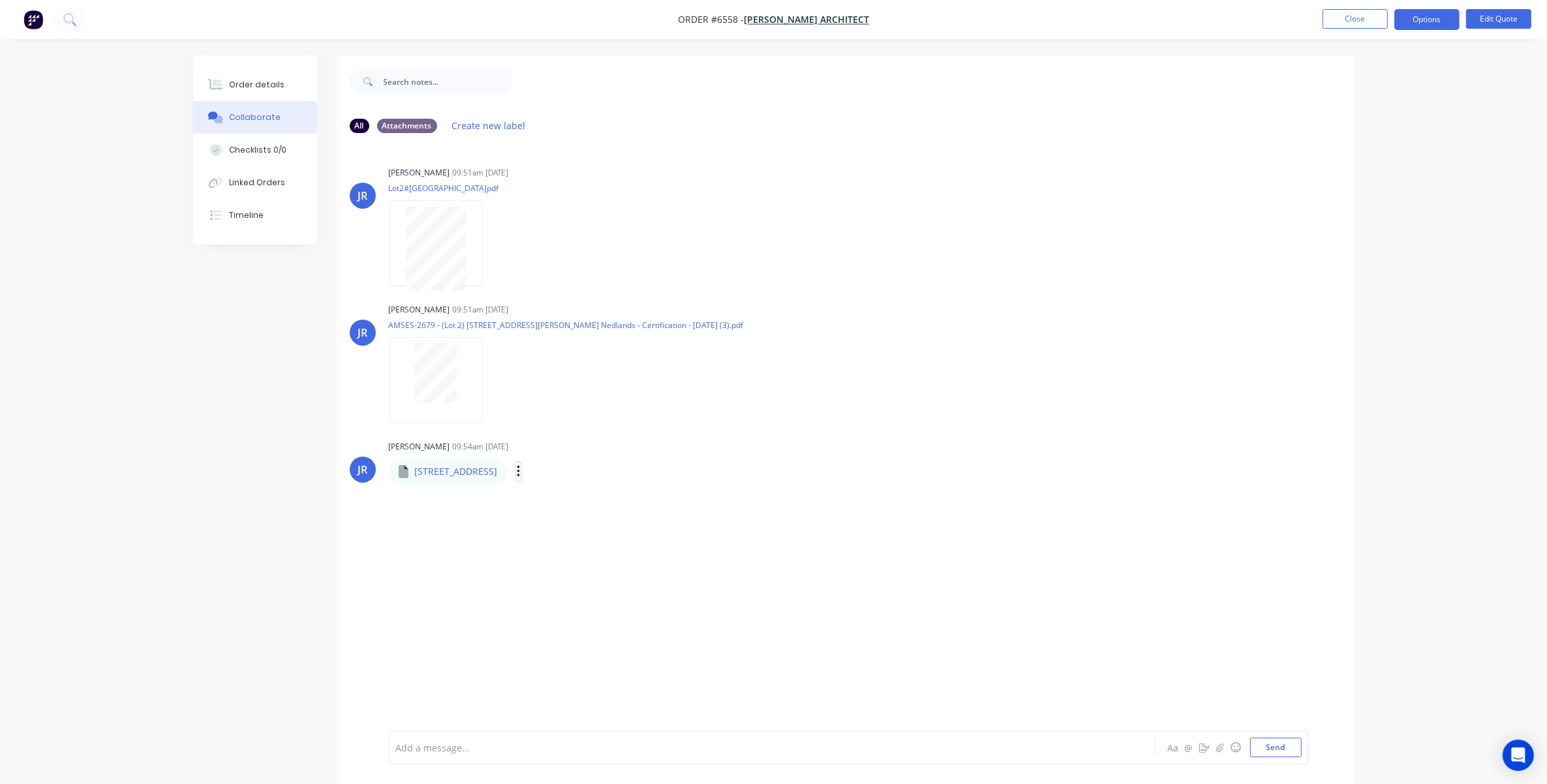
click at [521, 463] on button "button" at bounding box center [518, 472] width 5 height 19
click at [649, 500] on button "Download" at bounding box center [605, 506] width 147 height 29
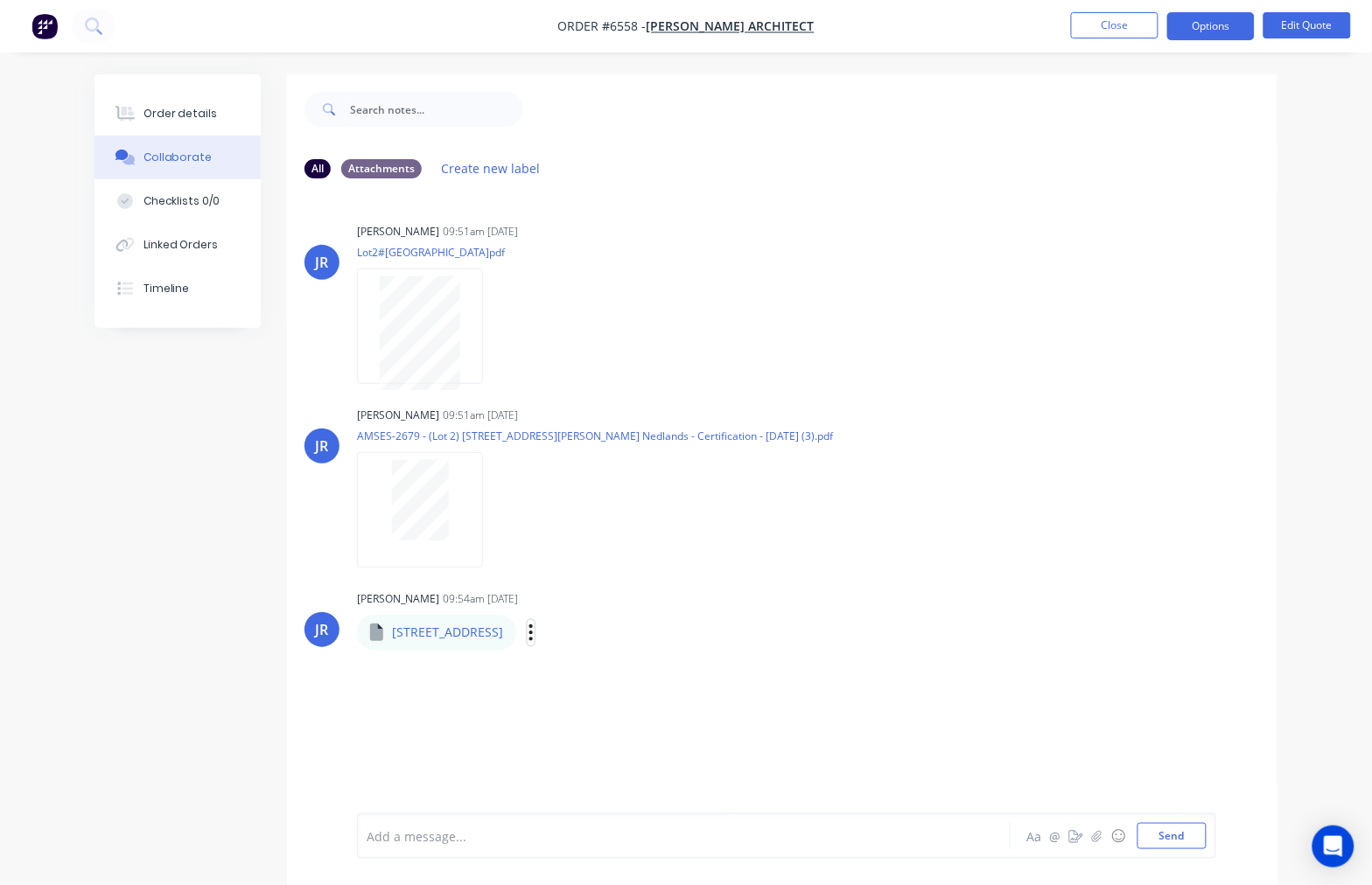
click at [534, 636] on icon "button" at bounding box center [531, 633] width 5 height 20
click at [679, 677] on button "Download" at bounding box center [647, 679] width 197 height 39
click at [1318, 552] on div "Order details Collaborate Checklists 0/0 Linked Orders Timeline Order details C…" at bounding box center [686, 456] width 1372 height 912
click at [1097, 22] on button "Close" at bounding box center [1115, 25] width 88 height 26
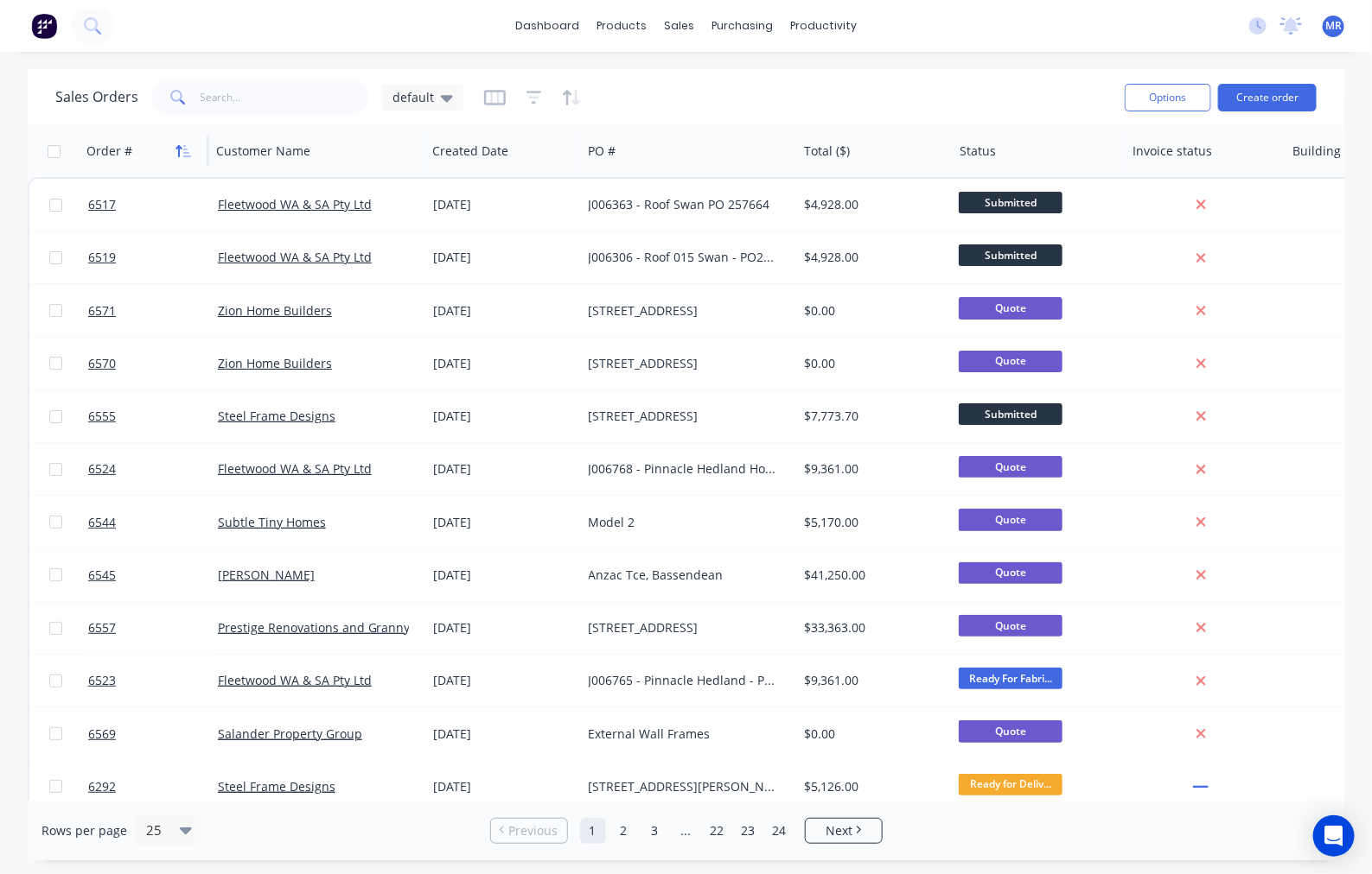
click at [189, 148] on icon "button" at bounding box center [183, 151] width 15 height 14
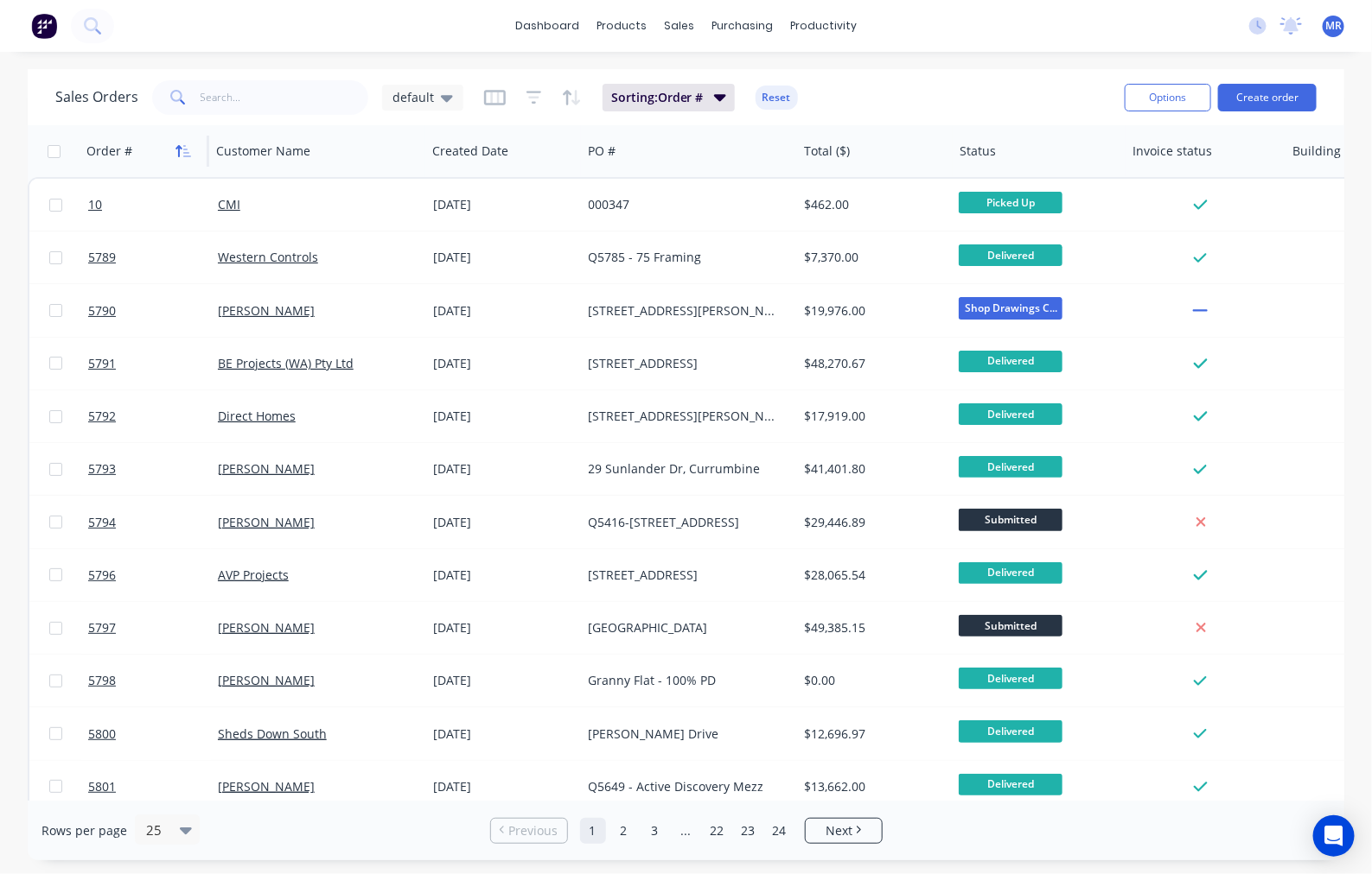
click at [181, 143] on button "button" at bounding box center [182, 150] width 25 height 25
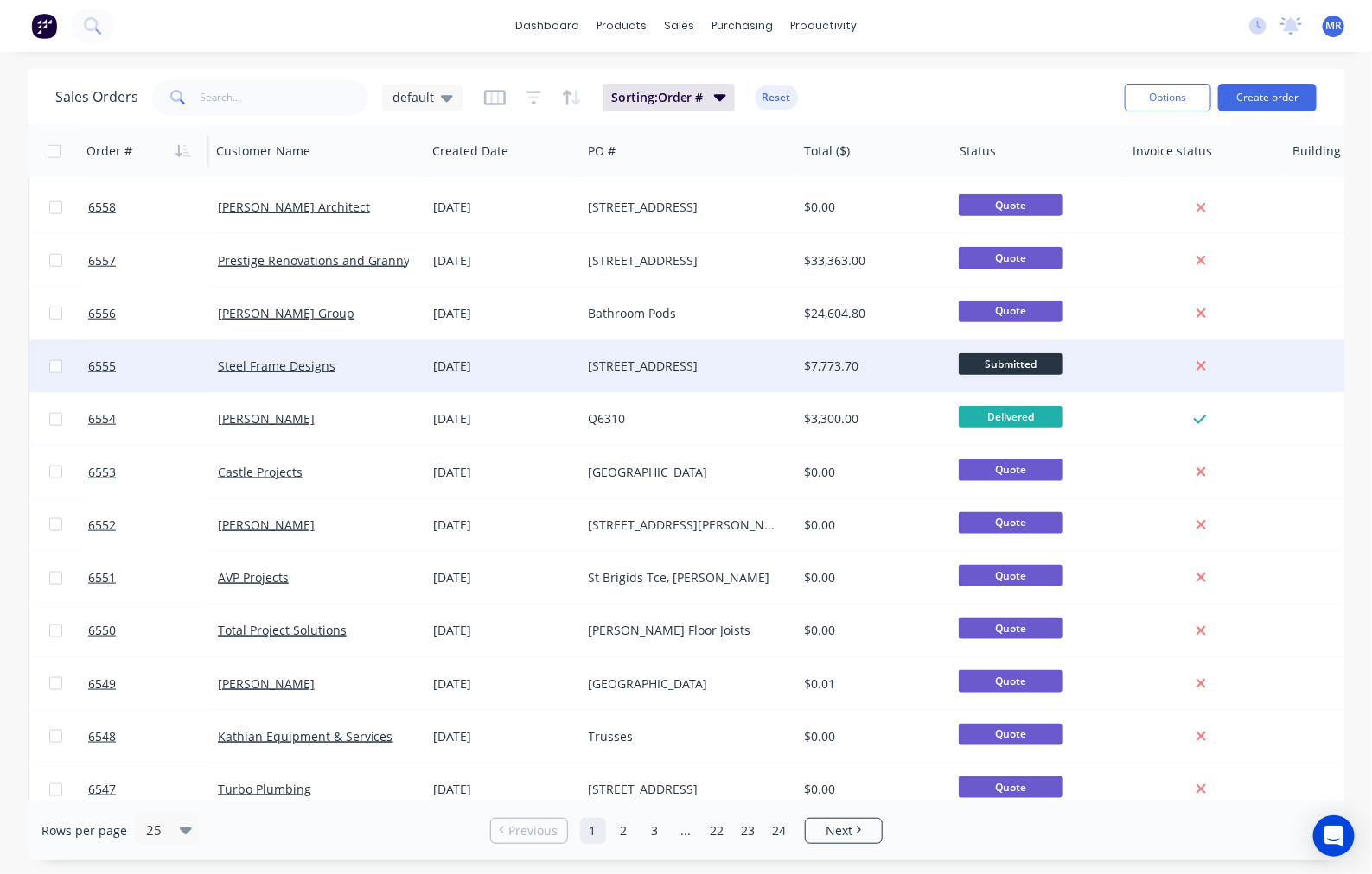
scroll to position [707, 0]
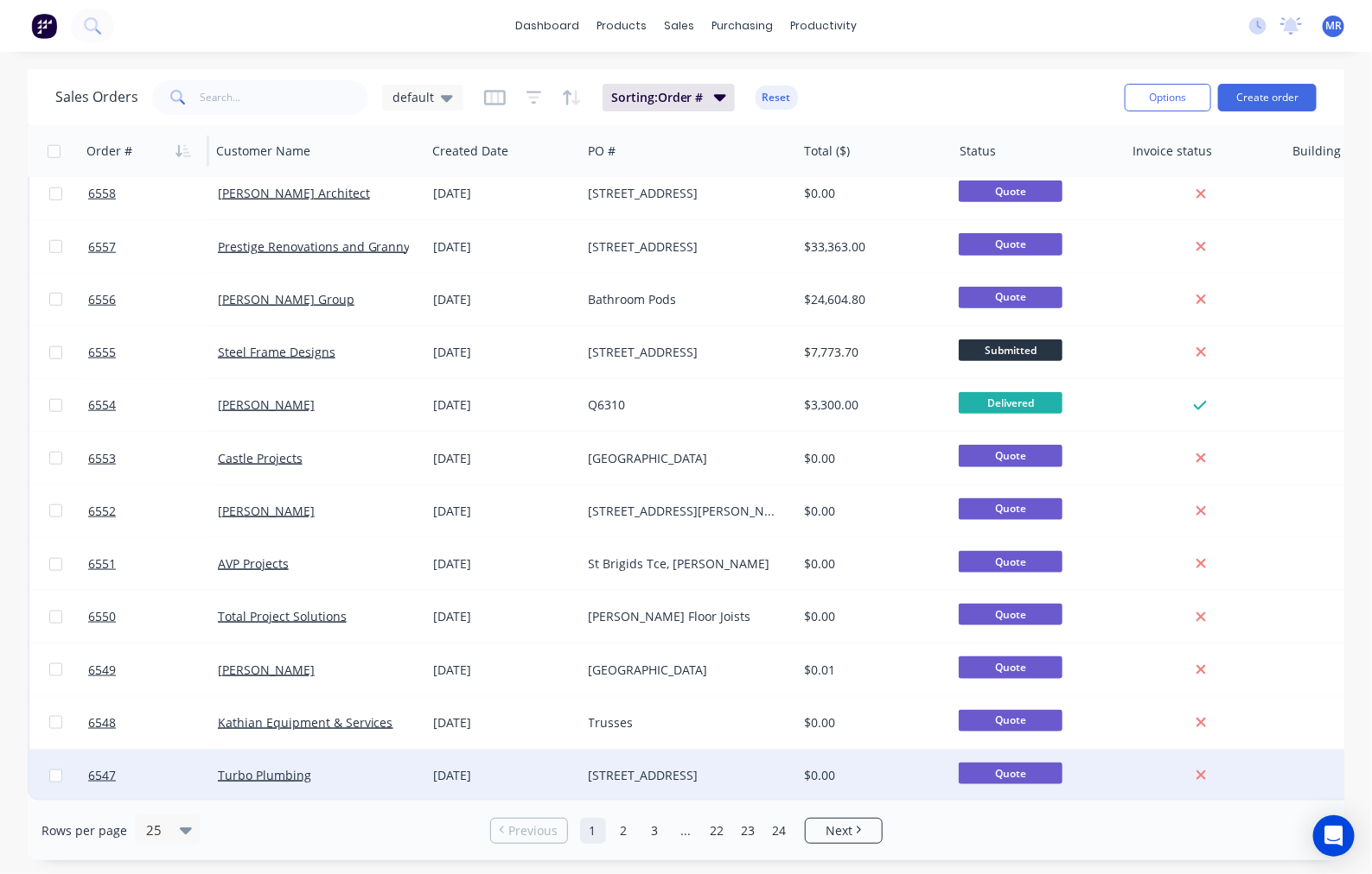
click at [441, 767] on div "[DATE]" at bounding box center [504, 776] width 142 height 17
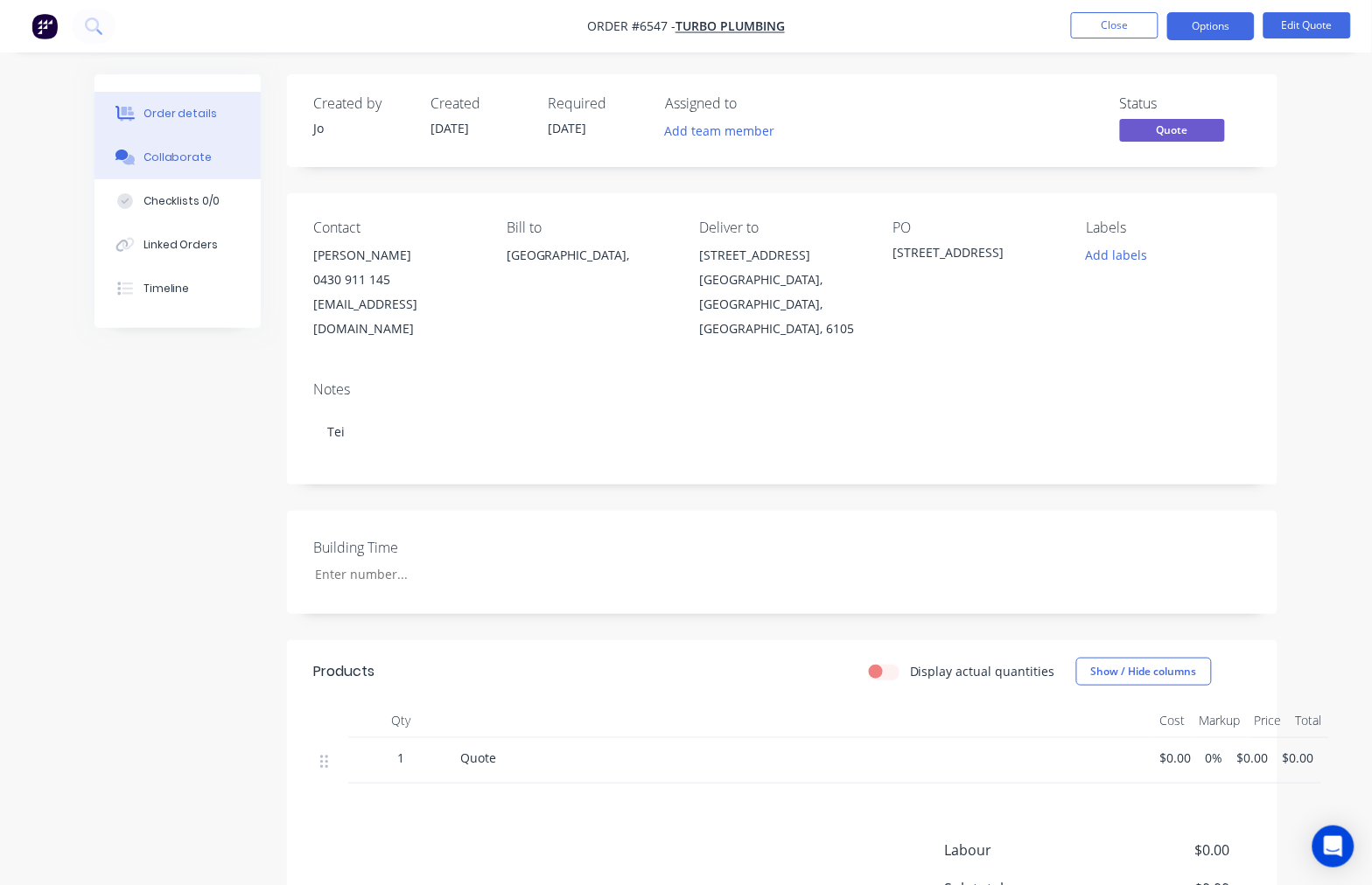
click at [149, 154] on div "Collaborate" at bounding box center [178, 158] width 69 height 15
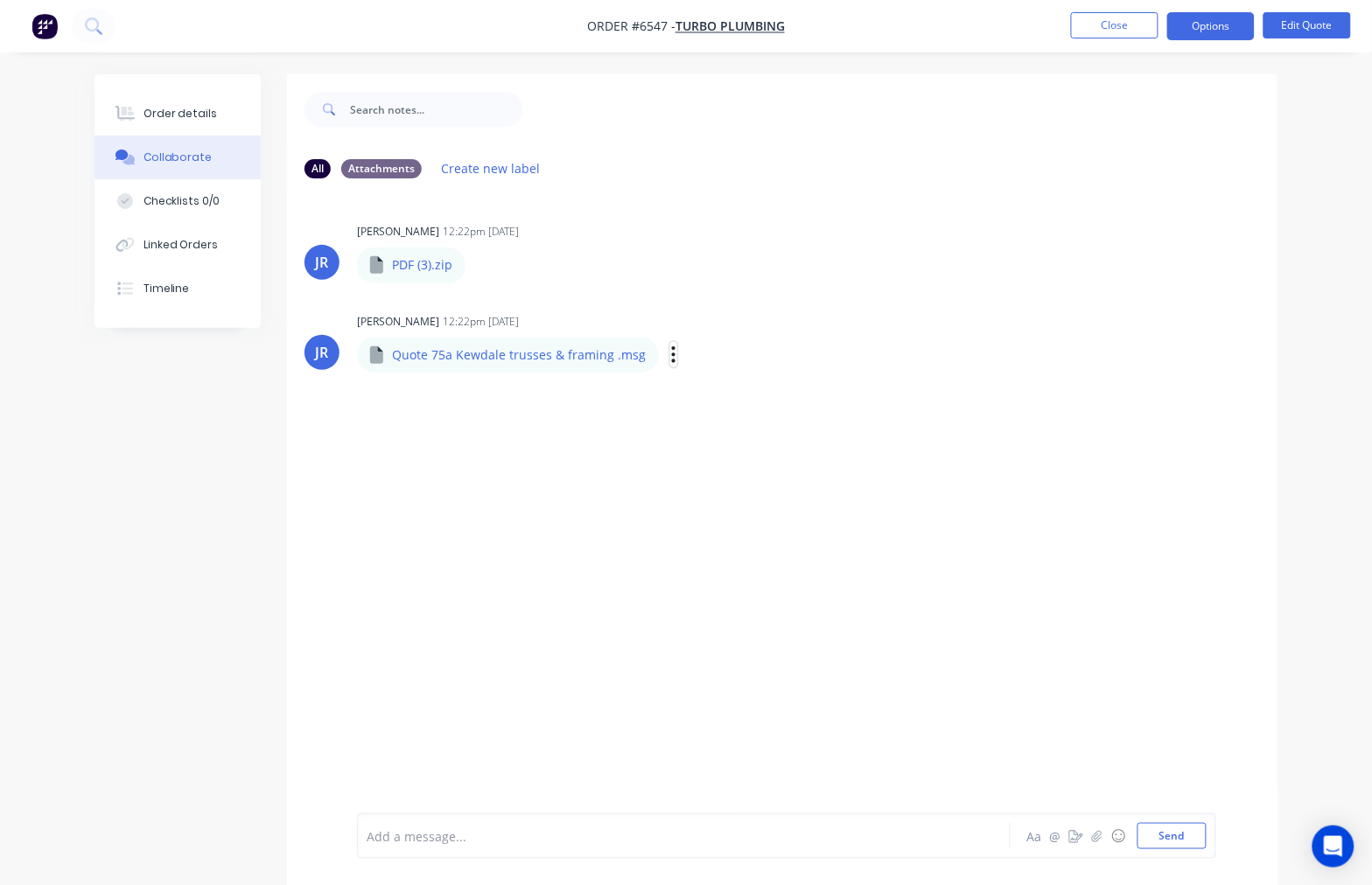
click at [672, 359] on icon "button" at bounding box center [674, 354] width 4 height 15
click at [708, 405] on button "Download" at bounding box center [790, 400] width 197 height 39
drag, startPoint x: 769, startPoint y: 275, endPoint x: 780, endPoint y: 275, distance: 11.0
click at [770, 275] on div "[PERSON_NAME] 12:22pm [DATE] PDF (3).zip PDF (3).zip Labels Download" at bounding box center [629, 250] width 545 height 63
click at [481, 269] on icon "button" at bounding box center [480, 265] width 5 height 20
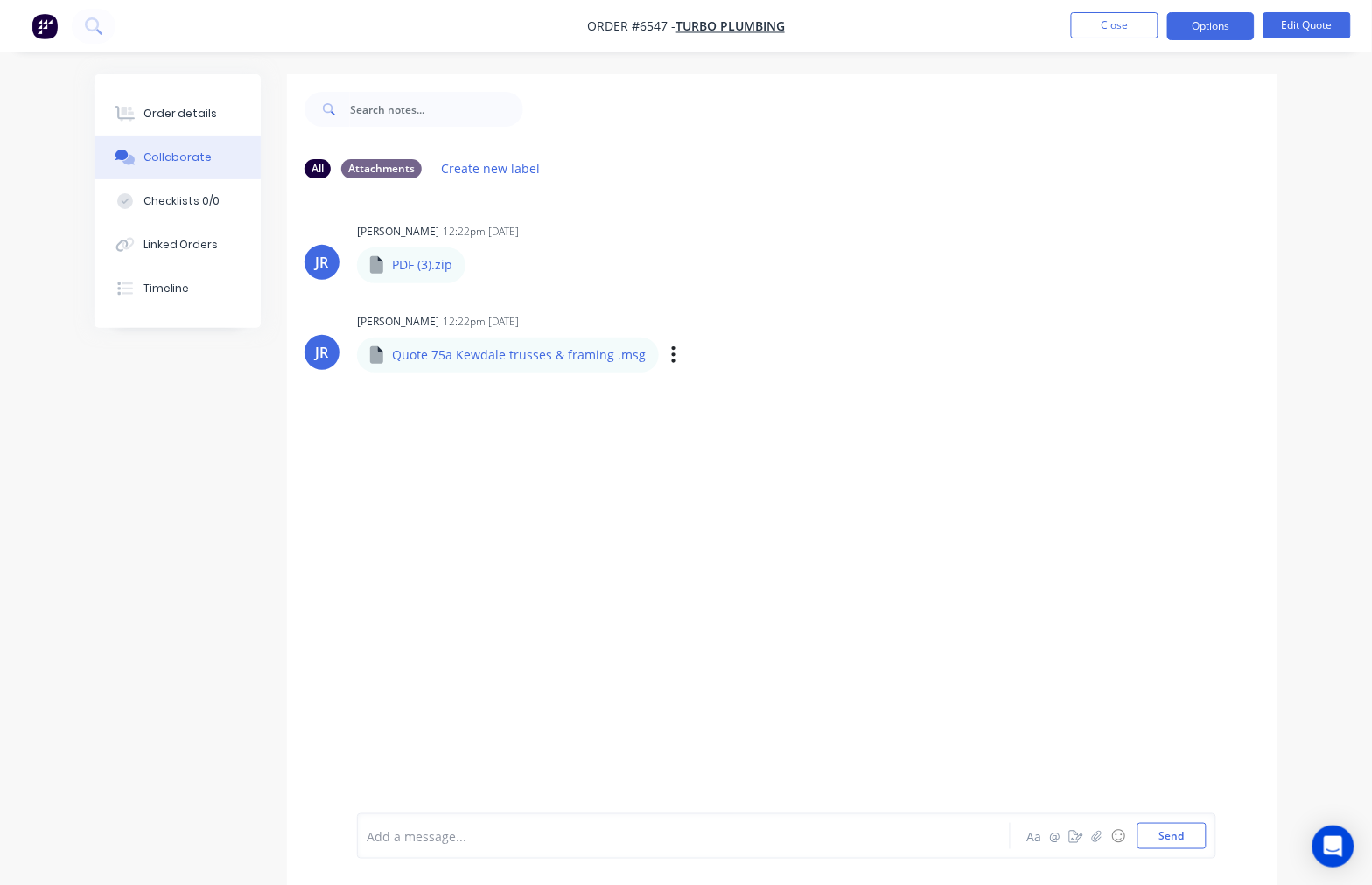
click at [569, 312] on div "[PERSON_NAME] 12:22pm [DATE] Quote 75a Kewdale trusses & framing .msg Quote 75a…" at bounding box center [629, 340] width 545 height 63
click at [481, 267] on icon "button" at bounding box center [480, 265] width 5 height 20
click at [514, 305] on div "JR [PERSON_NAME] 12:22pm [DATE] PDF (3).zip PDF (3).zip Labels Download JR [PER…" at bounding box center [782, 503] width 991 height 621
click at [480, 263] on icon "button" at bounding box center [480, 265] width 5 height 20
click at [534, 305] on button "Download" at bounding box center [597, 312] width 197 height 39
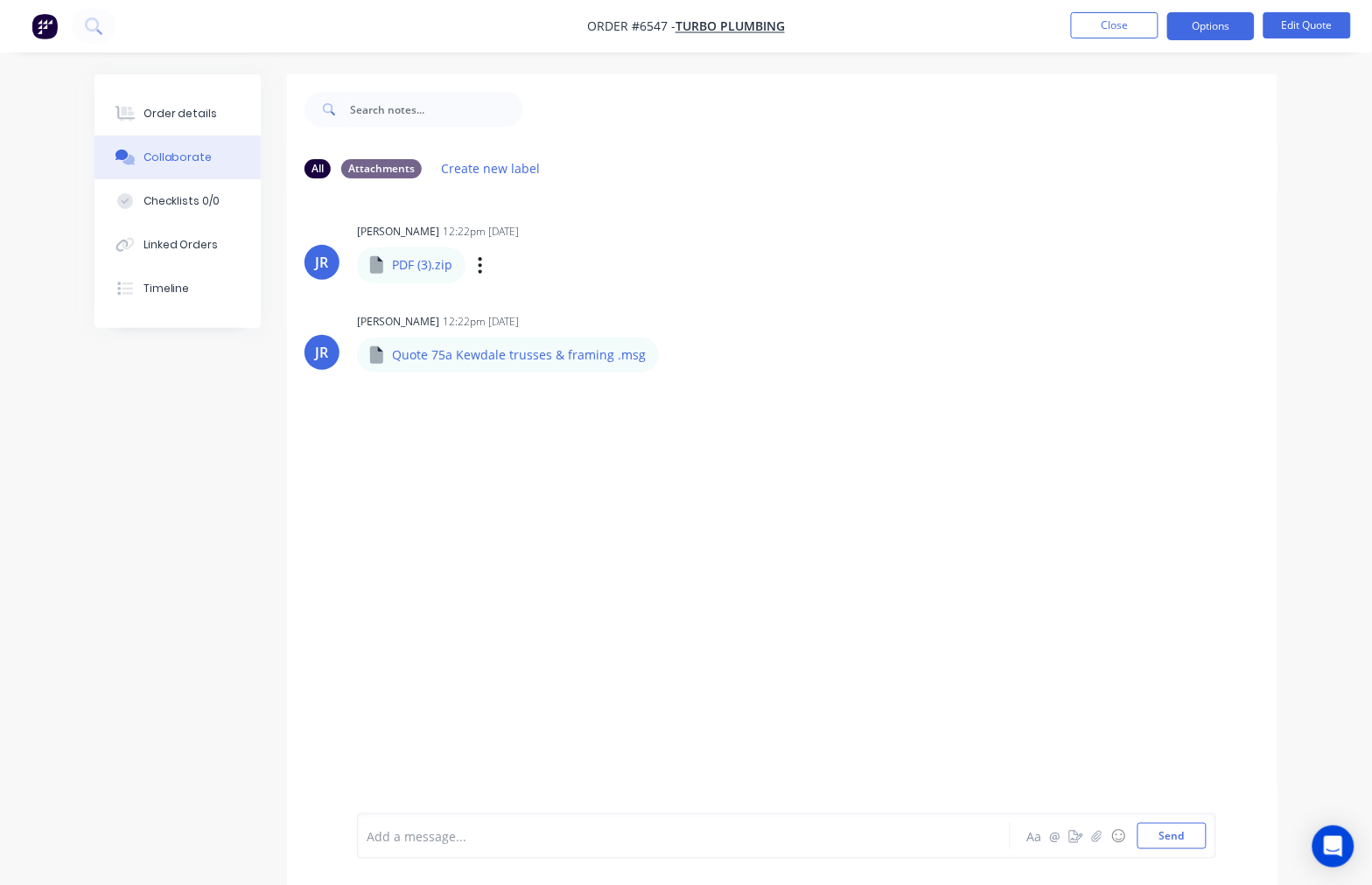
click at [306, 604] on div "JR [PERSON_NAME] 12:22pm [DATE] PDF (3).zip PDF (3).zip Labels Download JR [PER…" at bounding box center [782, 503] width 991 height 621
click at [1078, 27] on button "Close" at bounding box center [1115, 25] width 88 height 26
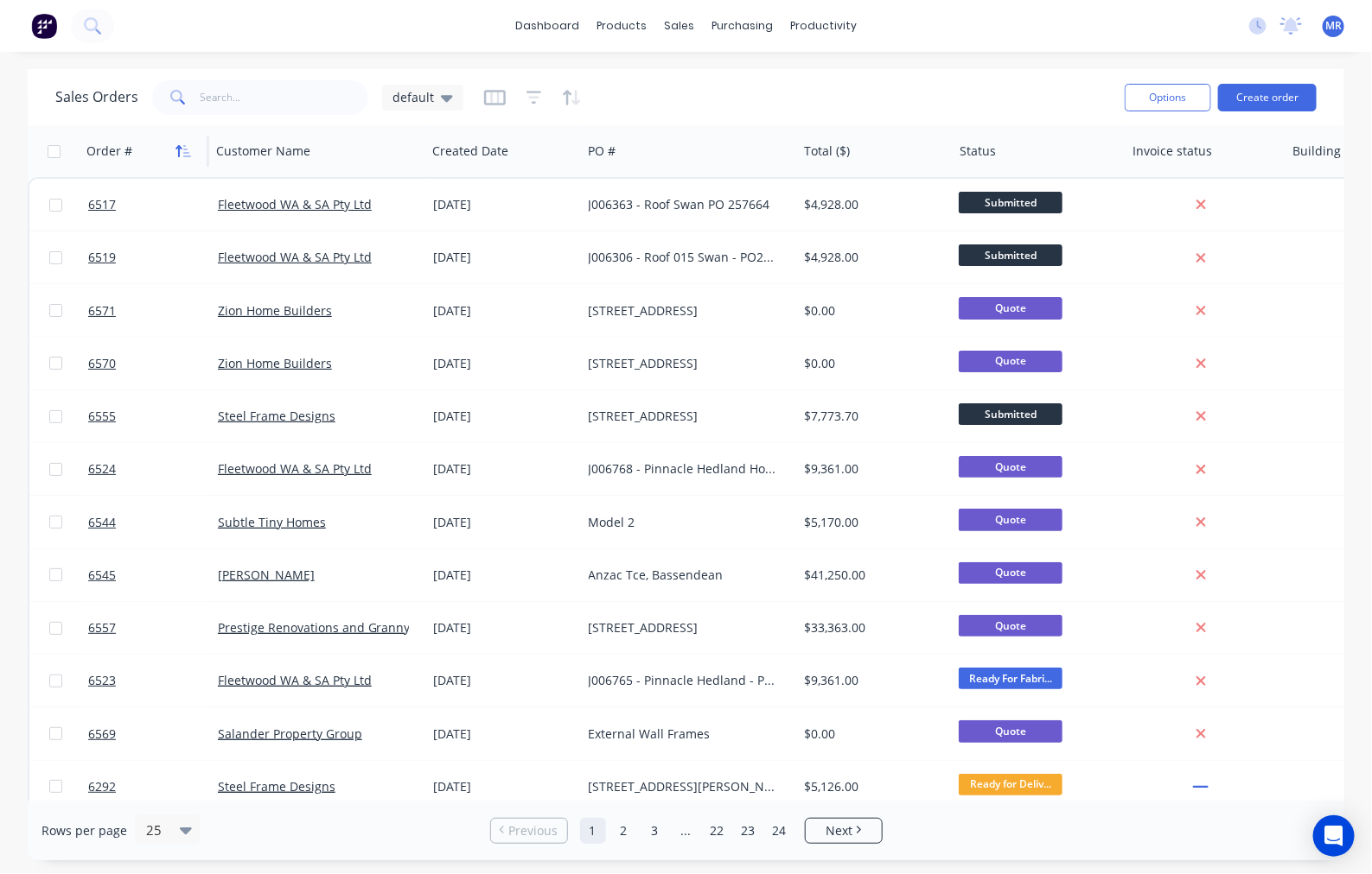
click at [174, 144] on button "button" at bounding box center [182, 150] width 25 height 25
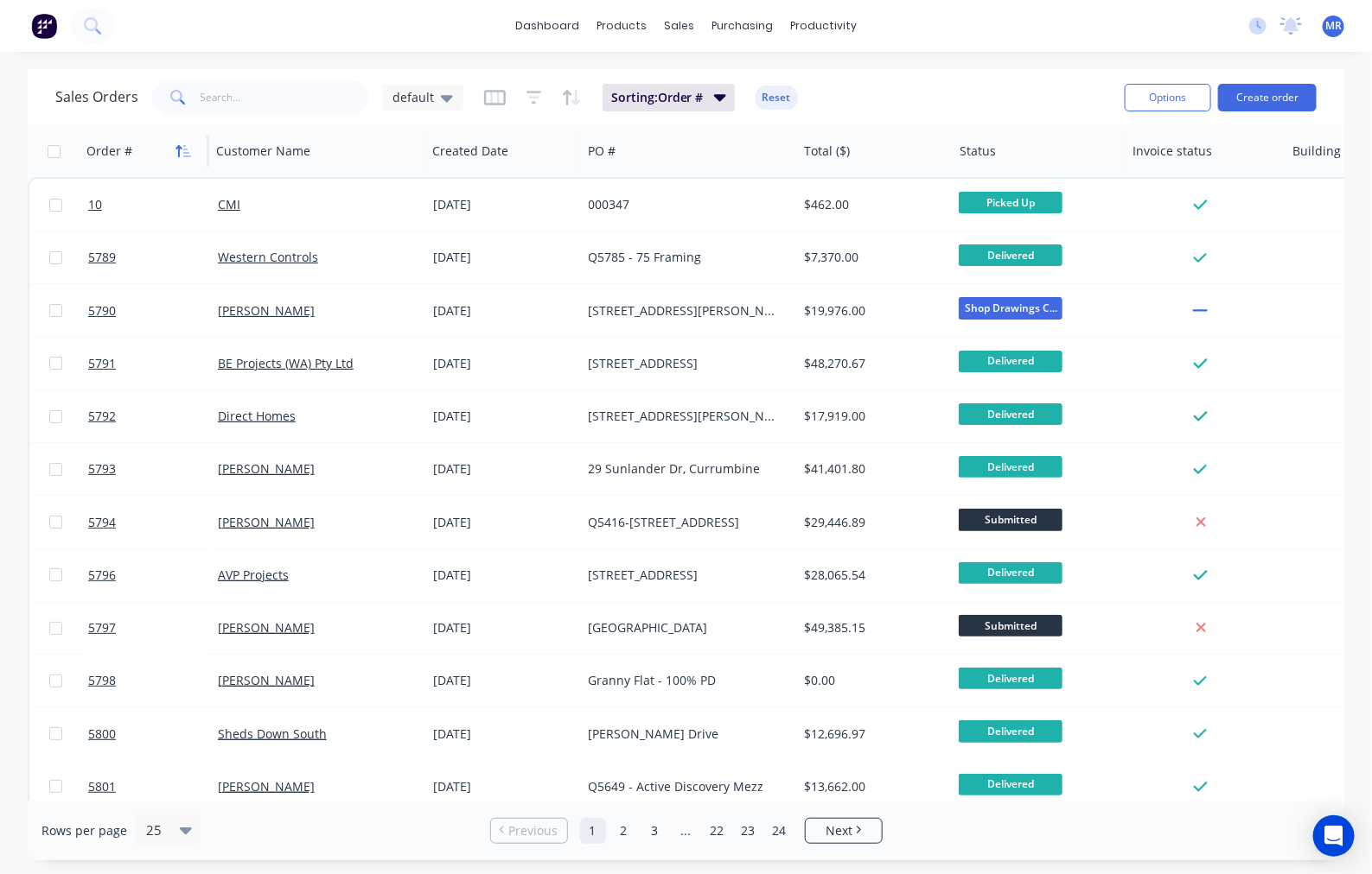
click at [181, 145] on icon "button" at bounding box center [183, 151] width 15 height 14
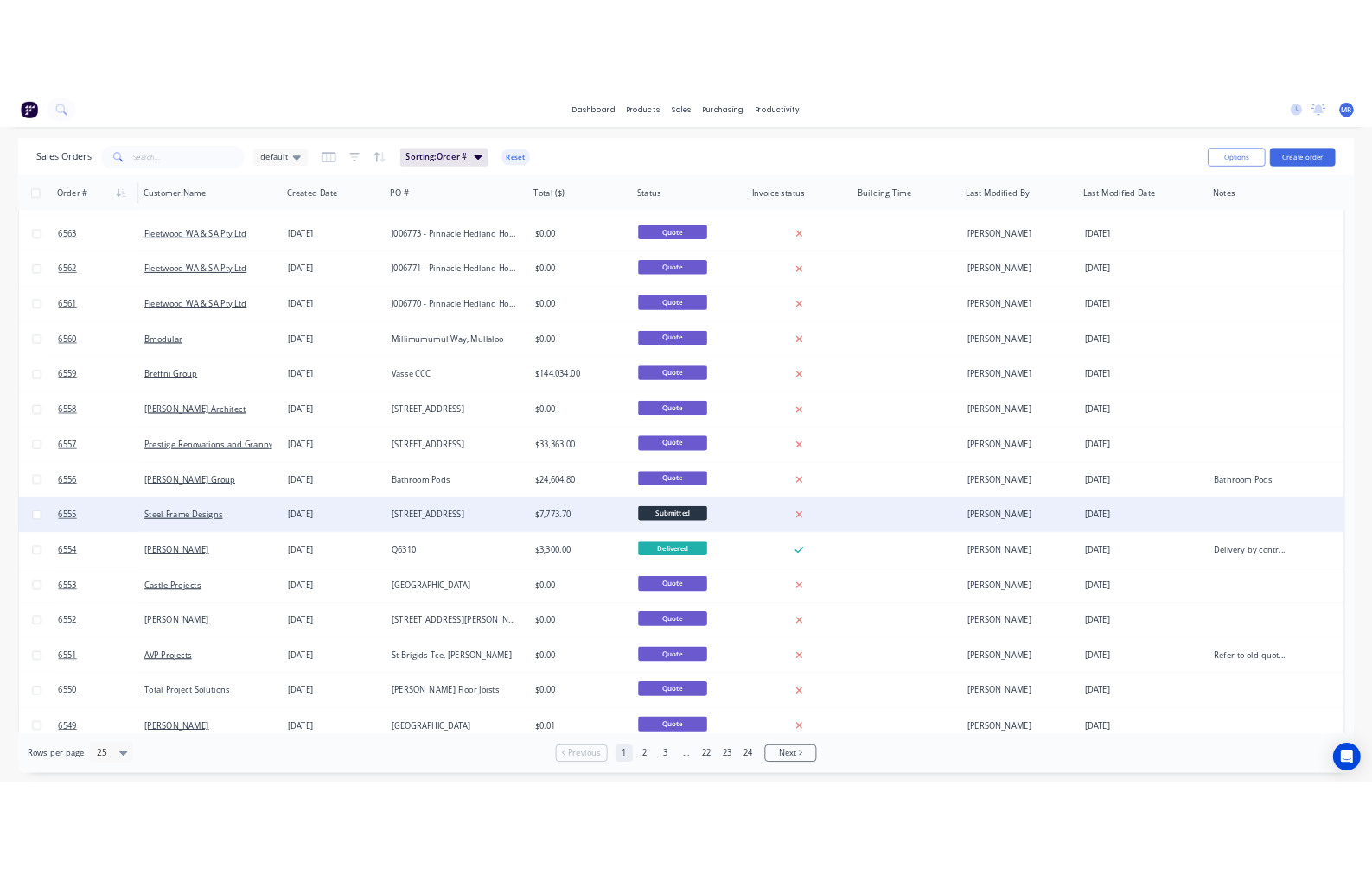
scroll to position [534, 0]
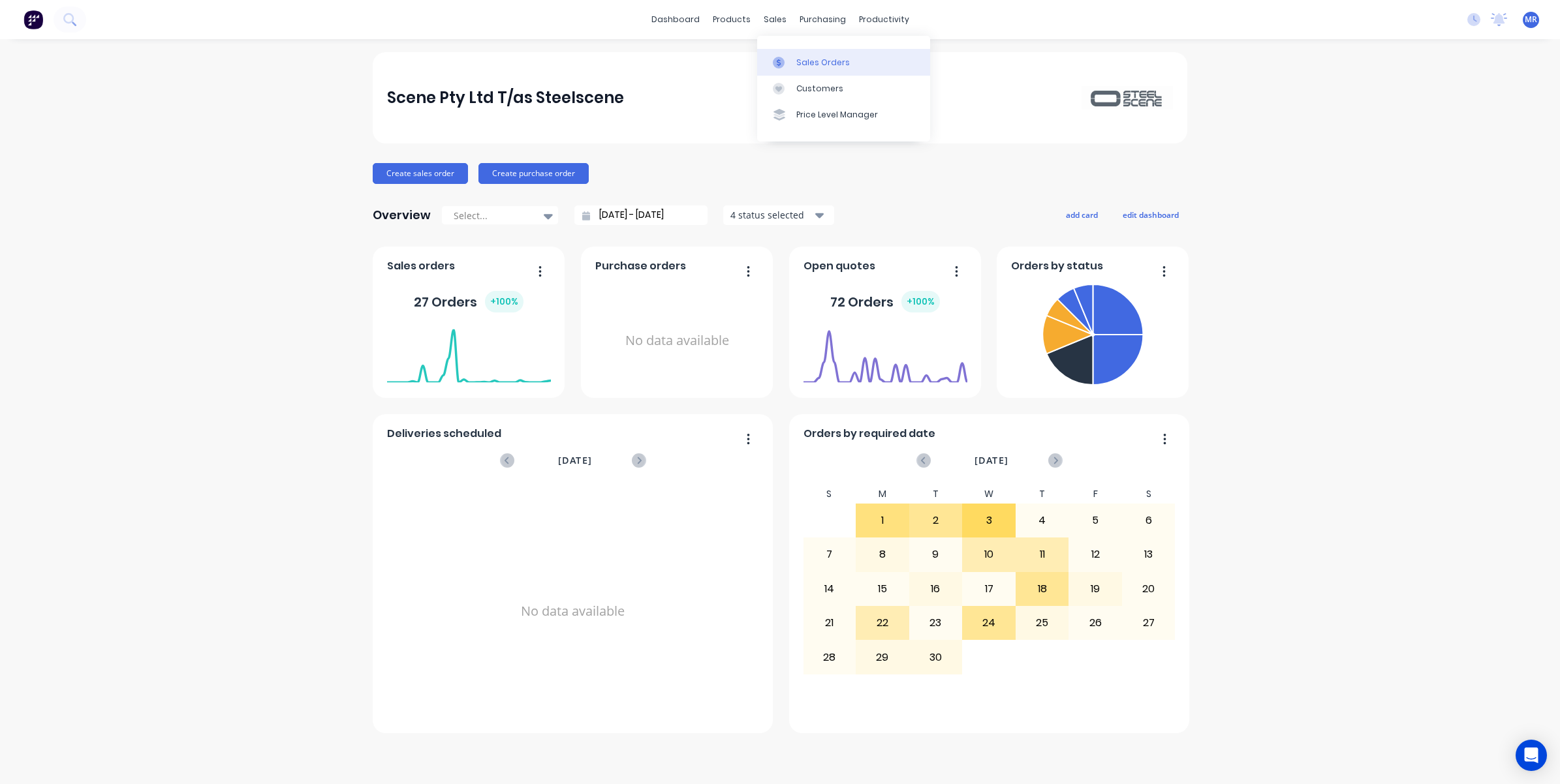
click at [820, 56] on link "Sales Orders" at bounding box center [843, 62] width 173 height 26
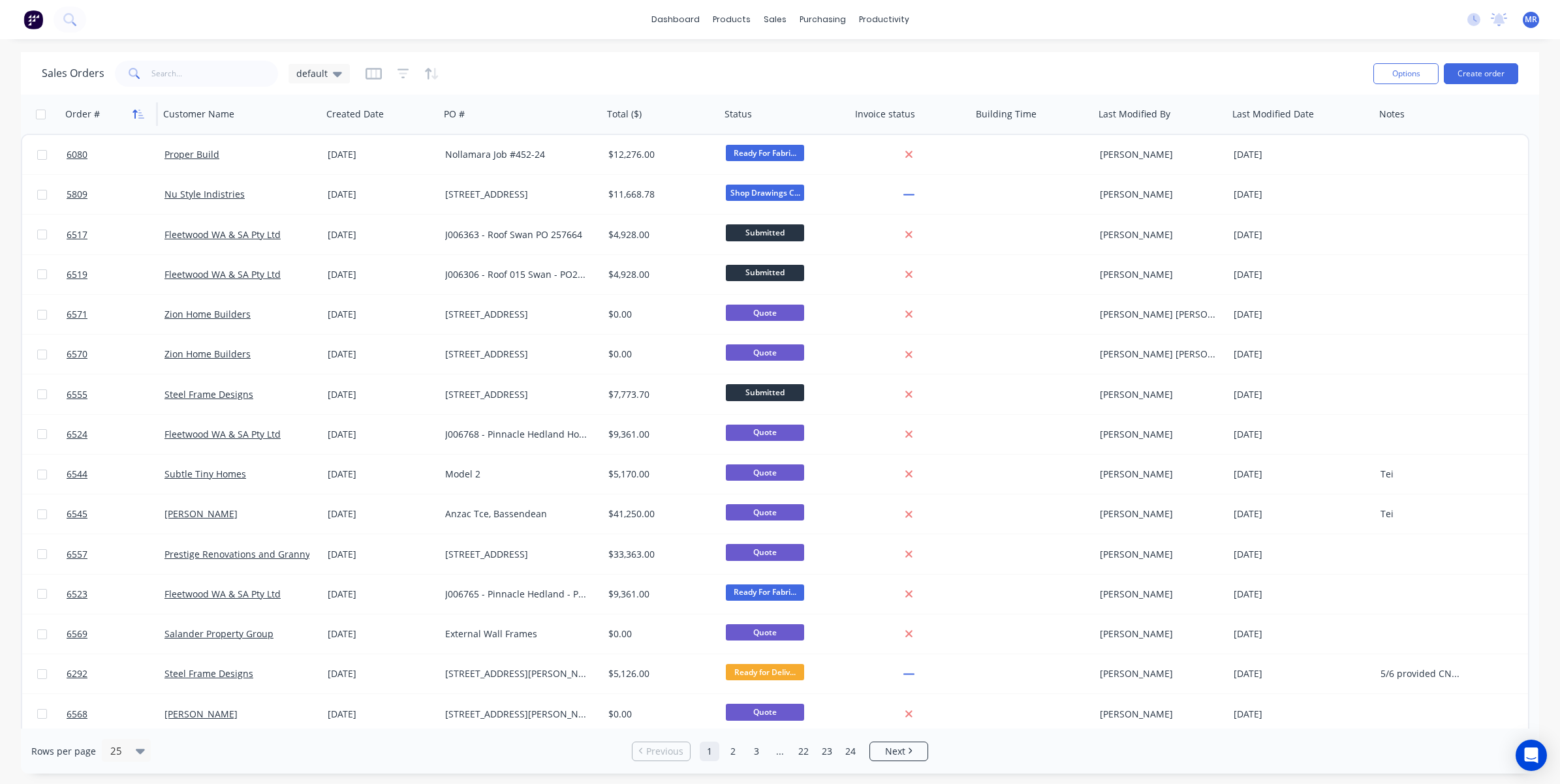
click at [137, 120] on button "button" at bounding box center [138, 113] width 19 height 19
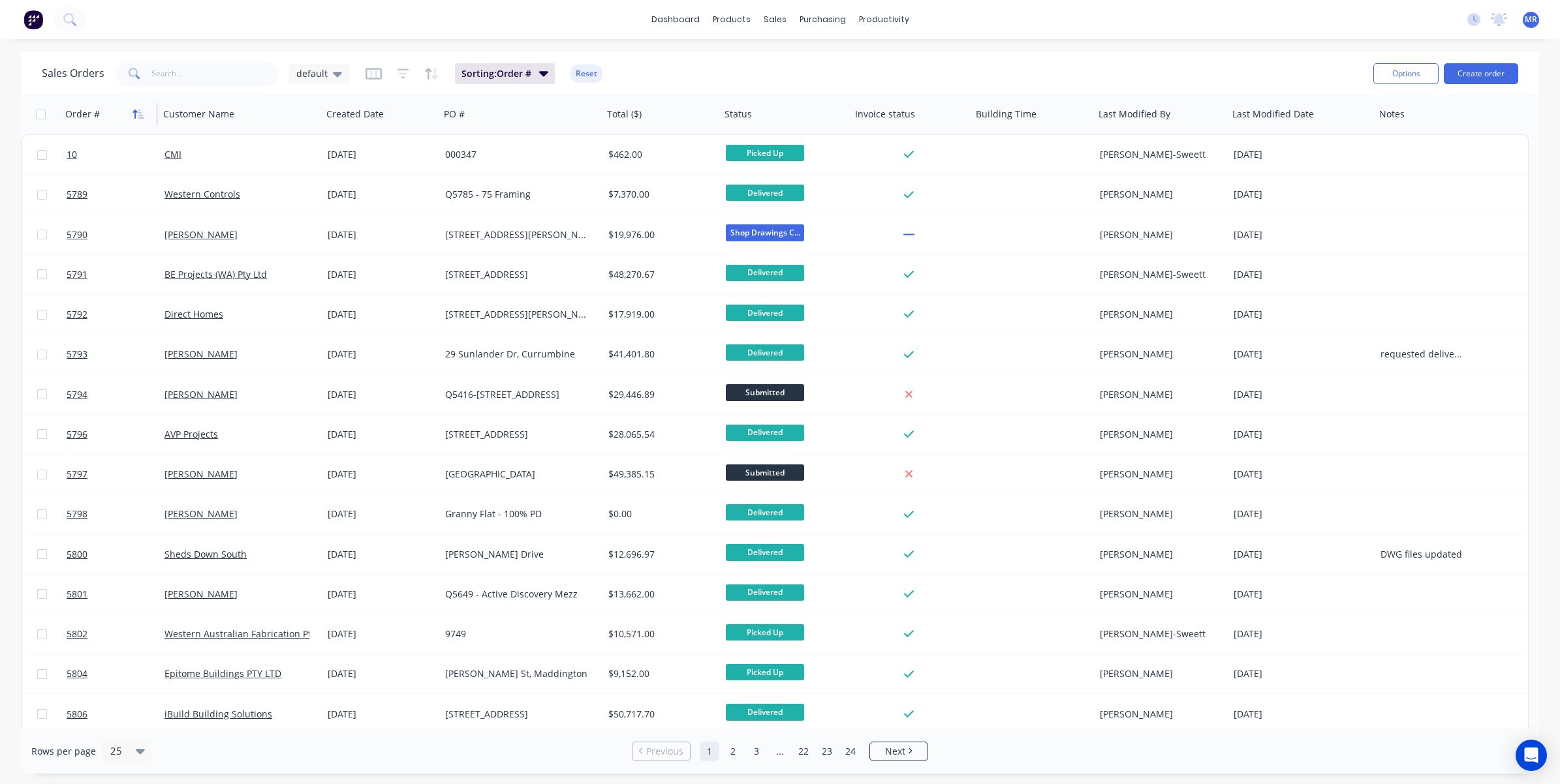
click at [143, 114] on icon "button" at bounding box center [138, 114] width 11 height 11
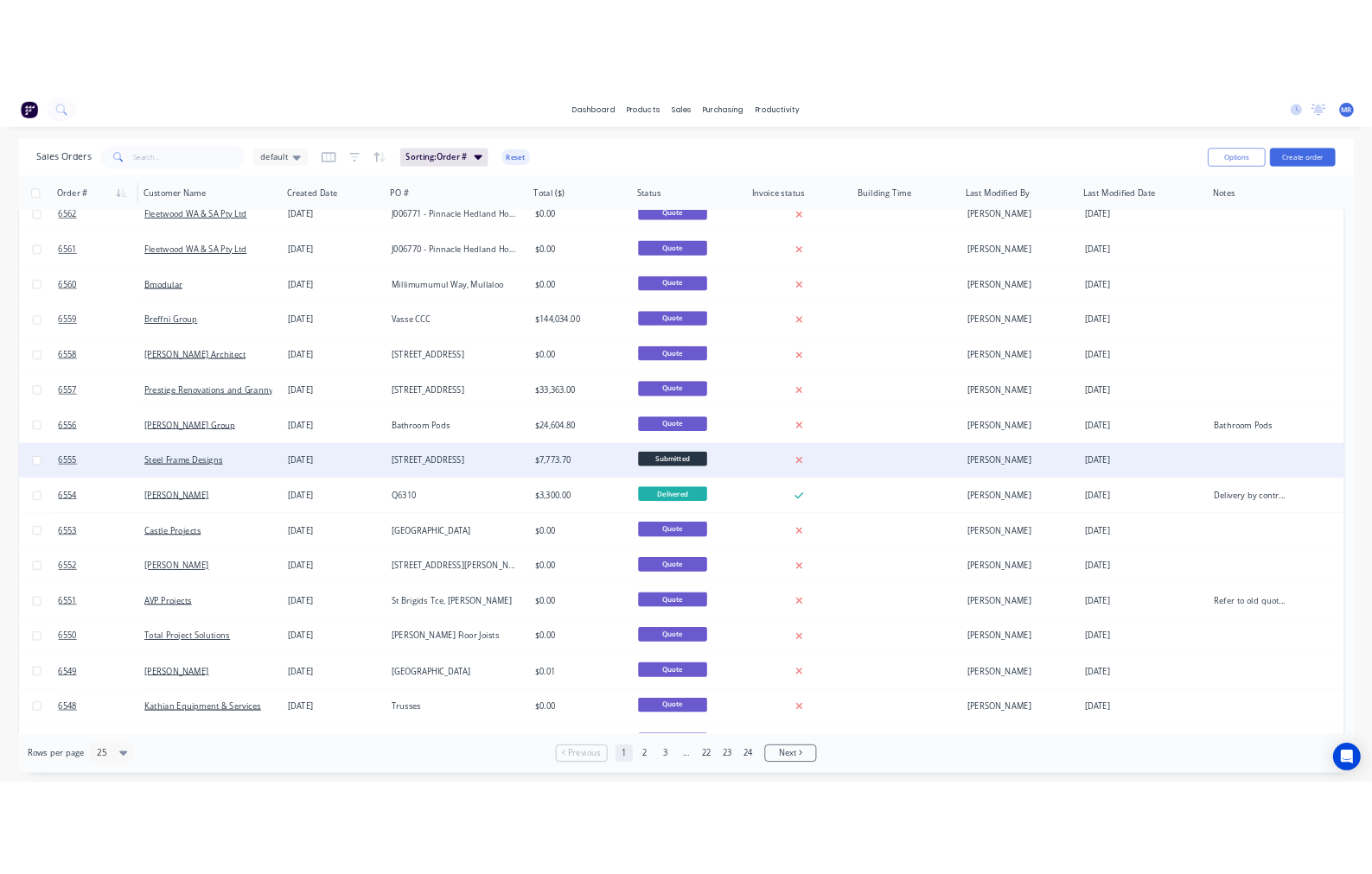
scroll to position [534, 0]
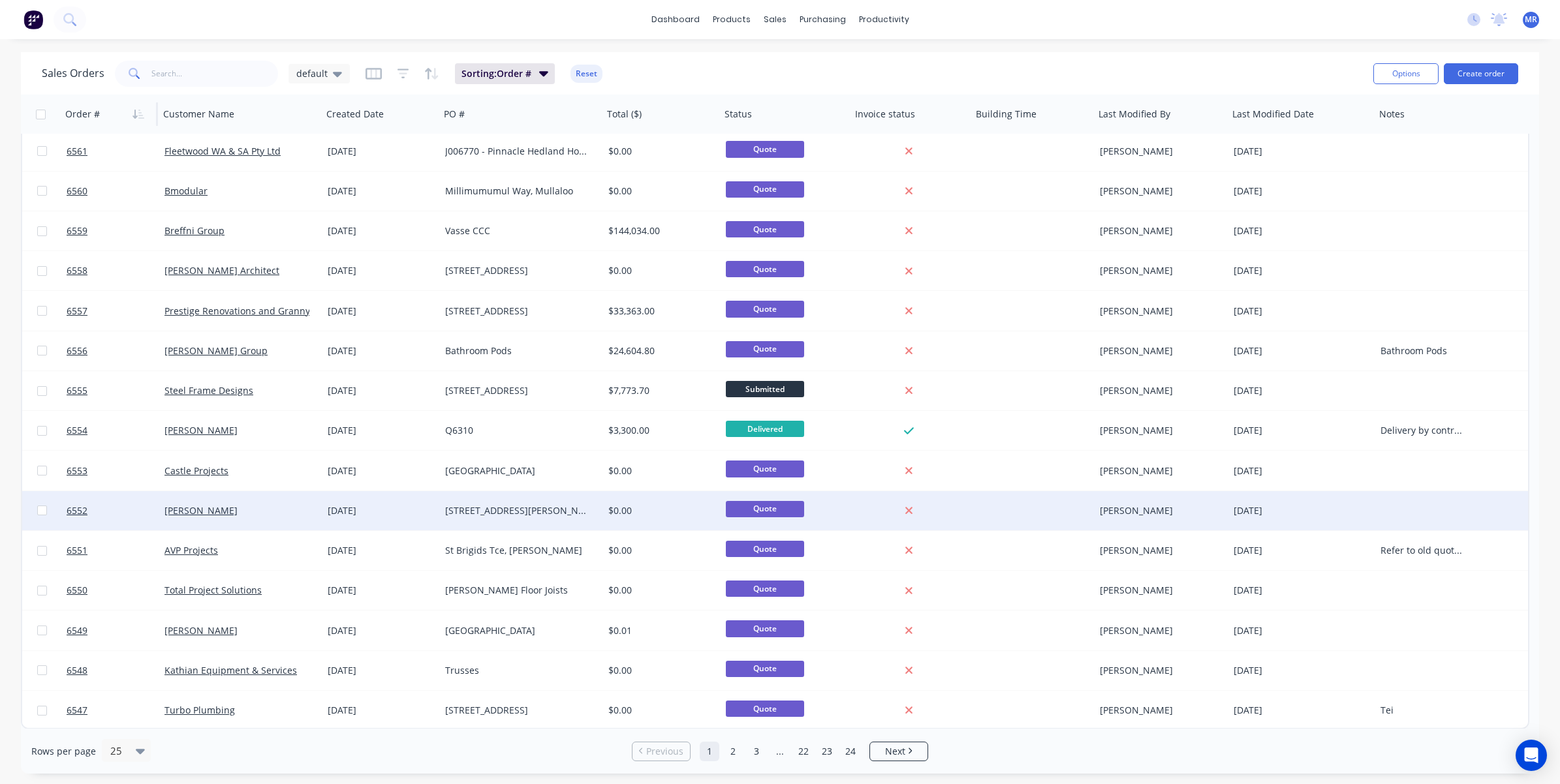
click at [1437, 499] on div at bounding box center [1424, 510] width 98 height 39
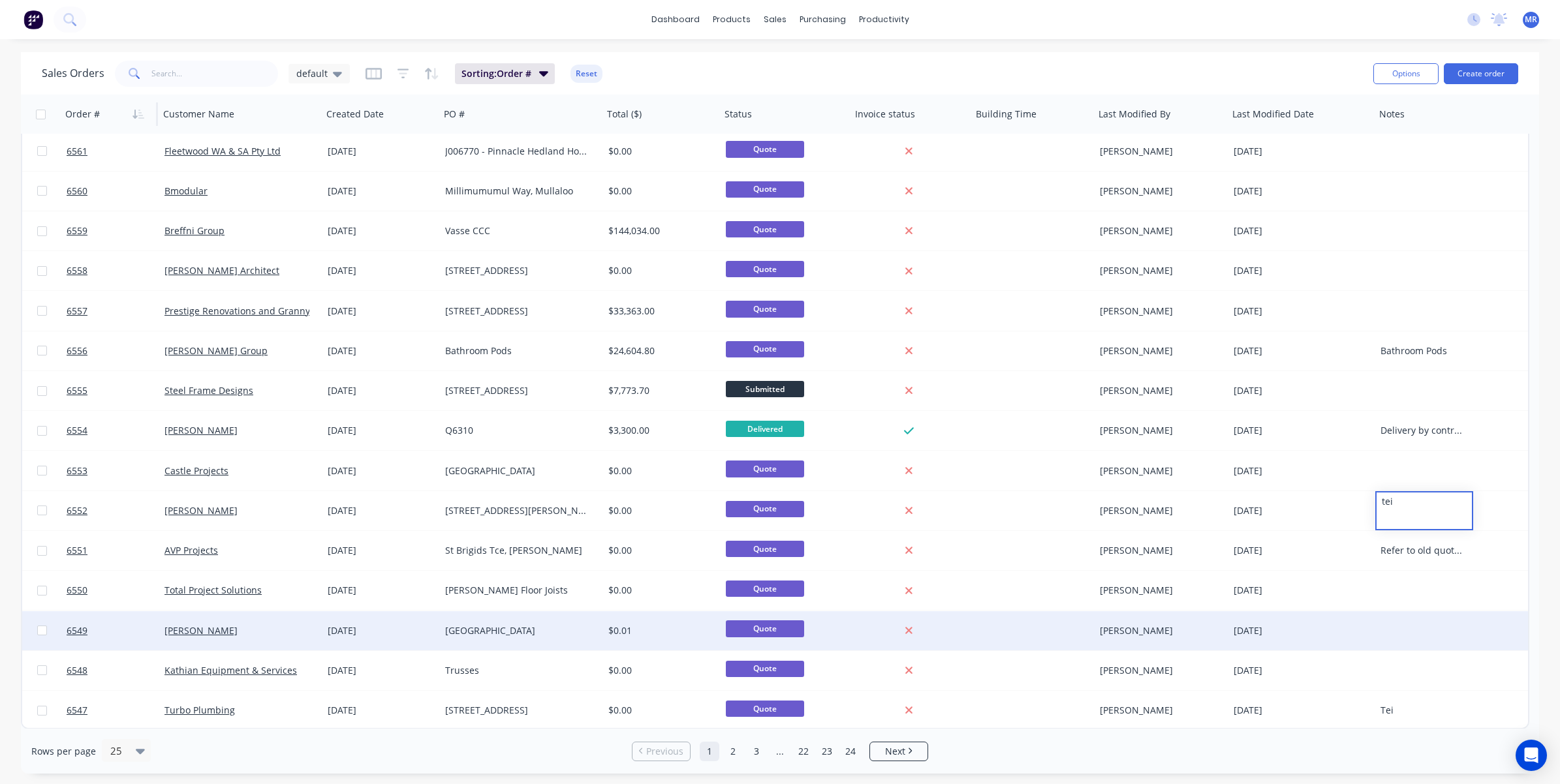
click at [1445, 636] on div at bounding box center [1424, 631] width 98 height 39
